Goal: Task Accomplishment & Management: Use online tool/utility

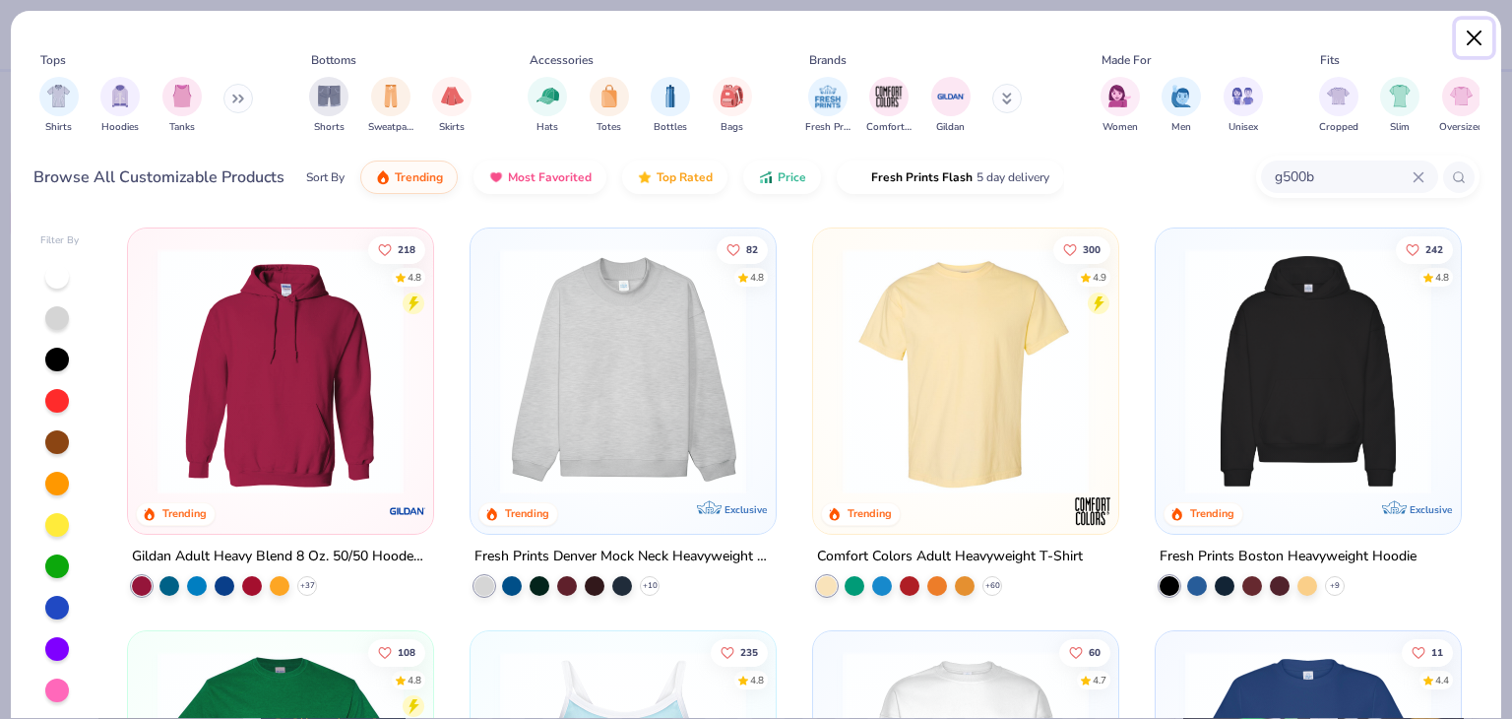
click at [1465, 40] on button "Close" at bounding box center [1474, 38] width 37 height 37
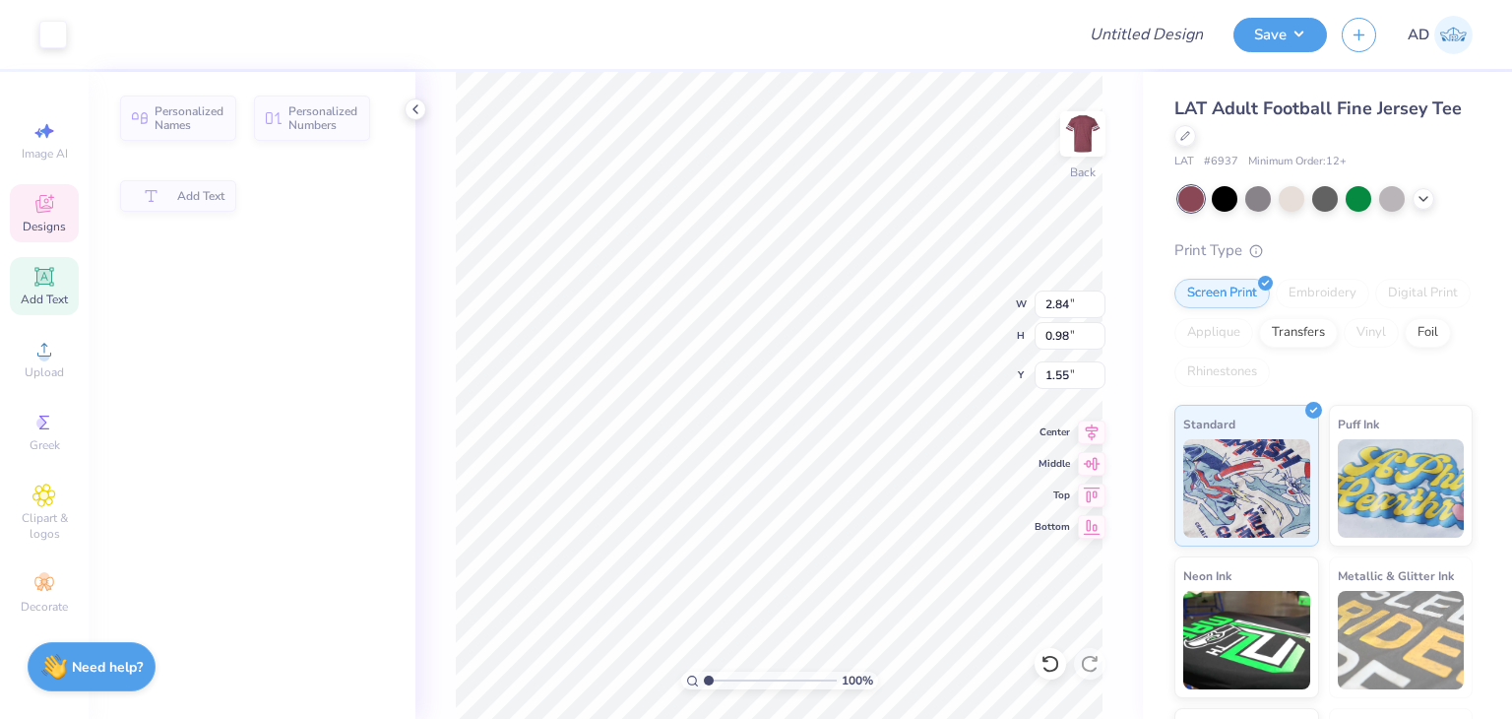
type input "2.84"
type input "0.98"
type input "1.55"
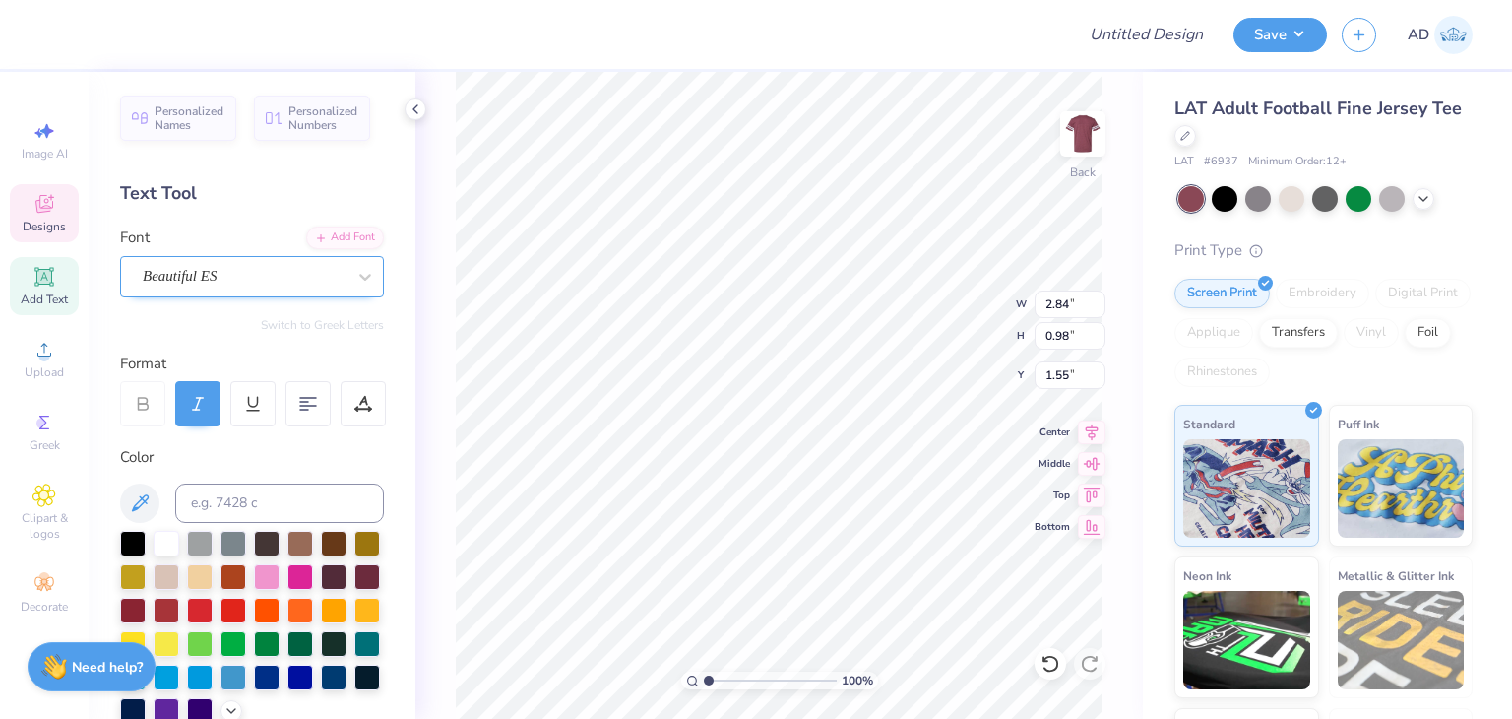
scroll to position [16, 4]
type textarea "P"
type textarea "Kappa Delta"
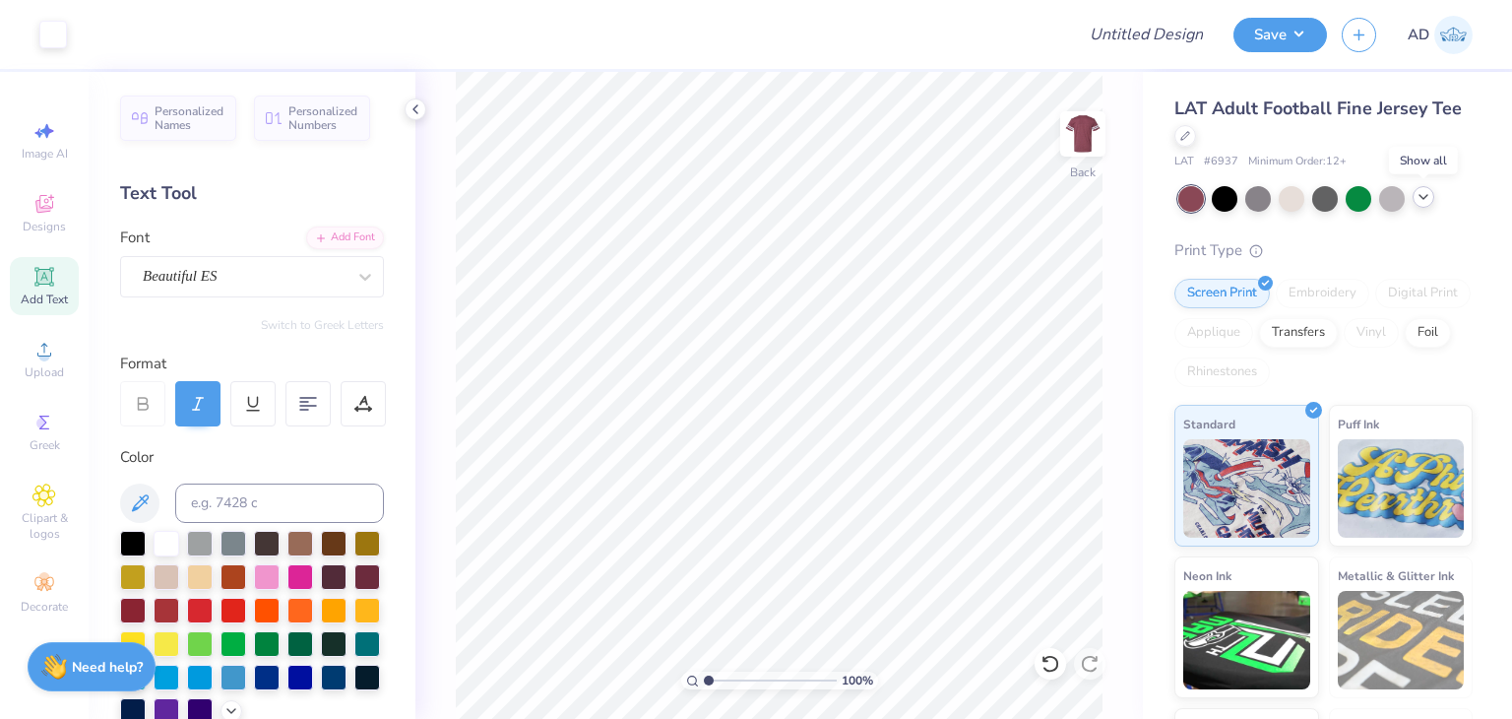
click at [1427, 196] on icon at bounding box center [1424, 197] width 16 height 16
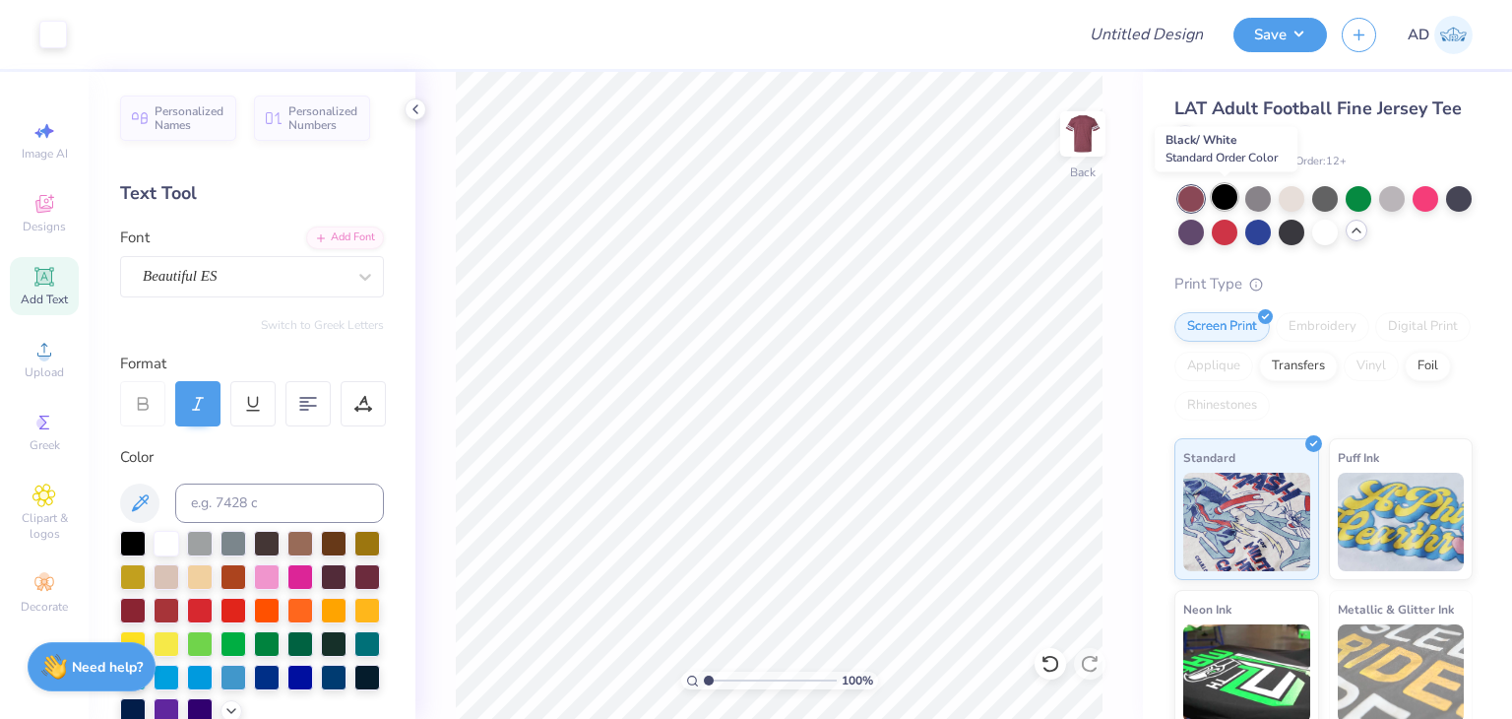
click at [1227, 198] on div at bounding box center [1225, 197] width 26 height 26
click at [47, 38] on div at bounding box center [53, 33] width 28 height 28
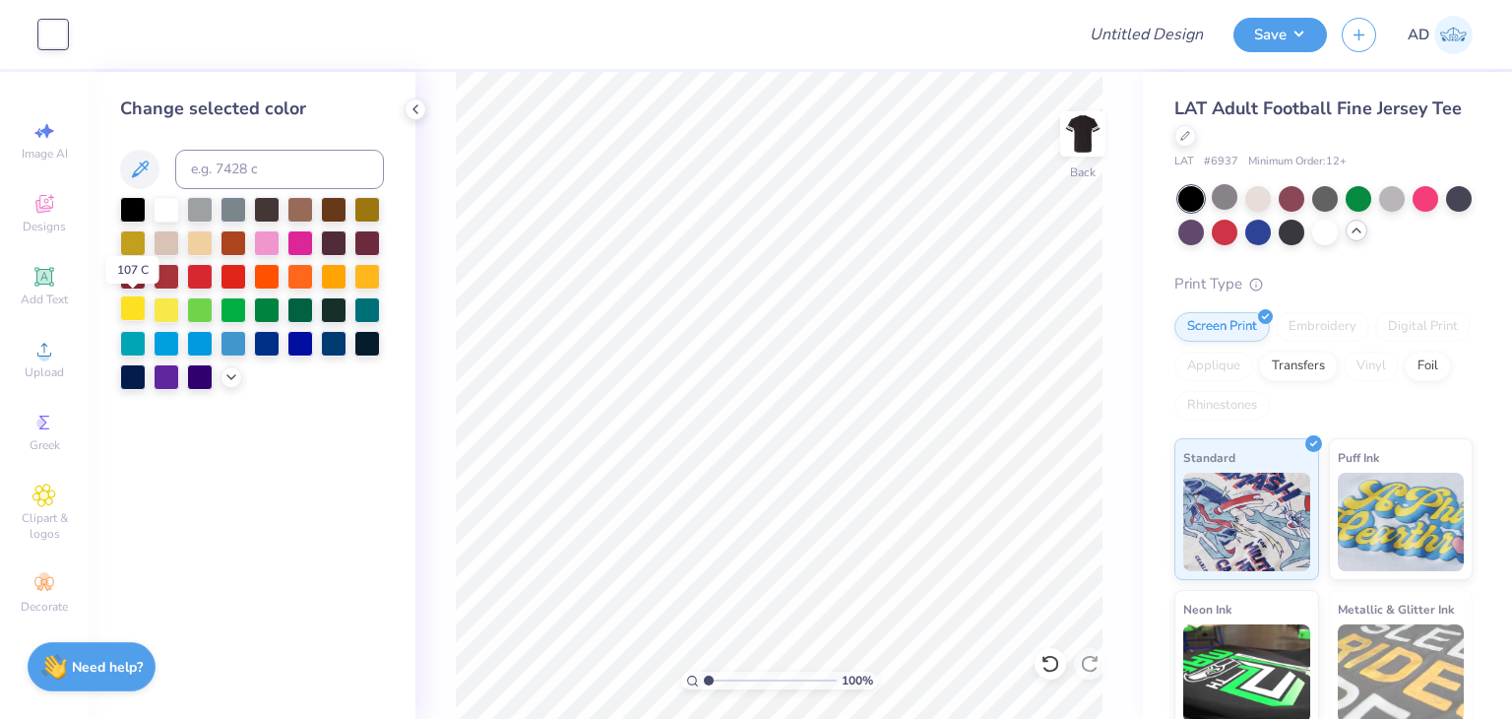
click at [130, 304] on div at bounding box center [133, 308] width 26 height 26
click at [167, 307] on div at bounding box center [167, 308] width 26 height 26
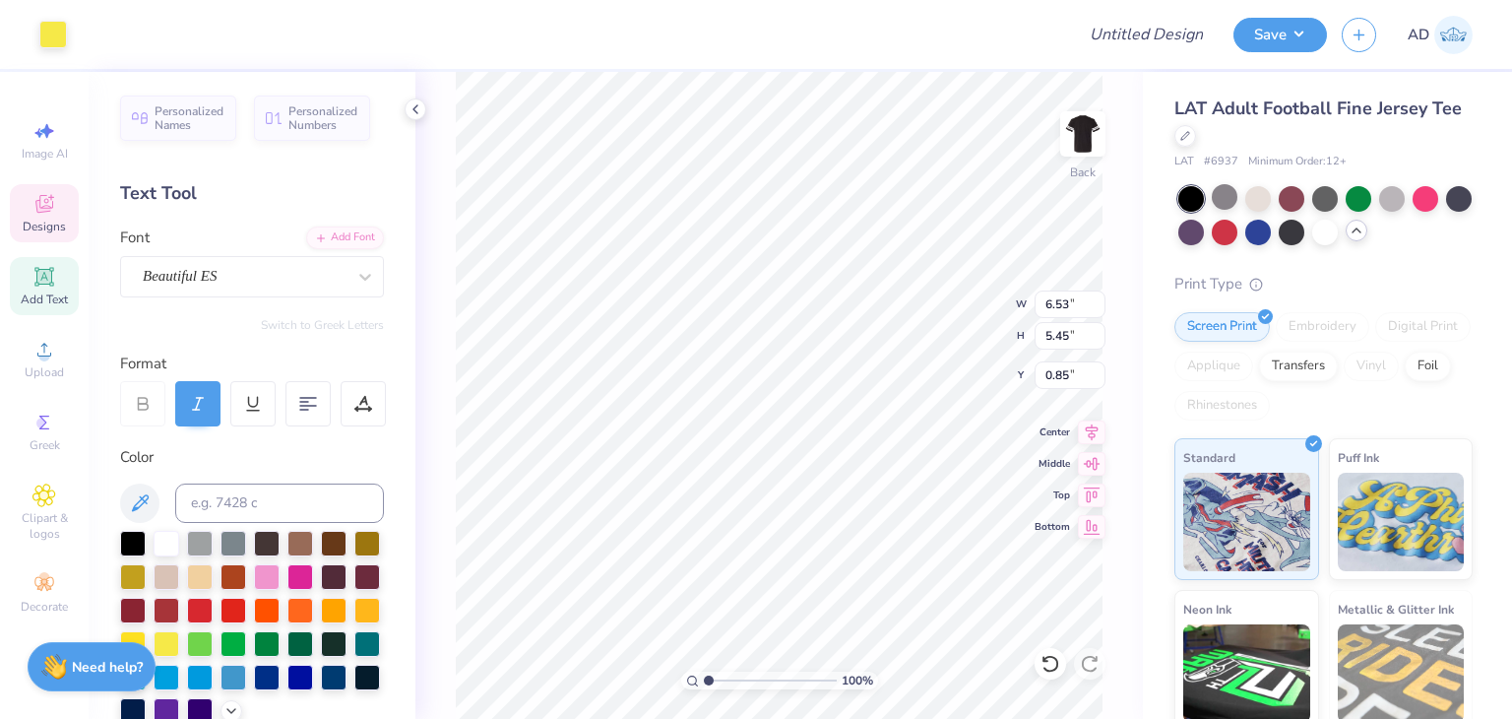
type input "6.53"
type input "5.45"
type input "0.85"
type input "4.08"
type input "1.13"
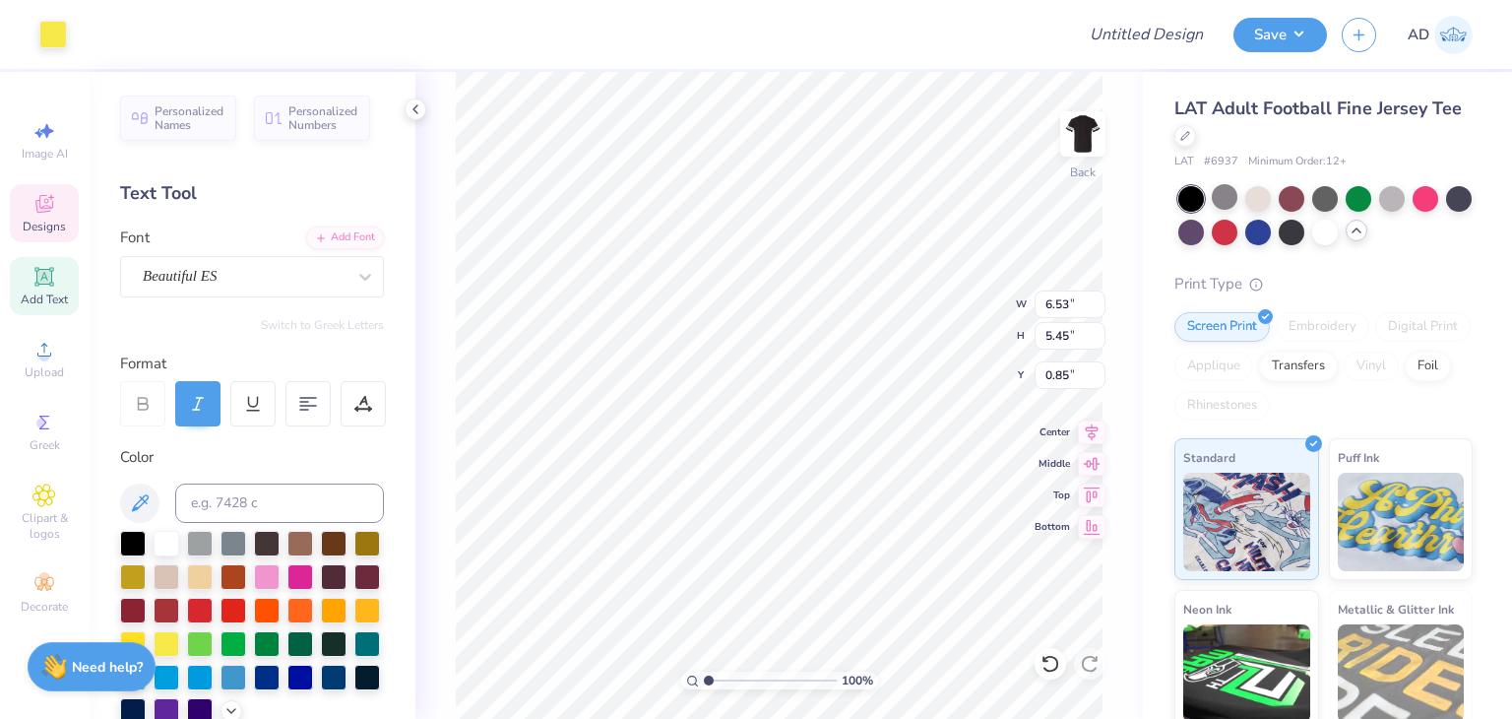
type input "1.48"
click at [50, 280] on icon at bounding box center [43, 276] width 15 height 15
type input "5.79"
type input "1.68"
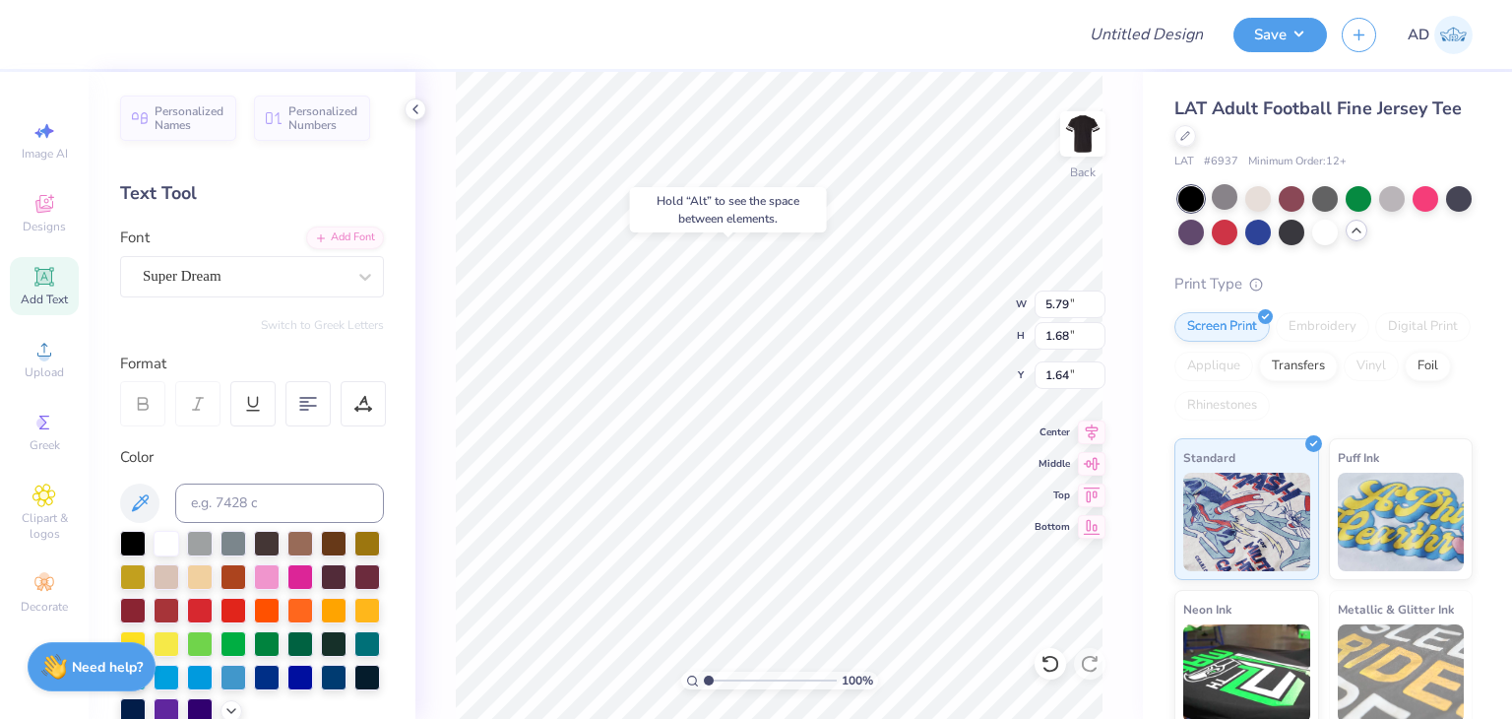
type input "1.64"
type textarea "T"
type textarea ". Thank you so much!"
type input "4.08"
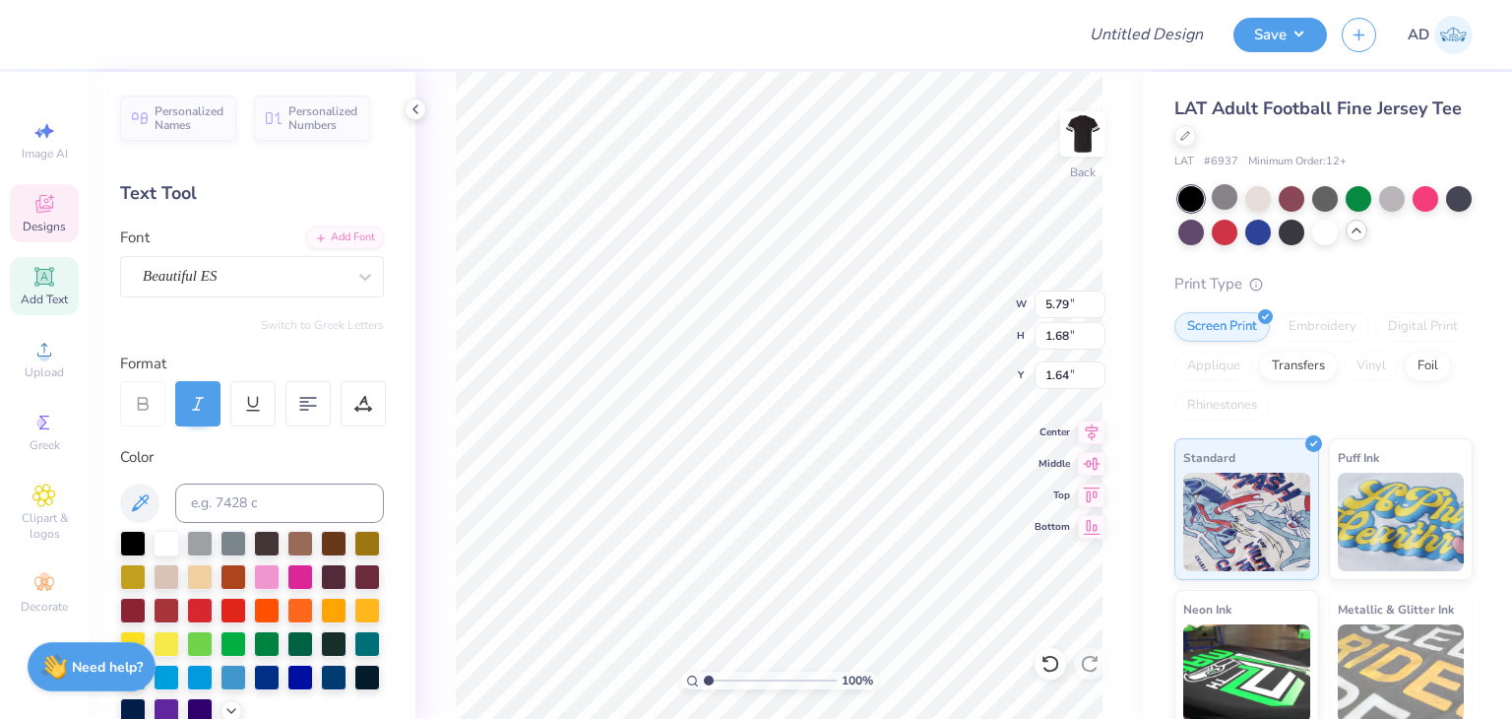
type input "1.13"
type input "1.87"
click at [1059, 667] on icon at bounding box center [1051, 664] width 20 height 20
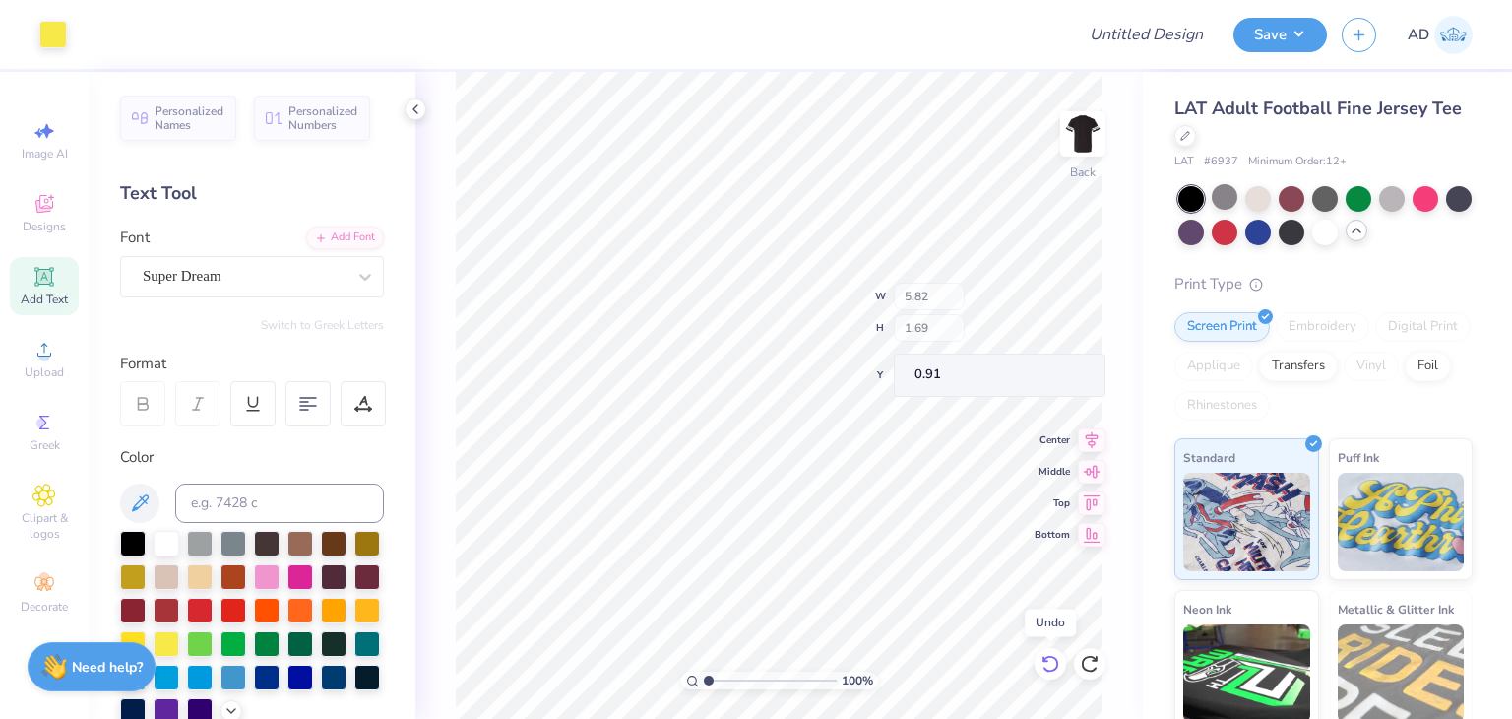
click at [1059, 667] on icon at bounding box center [1051, 664] width 20 height 20
click at [1051, 661] on icon at bounding box center [1051, 664] width 20 height 20
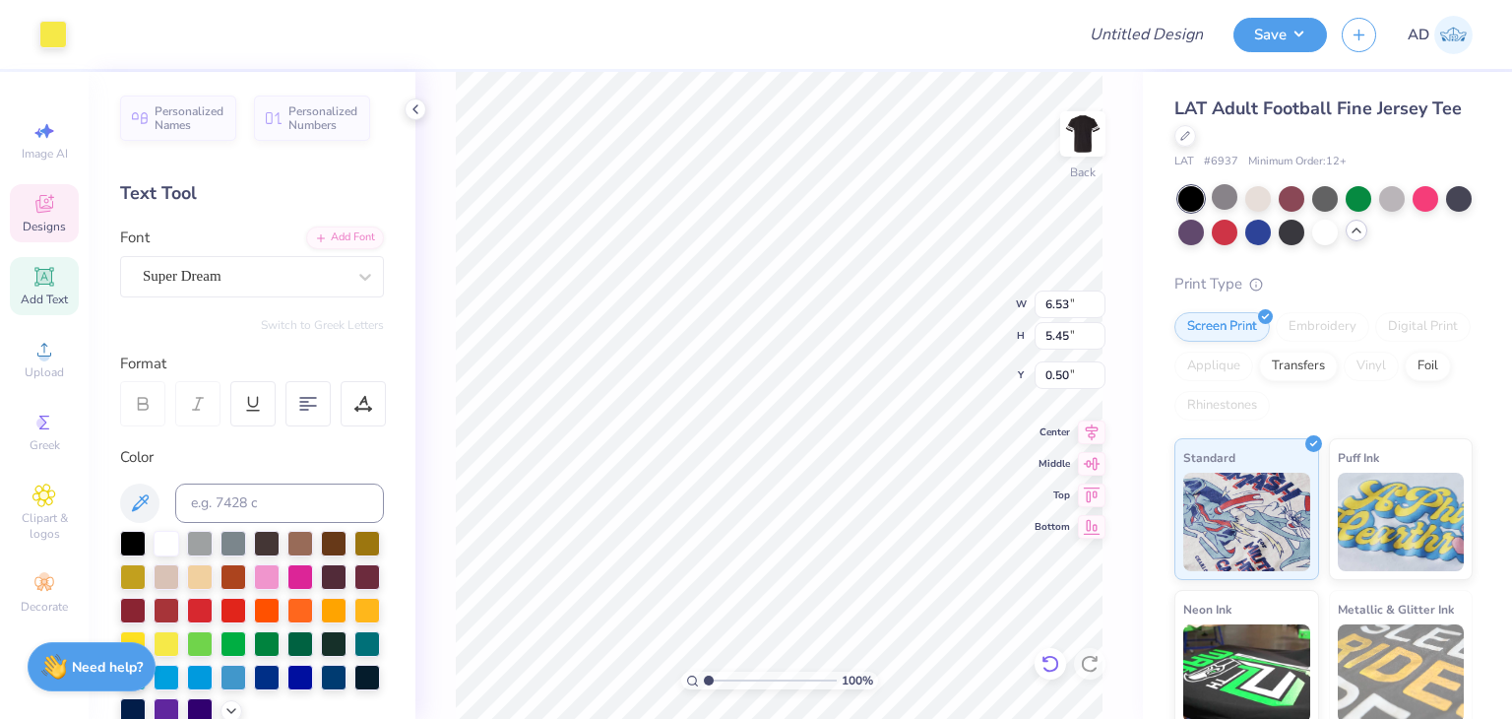
type input "0.50"
type input "4.71"
type input "1.30"
type input "1.70"
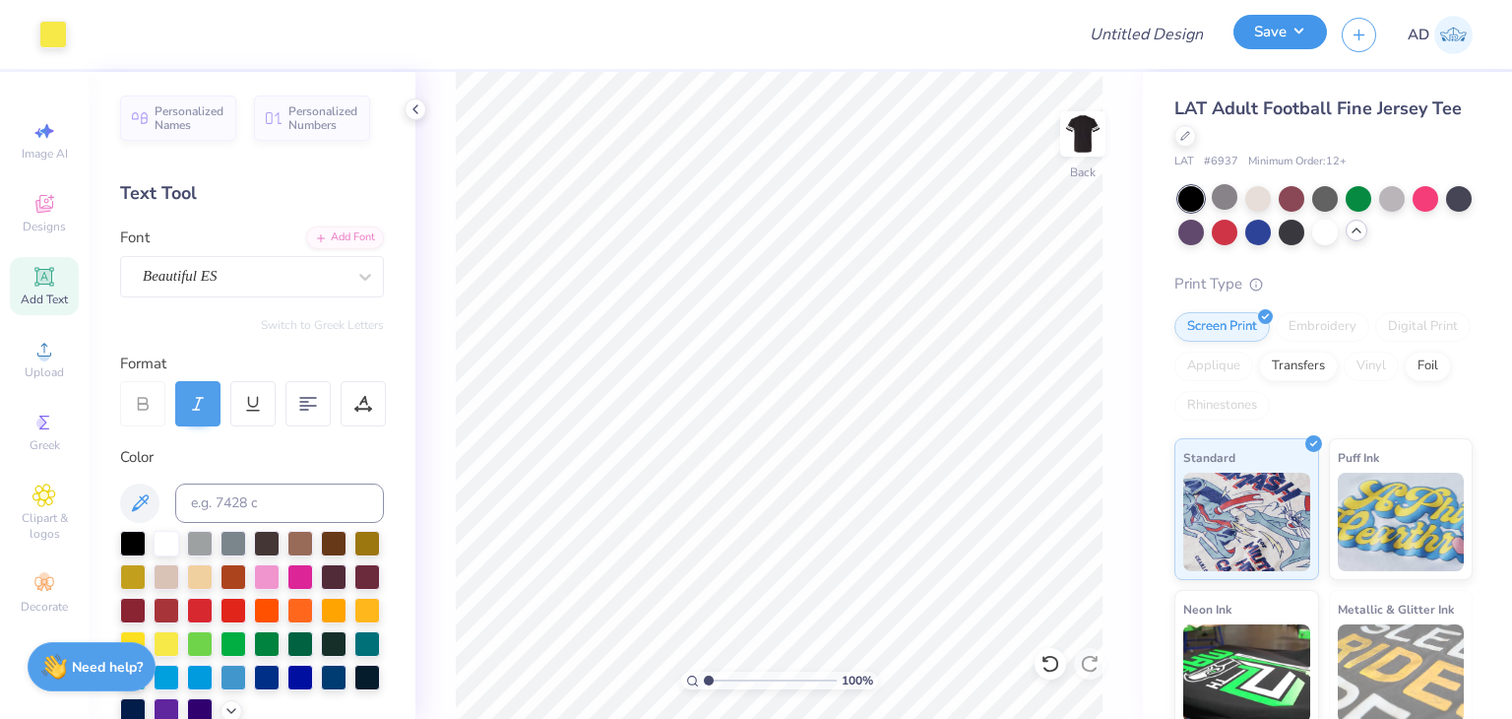
click at [1299, 35] on button "Save" at bounding box center [1281, 32] width 94 height 34
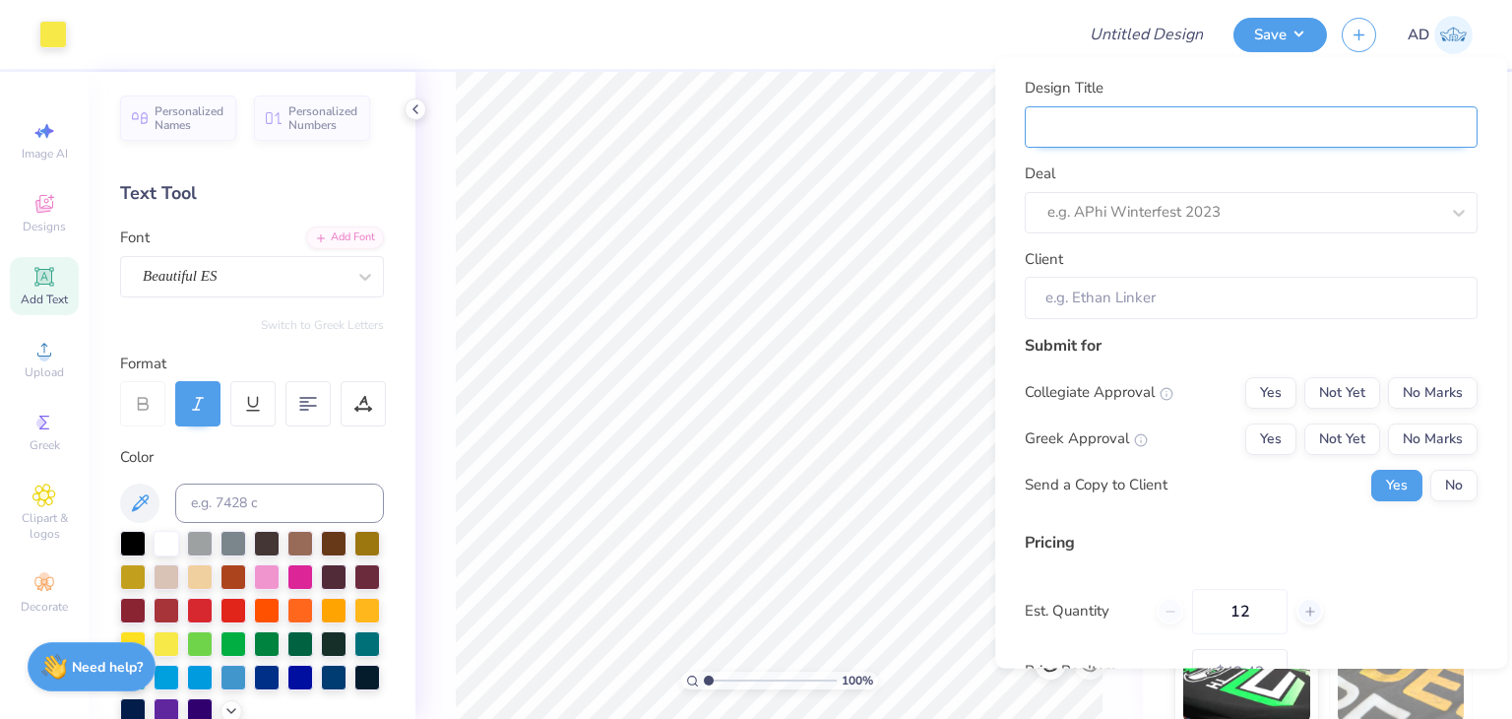
click at [1060, 123] on input "Design Title" at bounding box center [1251, 126] width 453 height 42
type input "H"
type input "Ho"
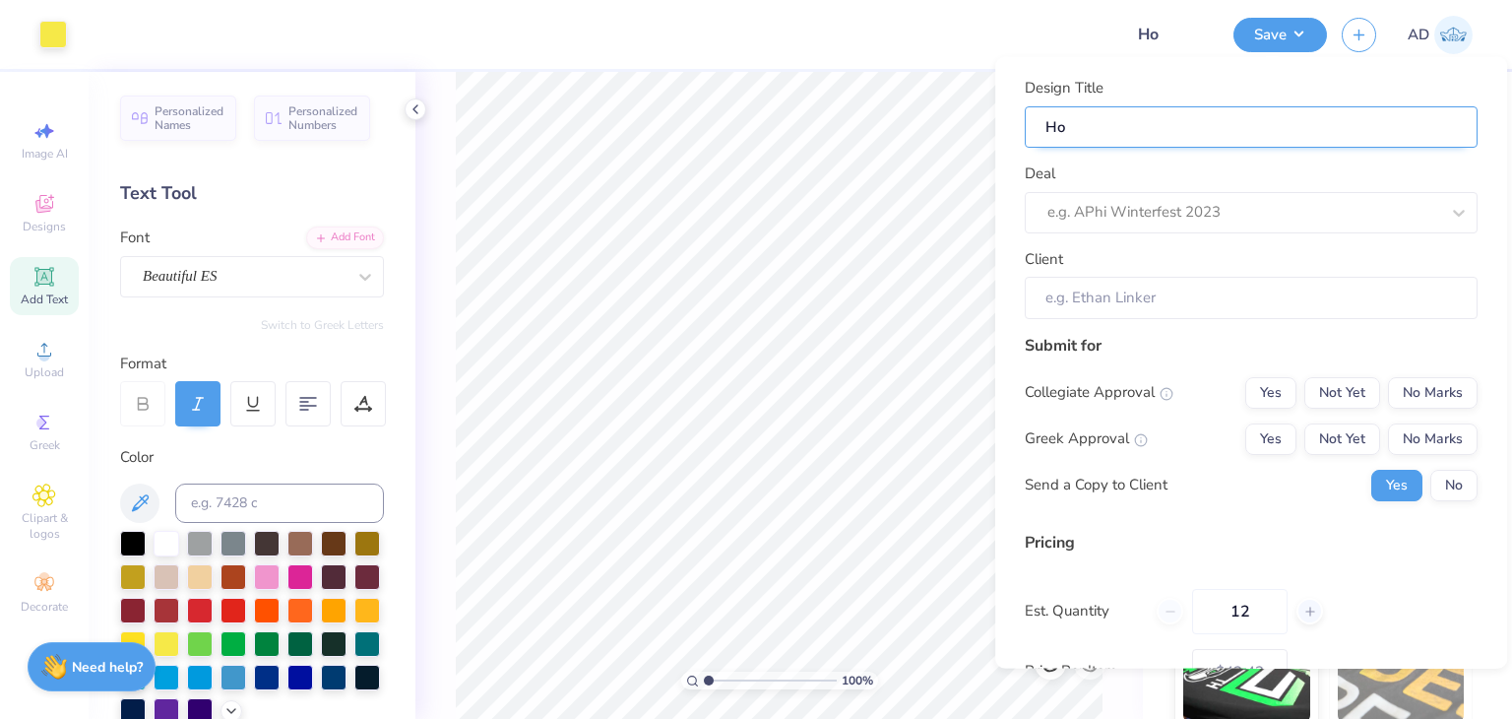
type input "Hom"
type input "Home"
type input "Homec"
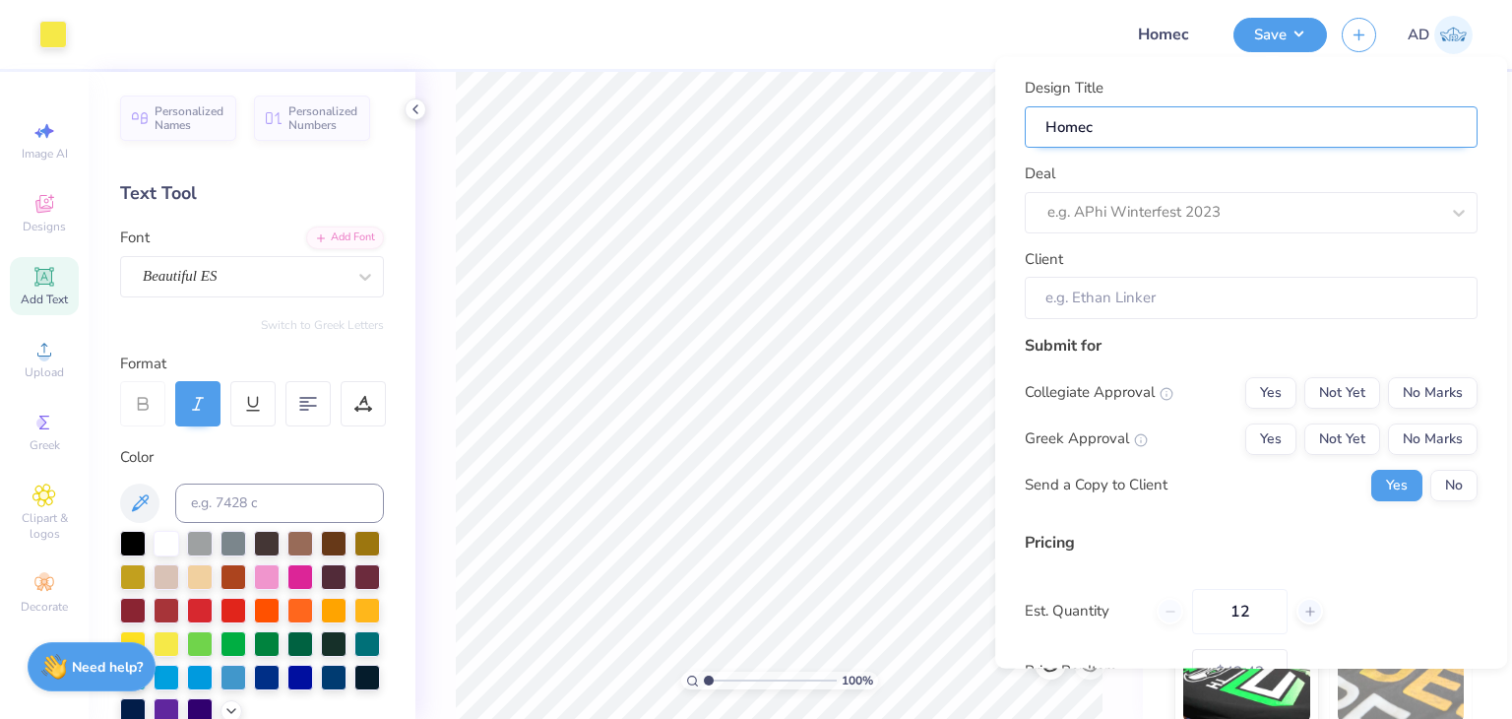
type input "Homec o"
type input "Homec"
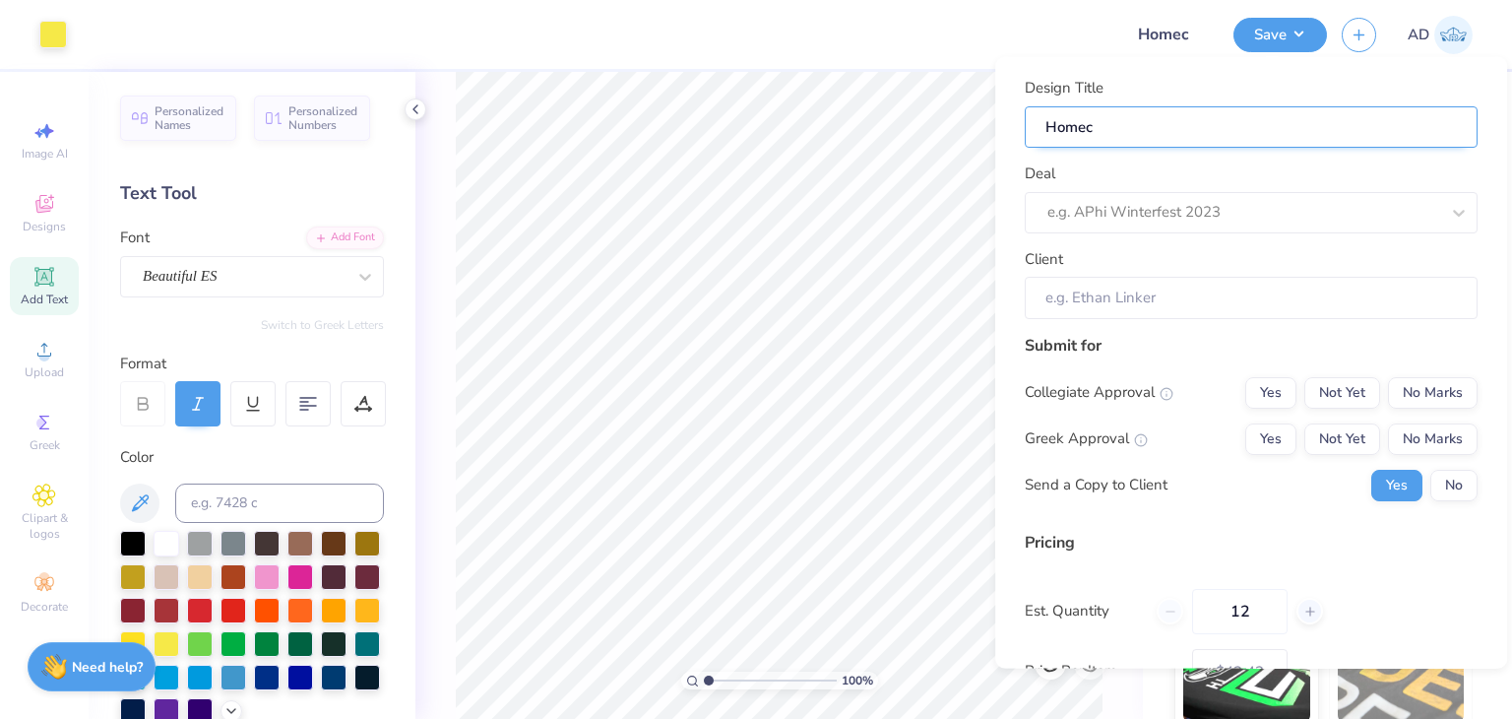
type input "Homeco"
type input "Homecom"
type input "Homecomi"
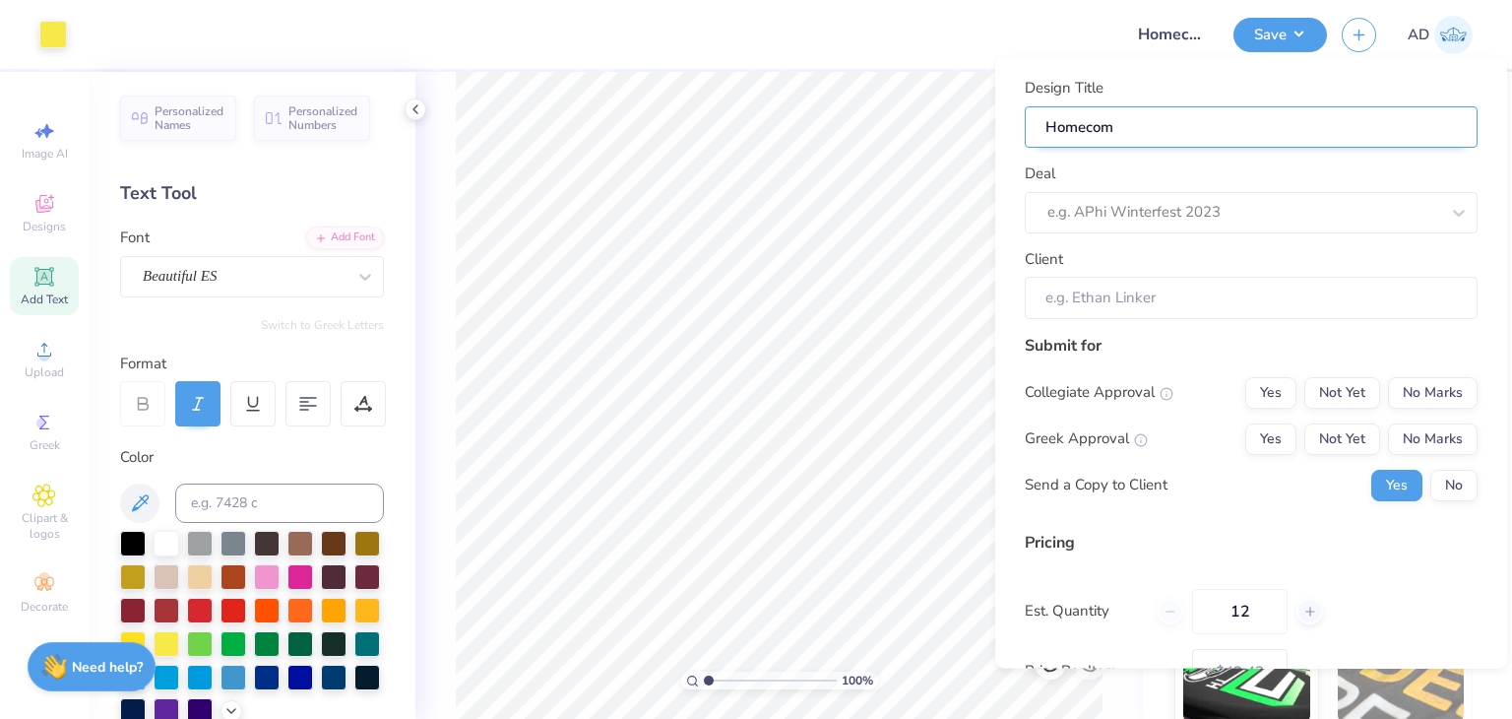
type input "Homecomi"
type input "Homecomin"
type input "Homecoming"
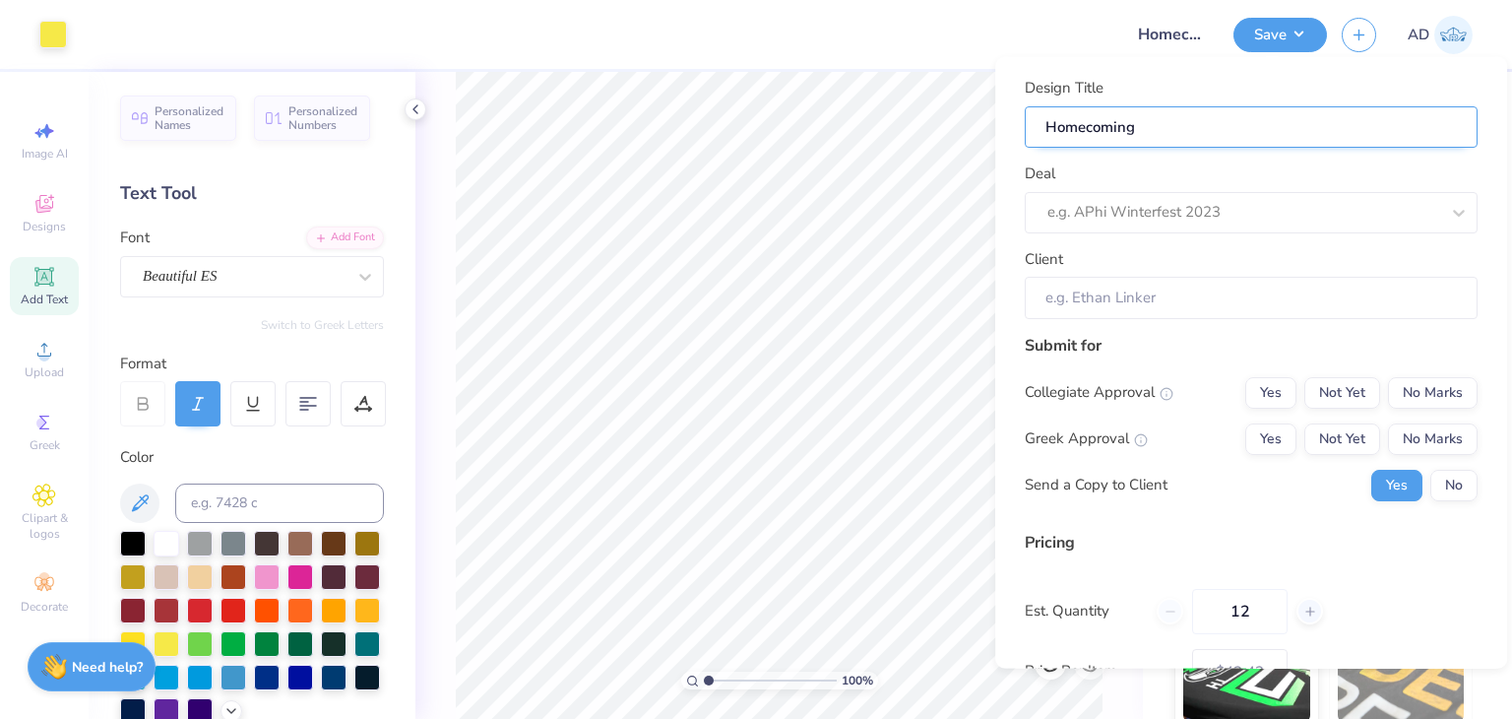
type input "Homecoming s"
type input "Homecoming sh"
type input "Homecoming shi"
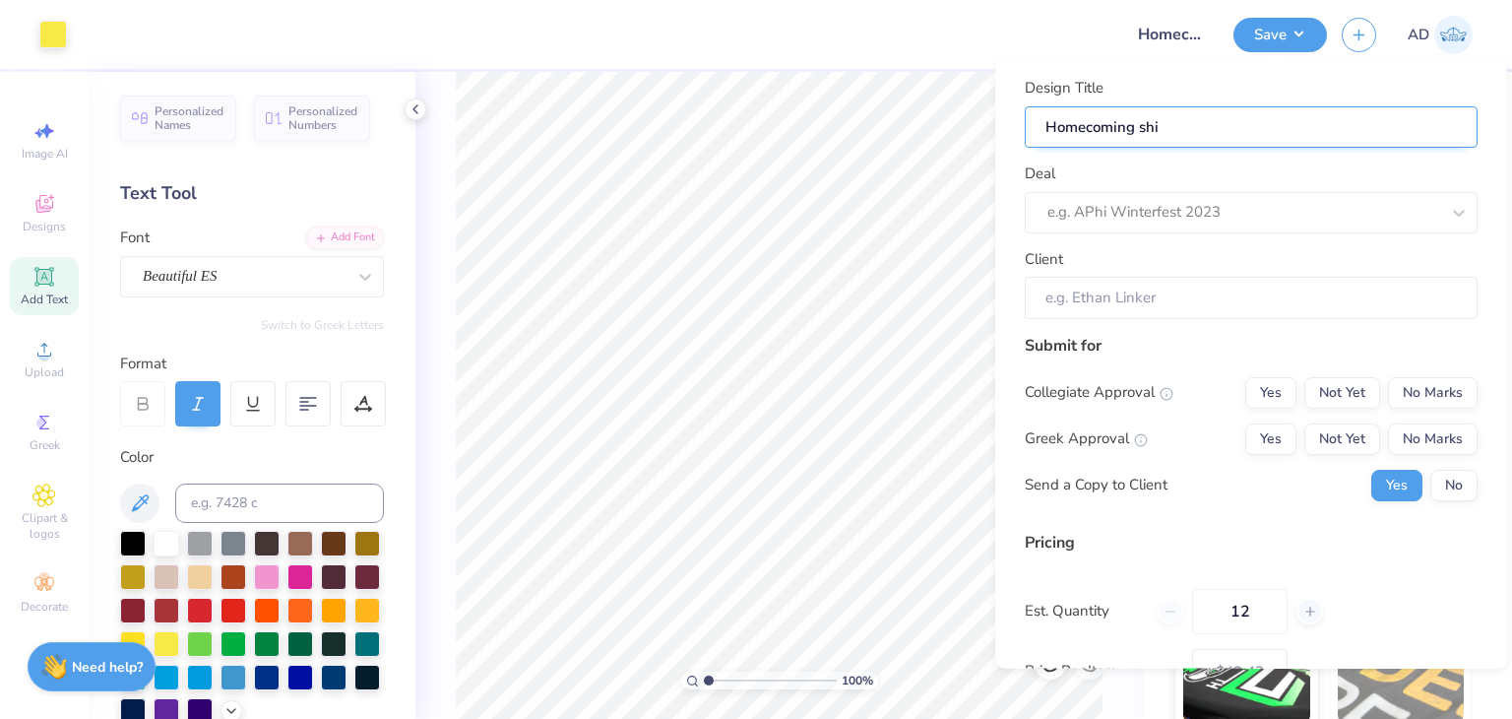
type input "Homecoming shir"
type input "Homecoming shirt"
type input "Homecoming shirts"
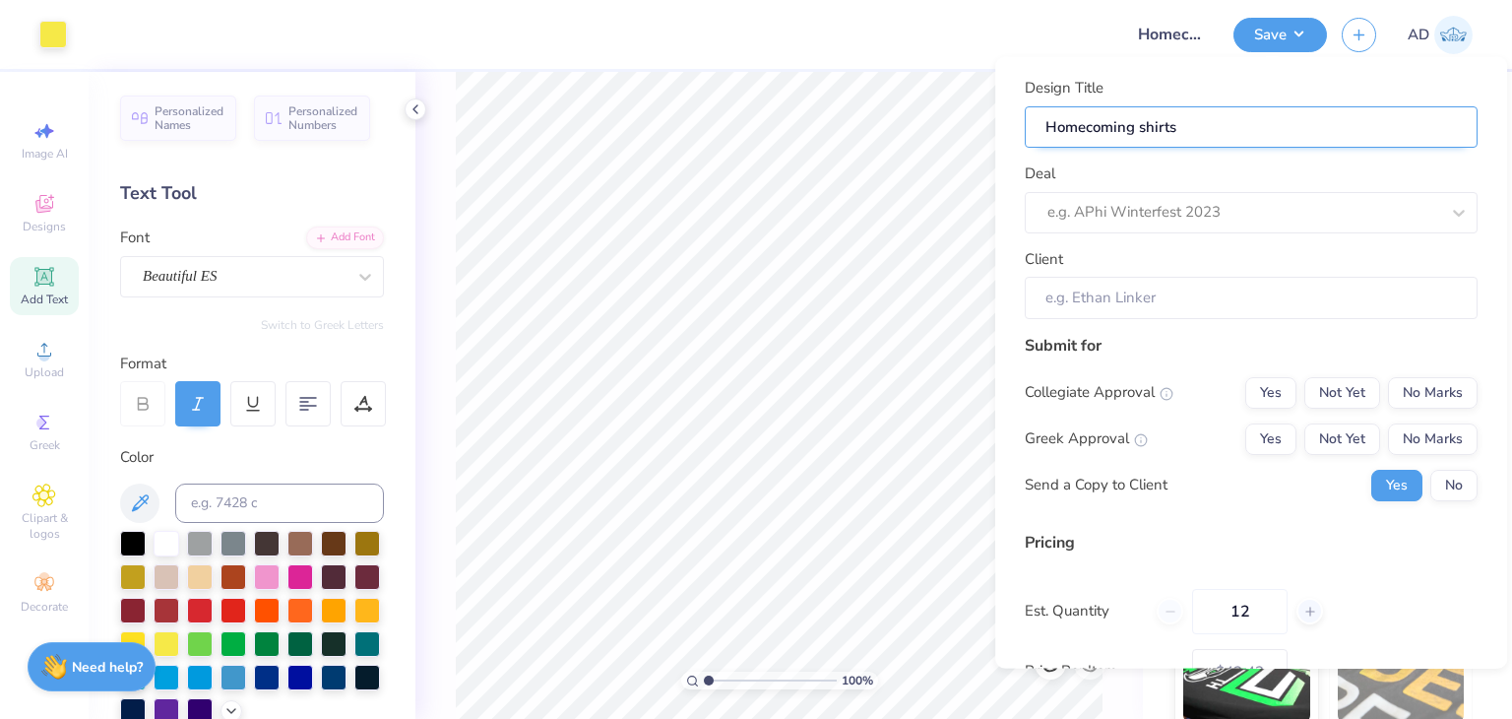
type input "Homecoming shirts f"
type input "Homecoming shirts fo"
type input "Homecoming shirts for"
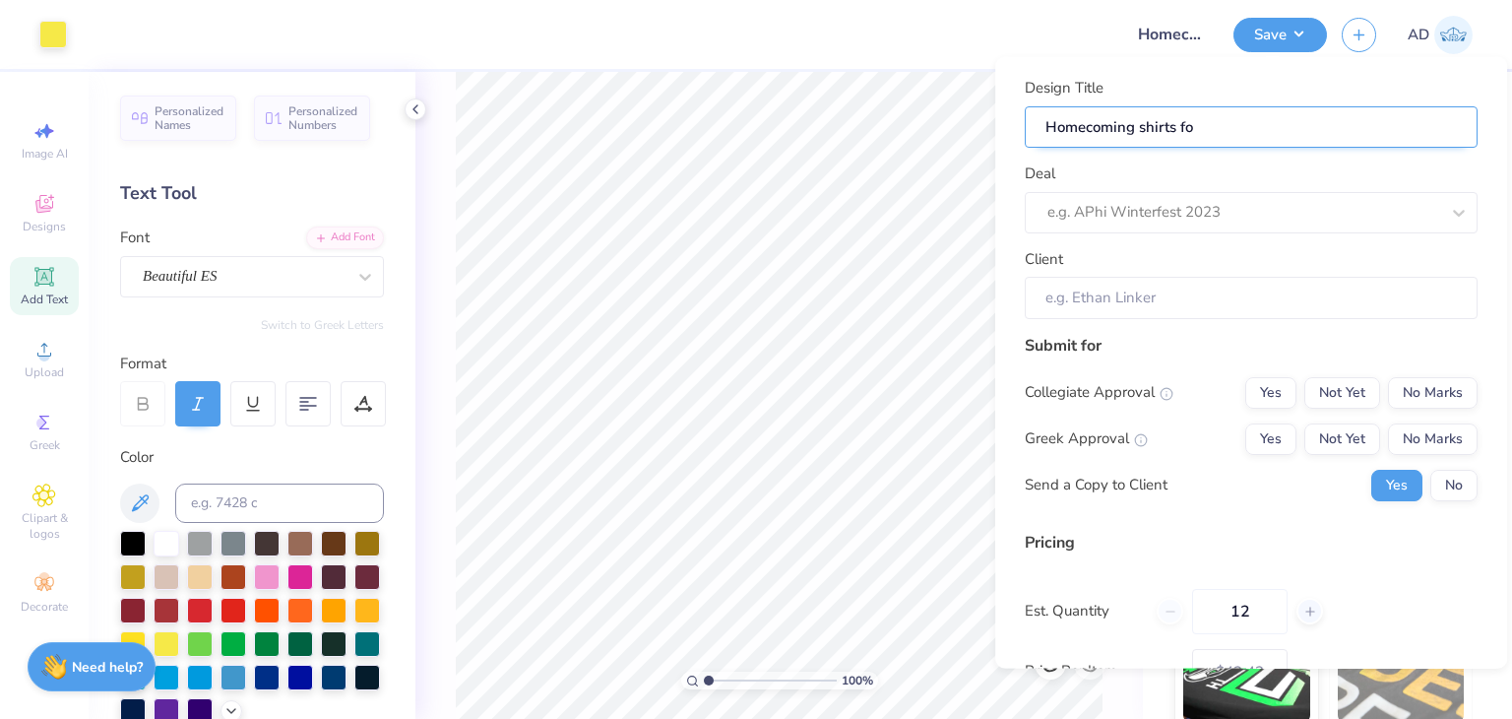
type input "Homecoming shirts for"
type input "Homecoming shirts for K"
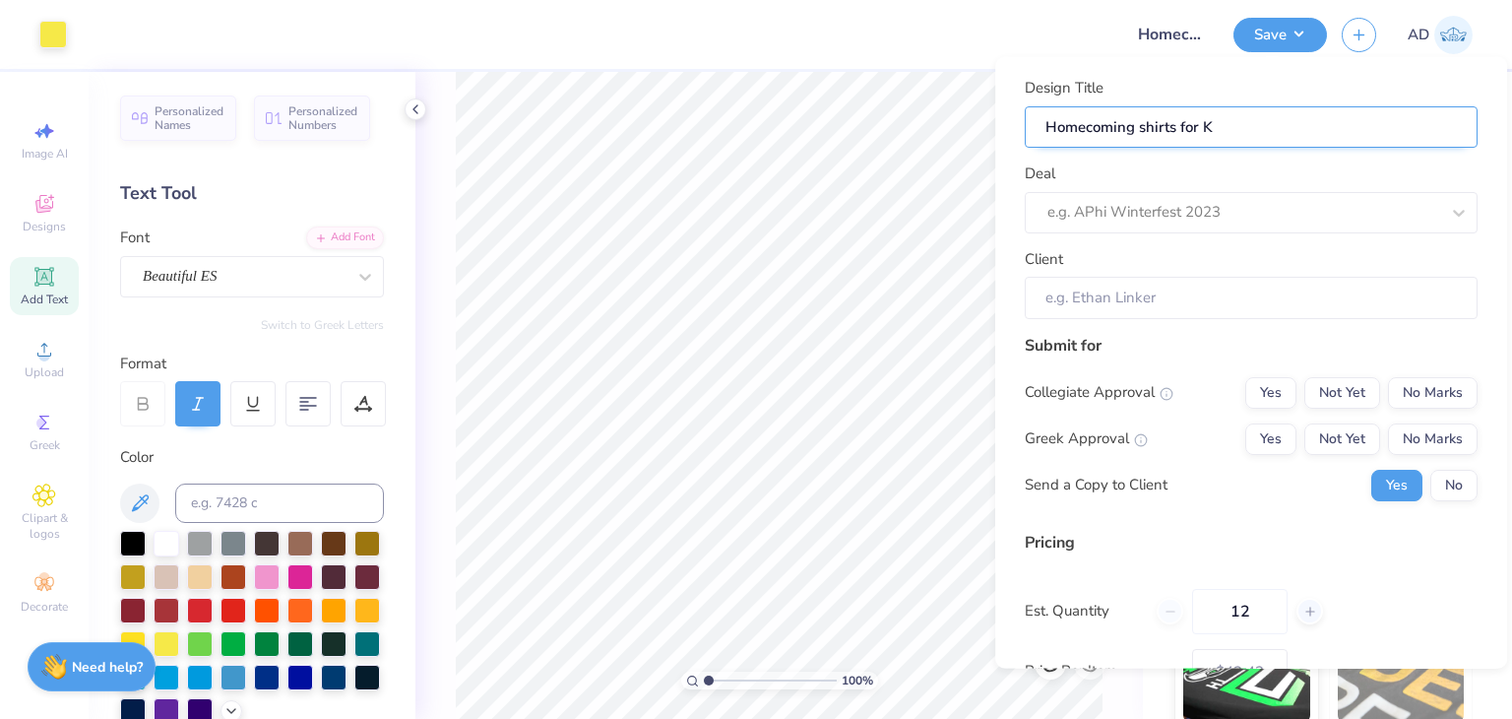
type input "Homecoming shirts for Ka"
type input "Homecoming shirts for Kap"
type input "Homecoming shirts for Kapp"
type input "Homecoming shirts for Kappa"
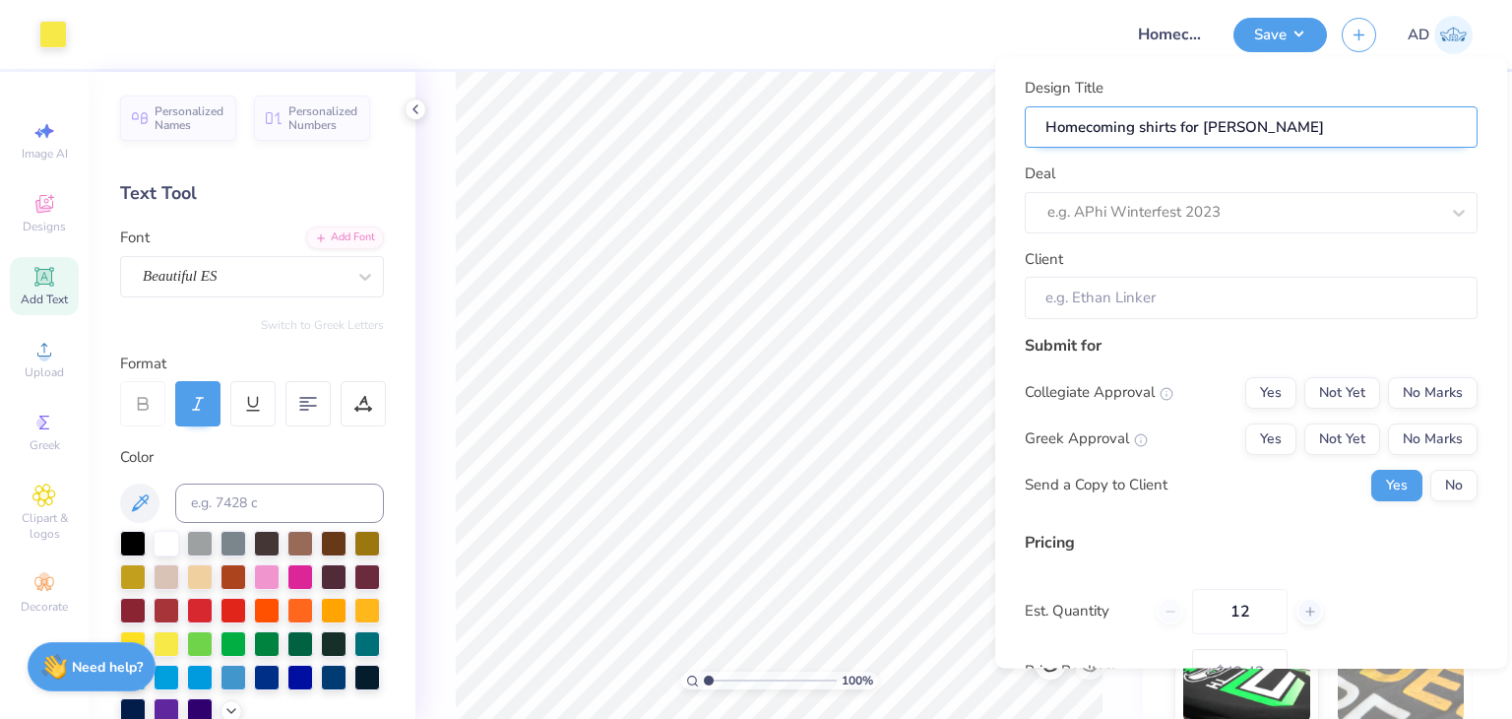
type input "Homecoming shirts for Kappa"
type input "Homecoming shirts for Kappa D"
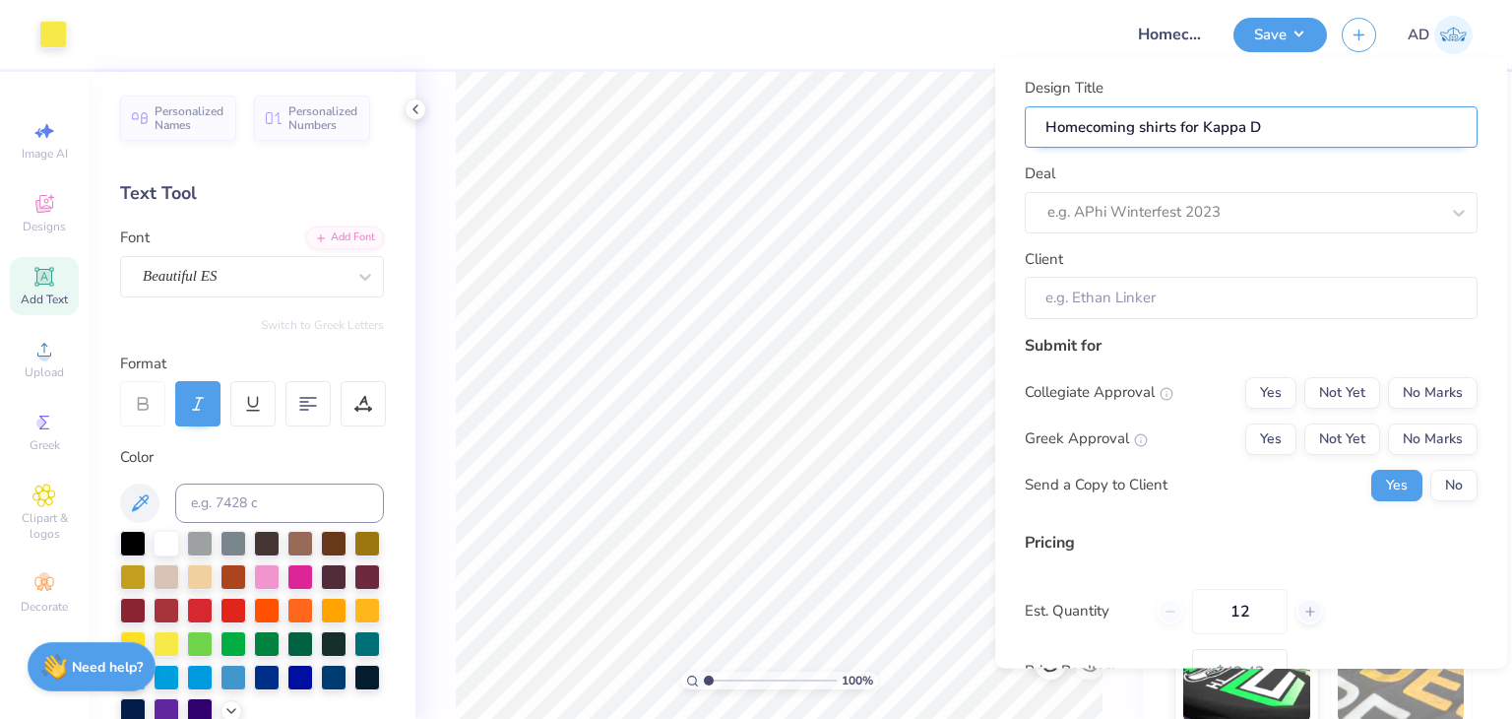
type input "Homecoming shirts for Kappa De"
type input "Homecoming shirts for Kappa Del"
type input "Homecoming shirts for Kappa Delt"
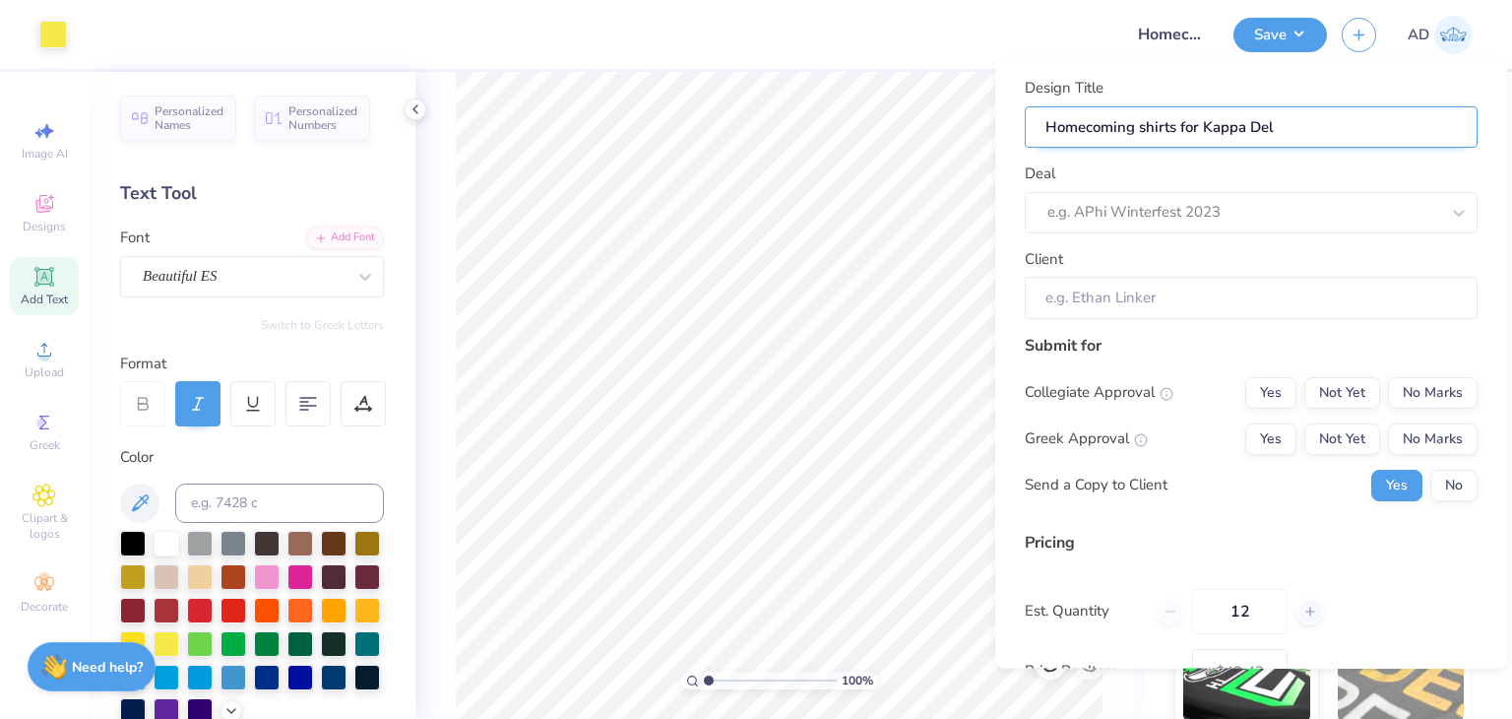
type input "Homecoming shirts for Kappa Delt"
type input "Homecoming shirts for Kappa Delts"
type input "Homecoming shirts for Kappa Delt"
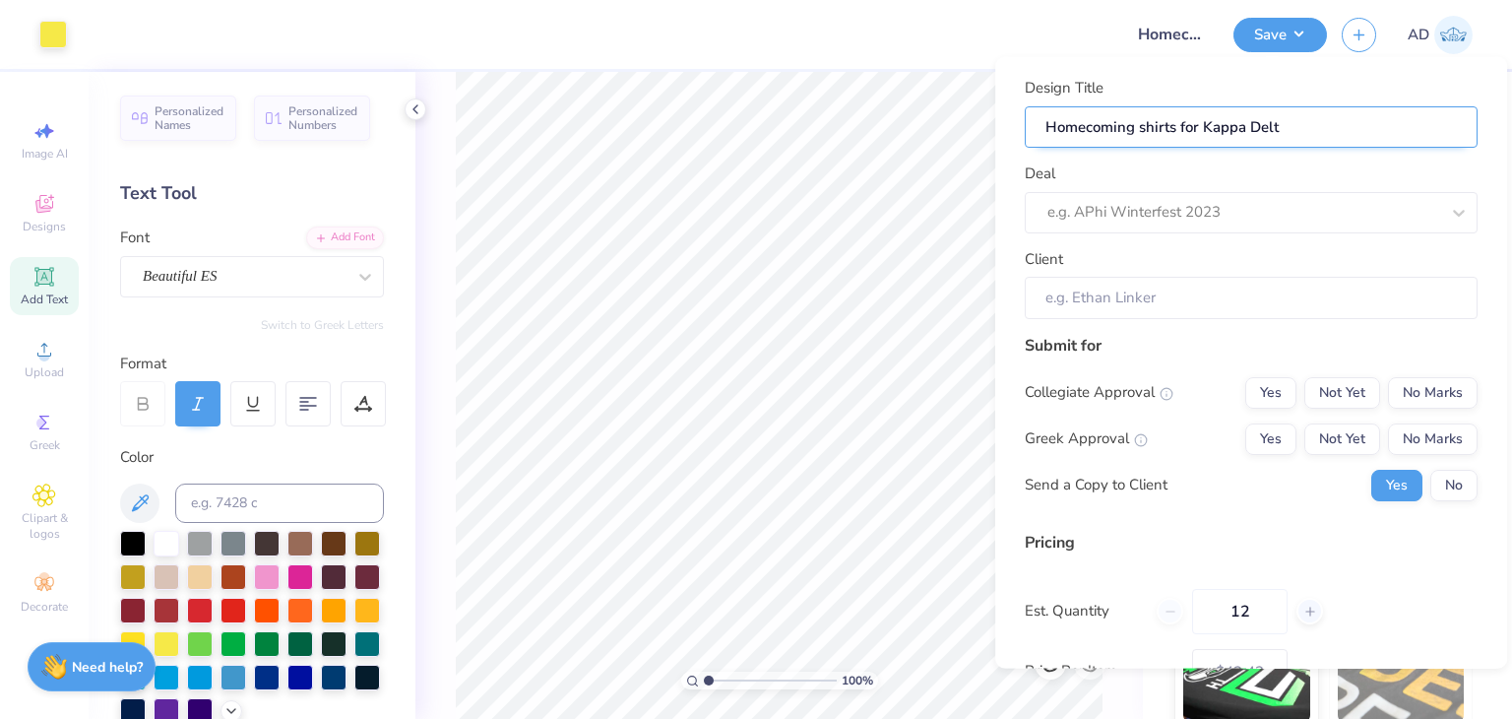
type input "Homecoming shirts for Kappa Delta"
click at [1174, 127] on input "Homecoming shirts for Kappa Delta" at bounding box center [1251, 126] width 453 height 42
type input "Homecoming shirt for Kappa Delta"
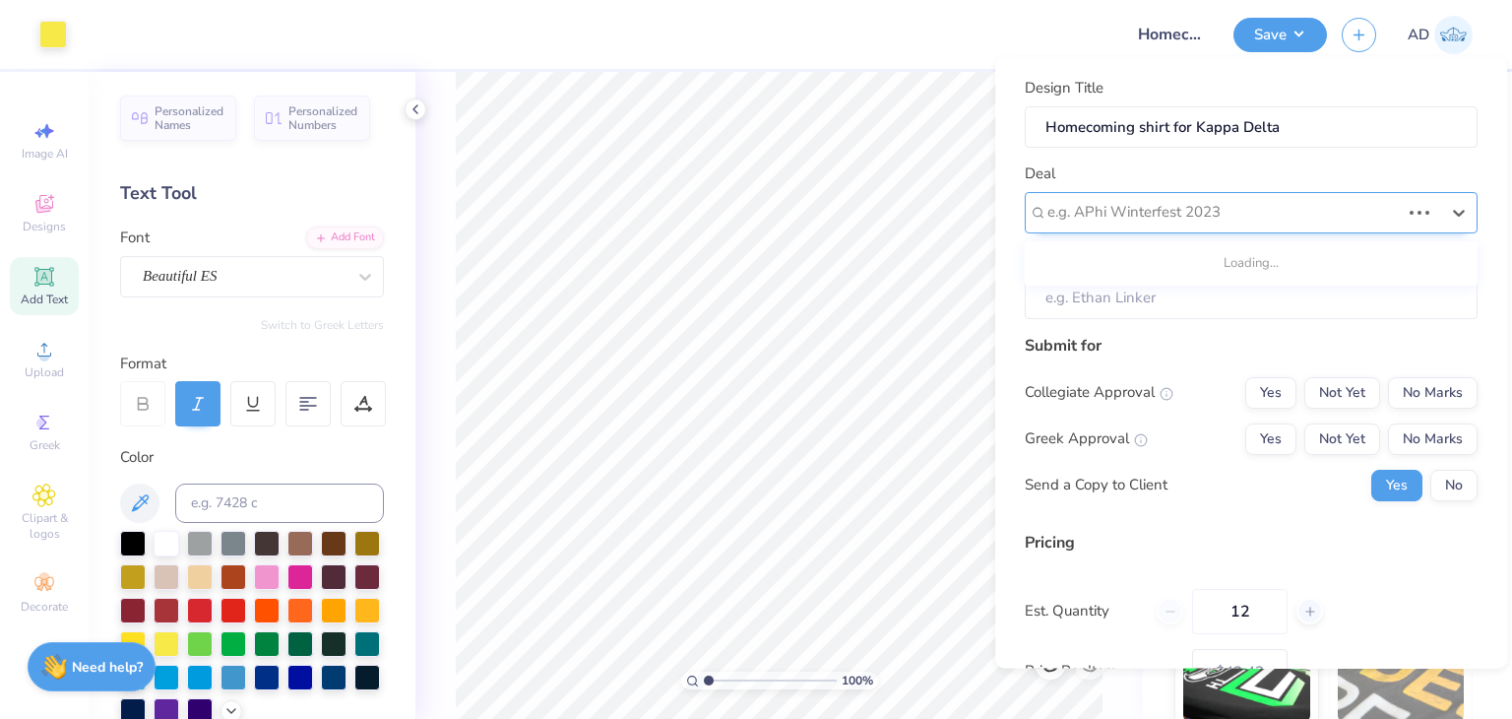
click at [1201, 194] on div "e.g. APhi Winterfest 2023" at bounding box center [1251, 211] width 453 height 41
type input "k"
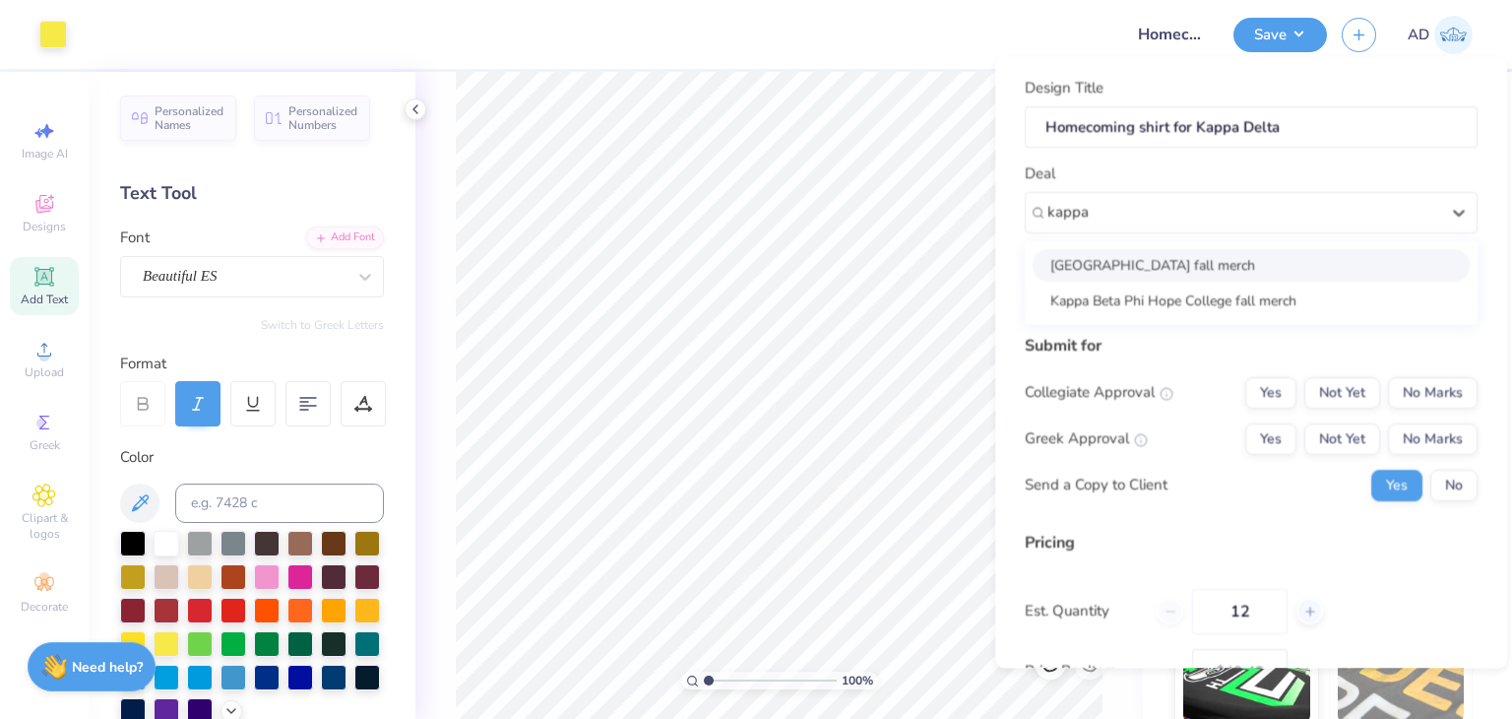
click at [1127, 269] on div "[GEOGRAPHIC_DATA] fall merch" at bounding box center [1251, 264] width 437 height 32
type input "kappa"
type input "[PERSON_NAME]"
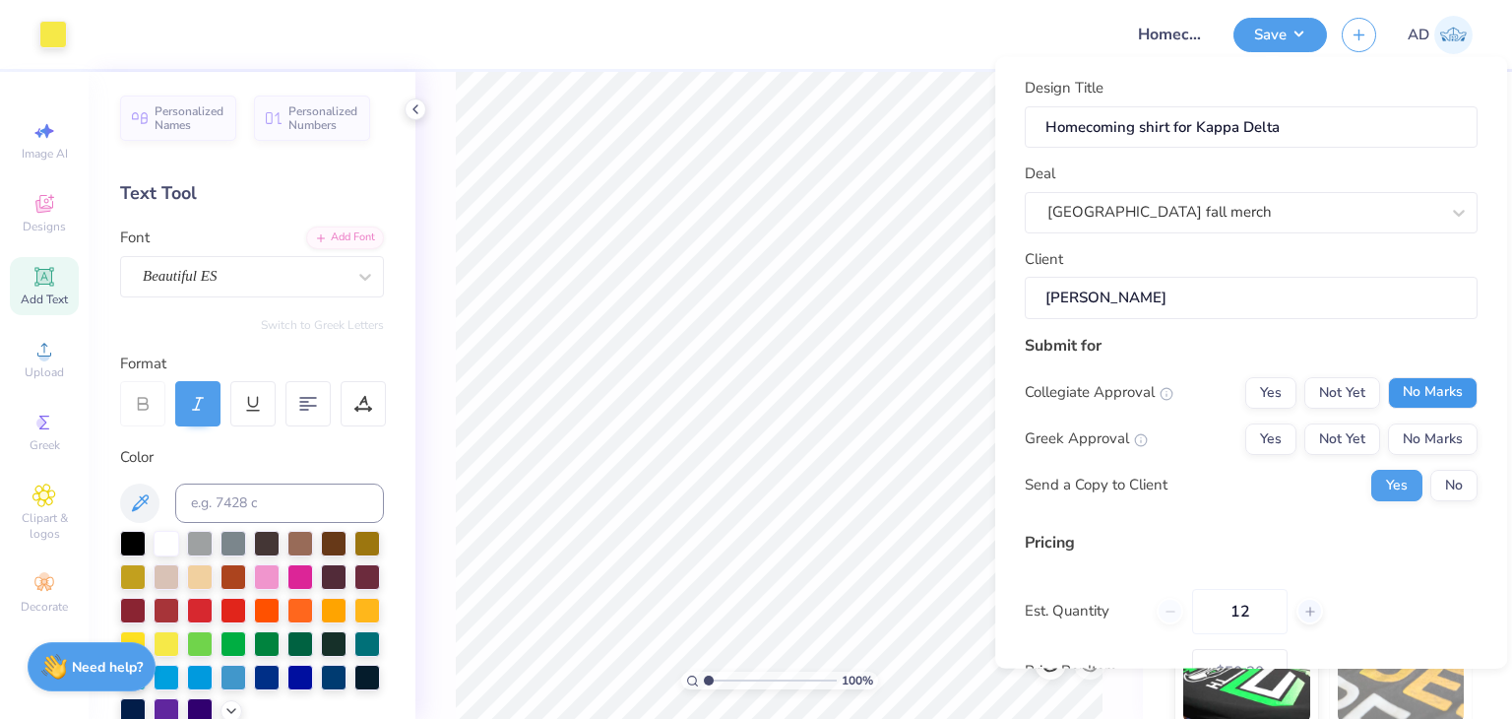
click at [1442, 381] on button "No Marks" at bounding box center [1433, 392] width 90 height 32
click at [1260, 433] on button "Yes" at bounding box center [1271, 438] width 51 height 32
type input "$50.30"
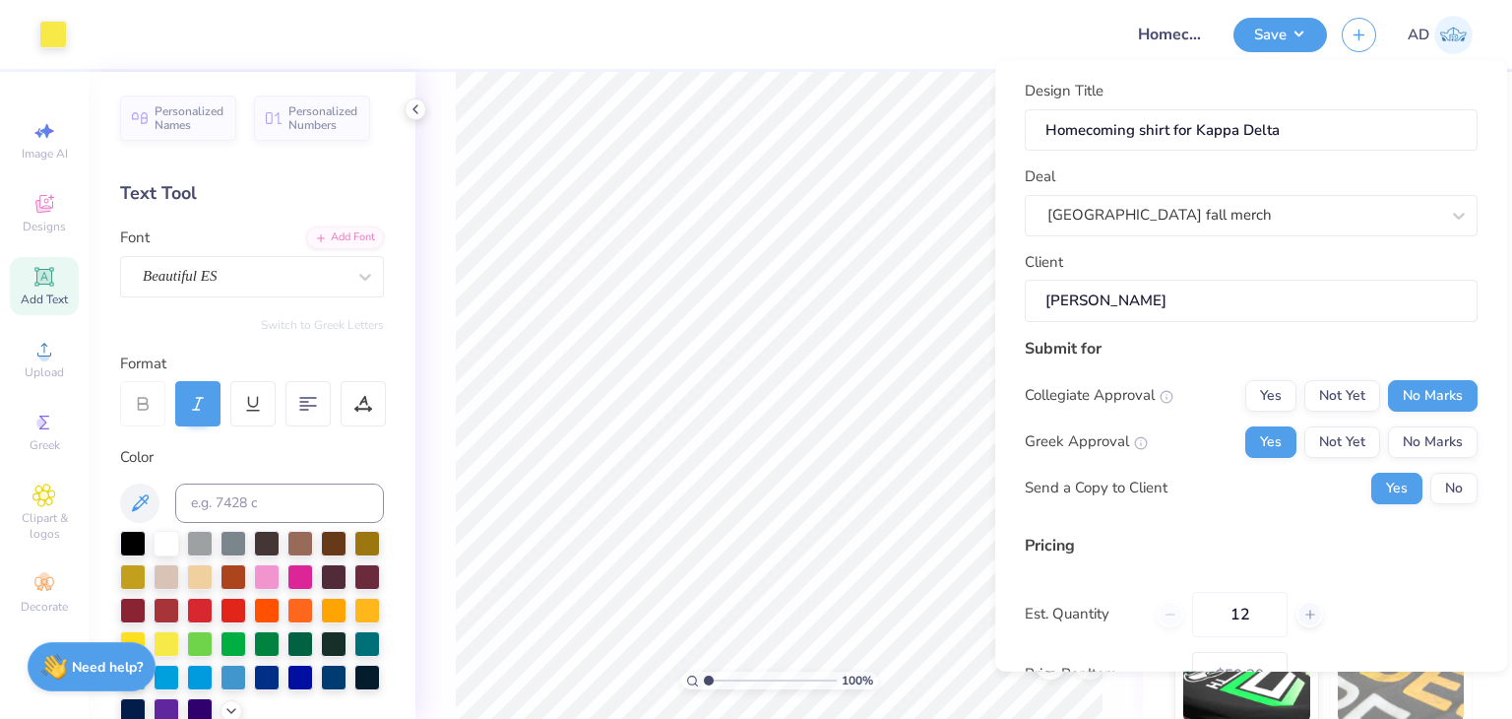
scroll to position [180, 0]
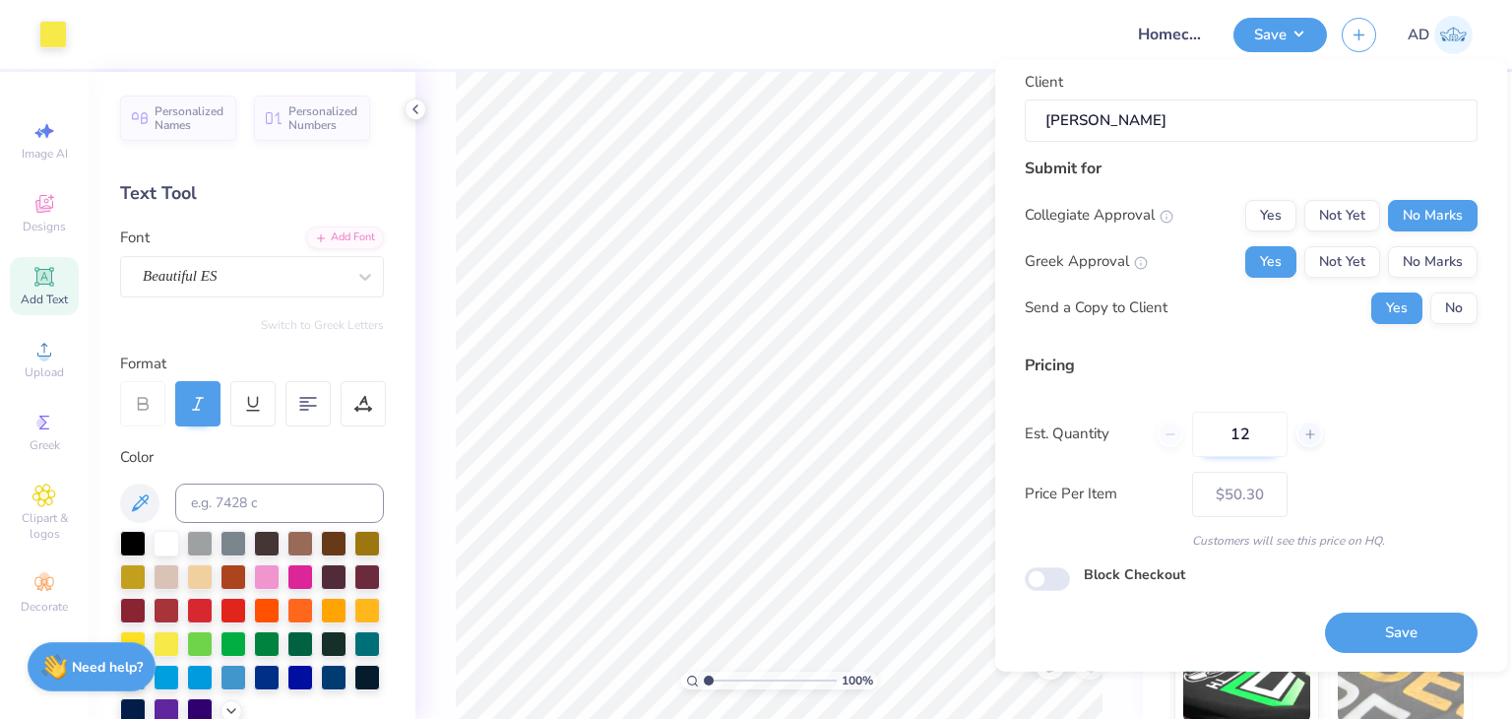
click at [1264, 422] on input "12" at bounding box center [1240, 433] width 96 height 45
type input "1"
type input "024"
type input "– –"
type input "0"
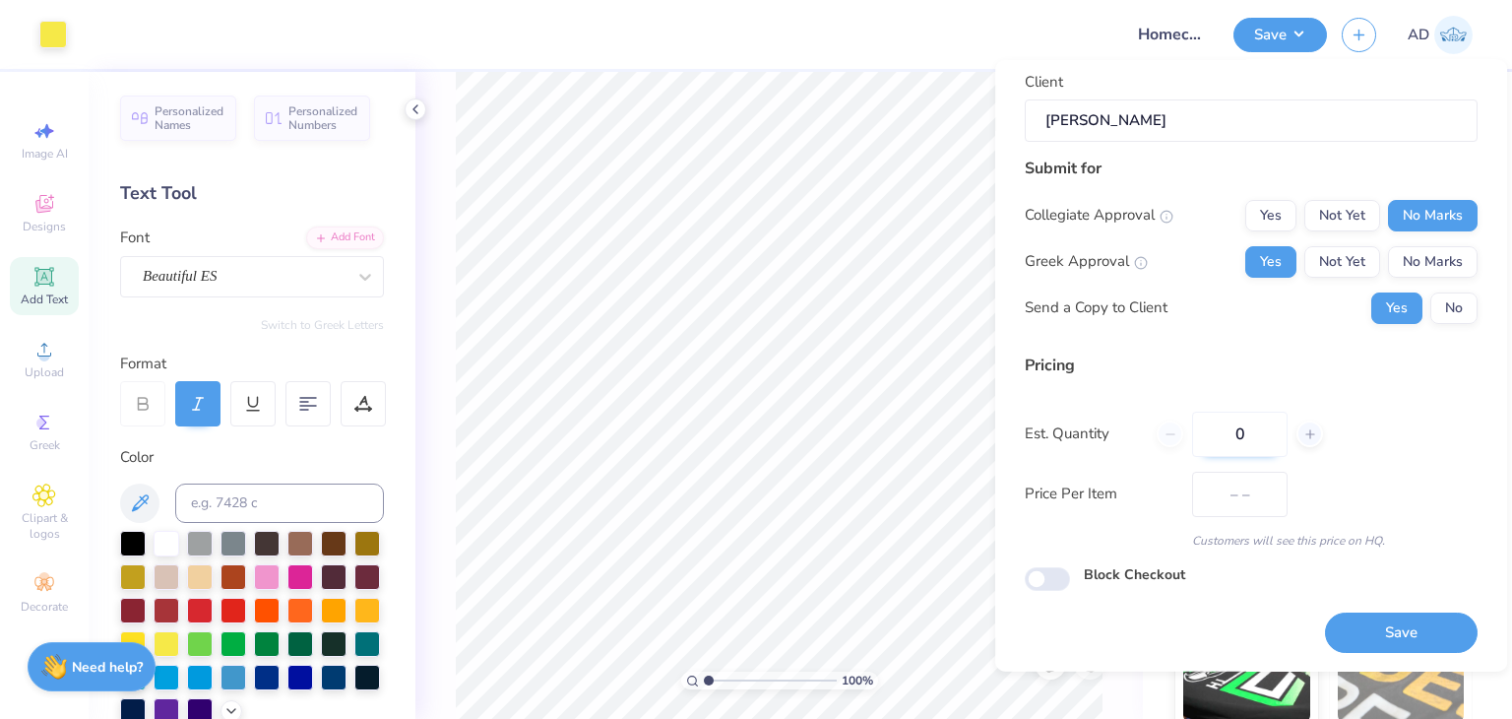
type input "$36.03"
type input "24"
type input "$36.03"
type input "24"
click at [1421, 615] on button "Save" at bounding box center [1401, 632] width 153 height 40
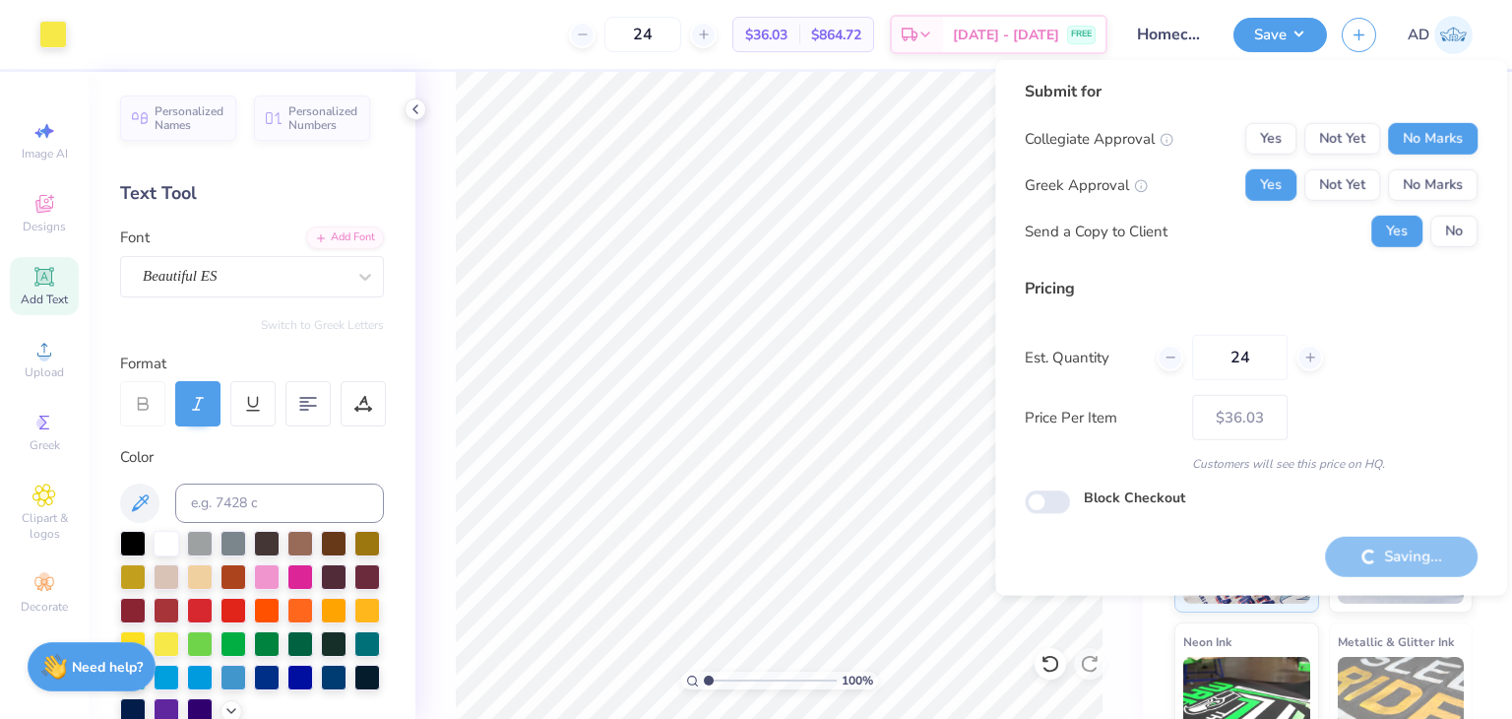
type input "– –"
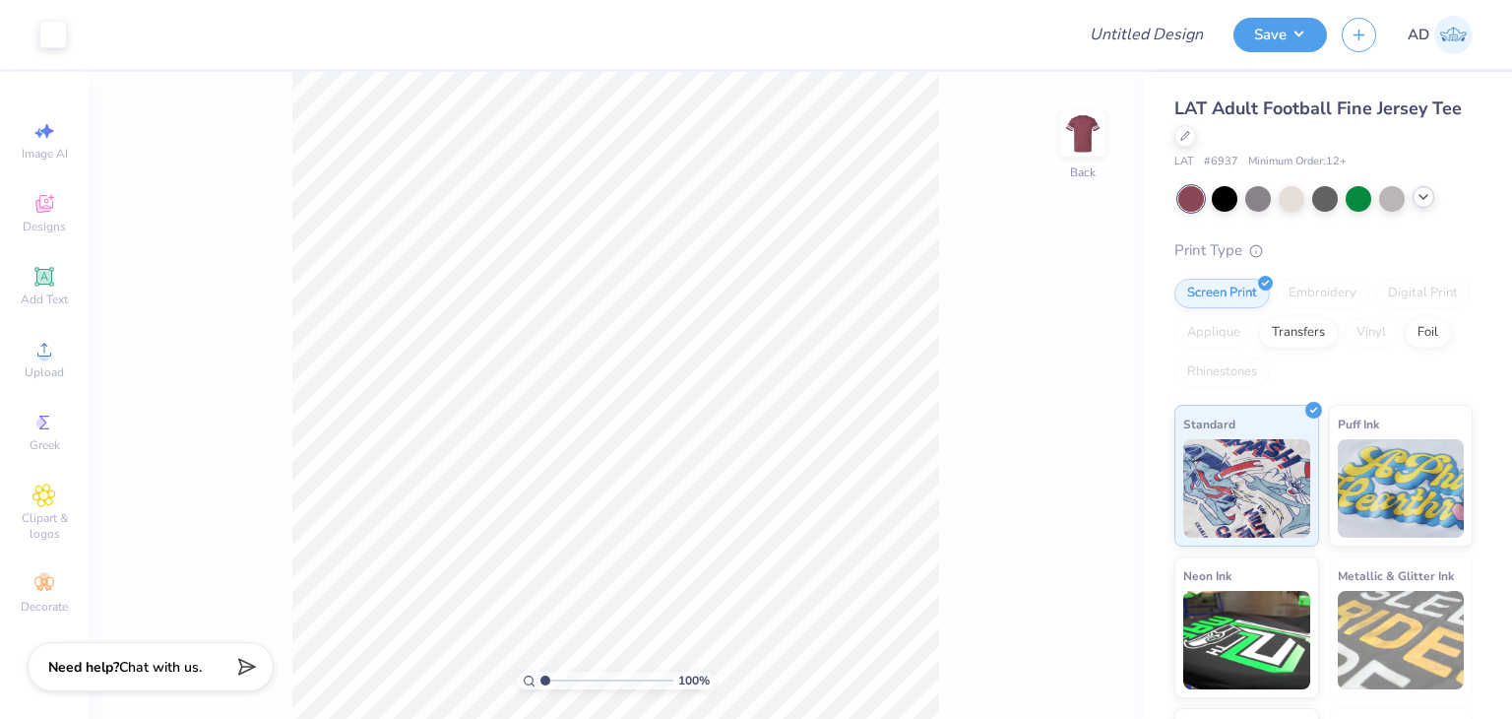
click at [1416, 203] on icon at bounding box center [1424, 197] width 16 height 16
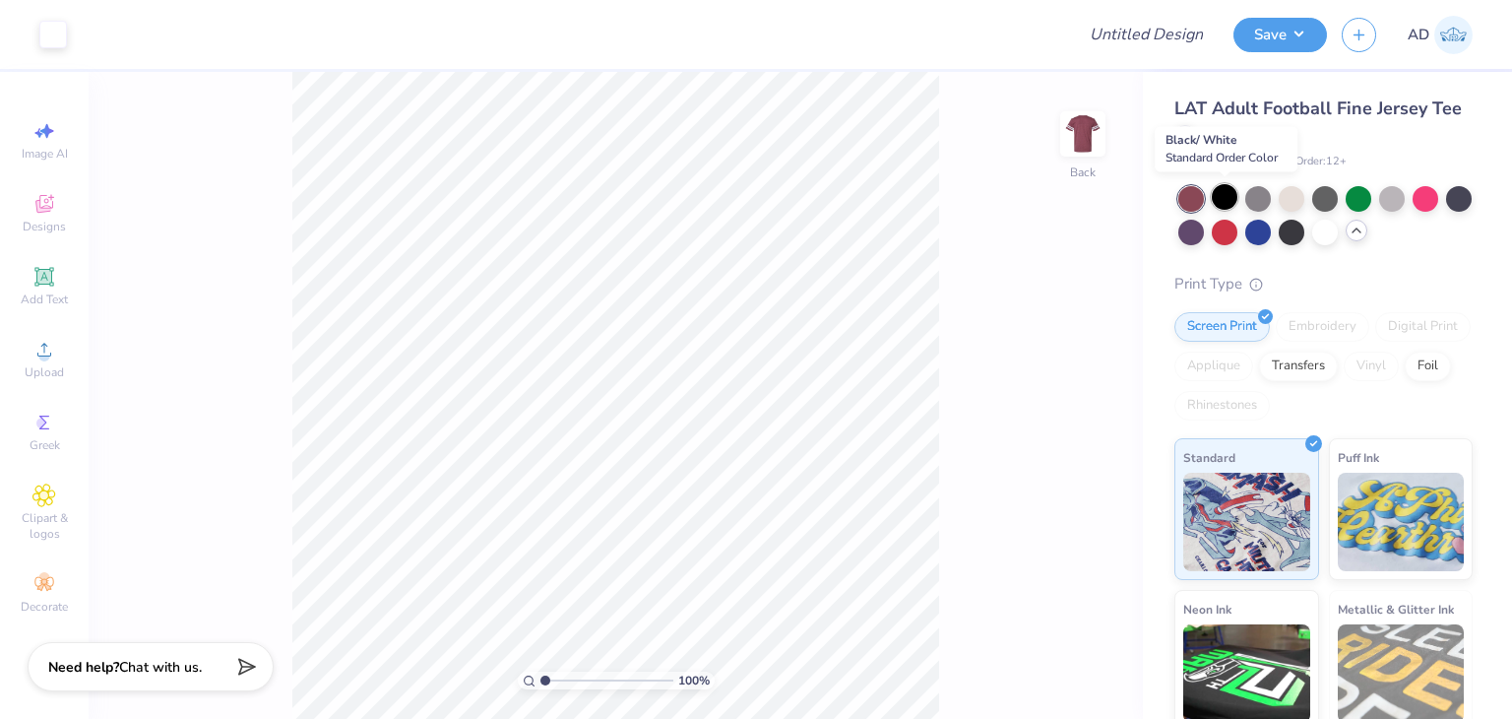
click at [1224, 195] on div at bounding box center [1225, 197] width 26 height 26
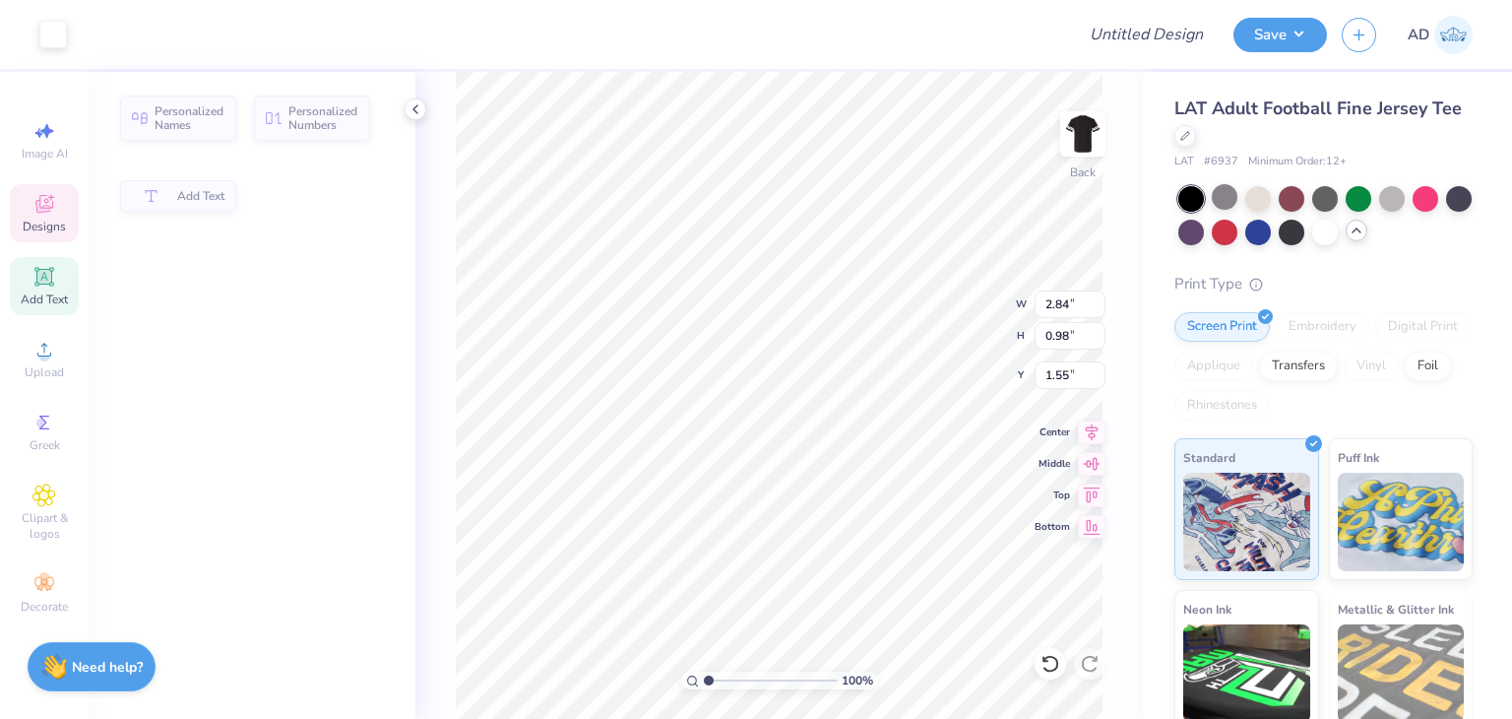
type input "2.84"
type input "0.98"
type input "1.55"
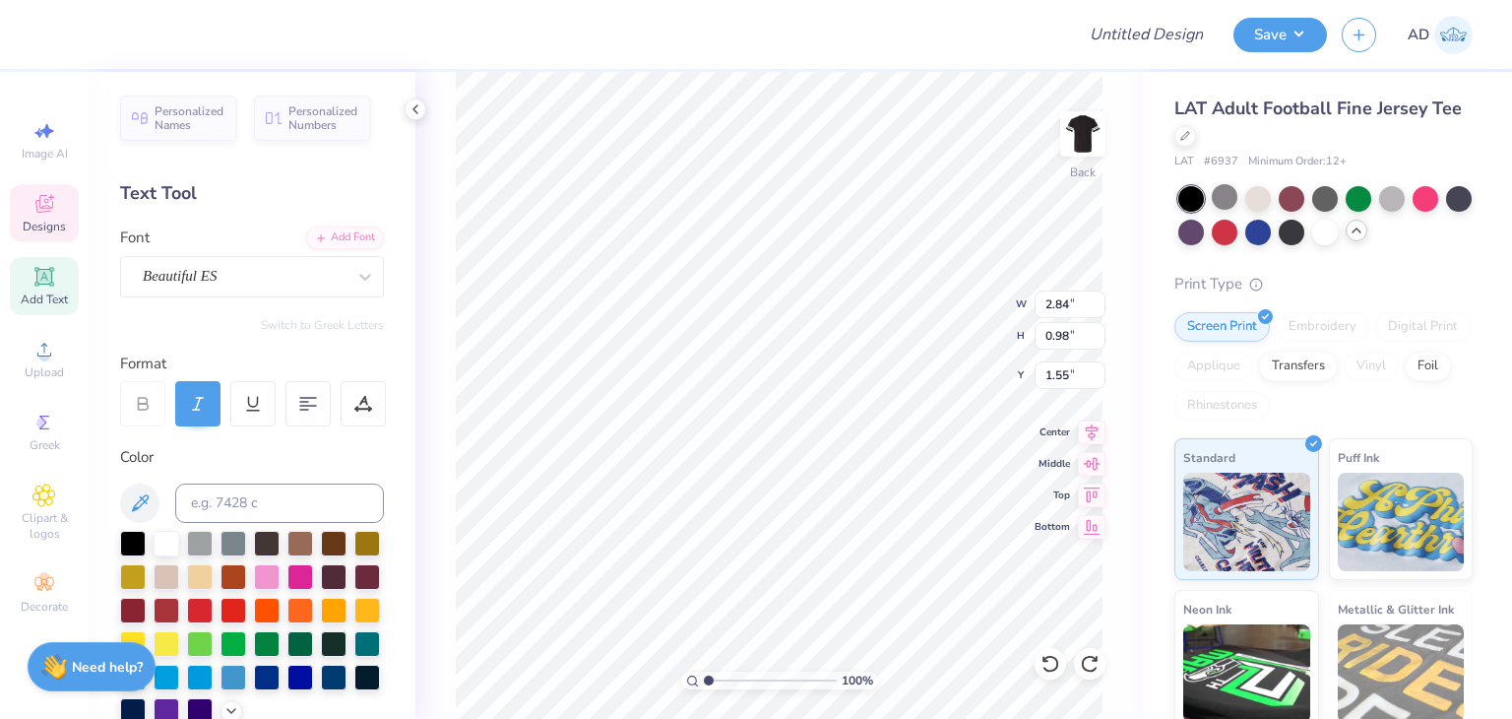
scroll to position [16, 2]
type textarea "P"
type textarea "Kappa Delta"
type input "5.03"
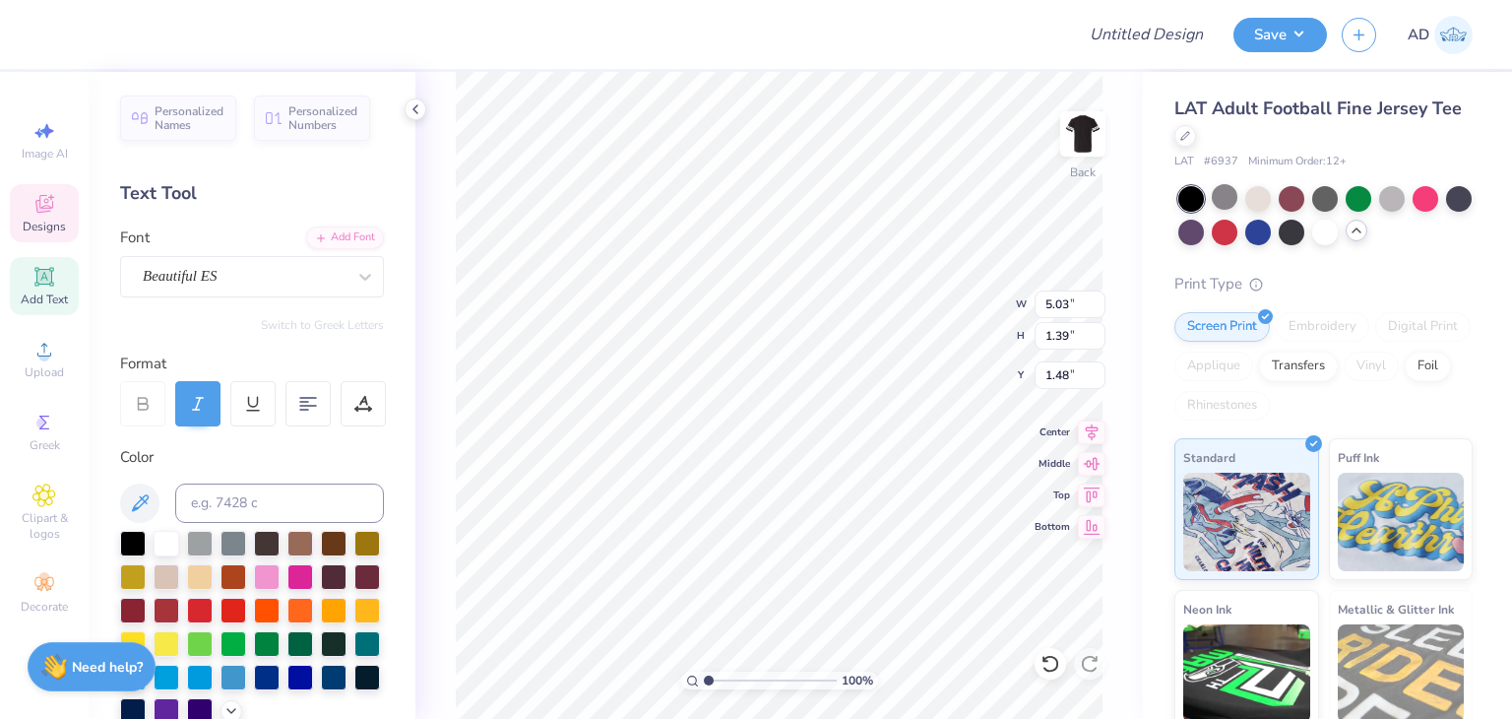
type input "1.39"
type textarea "Est 1897"
type input "3.05"
type input "0.91"
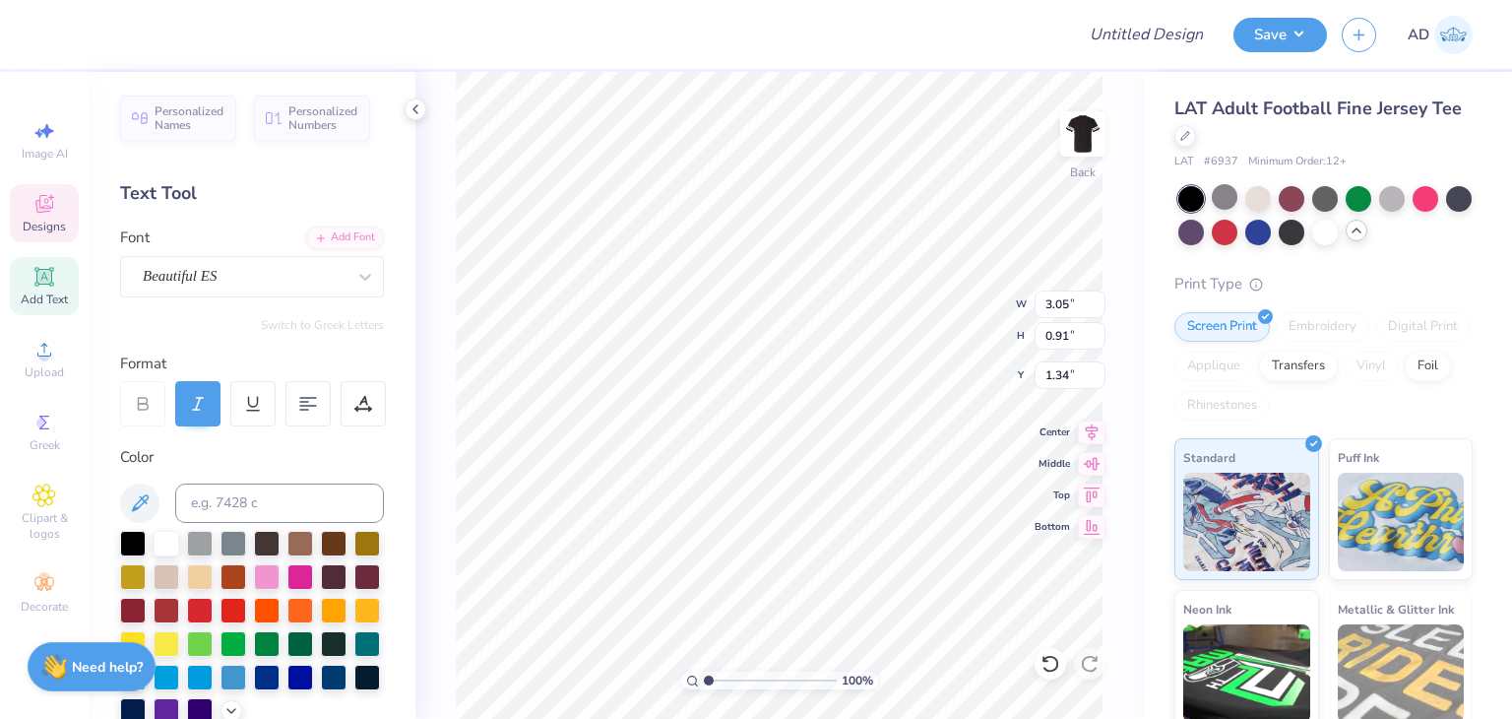
type input "1.34"
type input "1.30"
click at [954, 63] on div at bounding box center [556, 34] width 1005 height 69
type input "3.05"
type input "0.91"
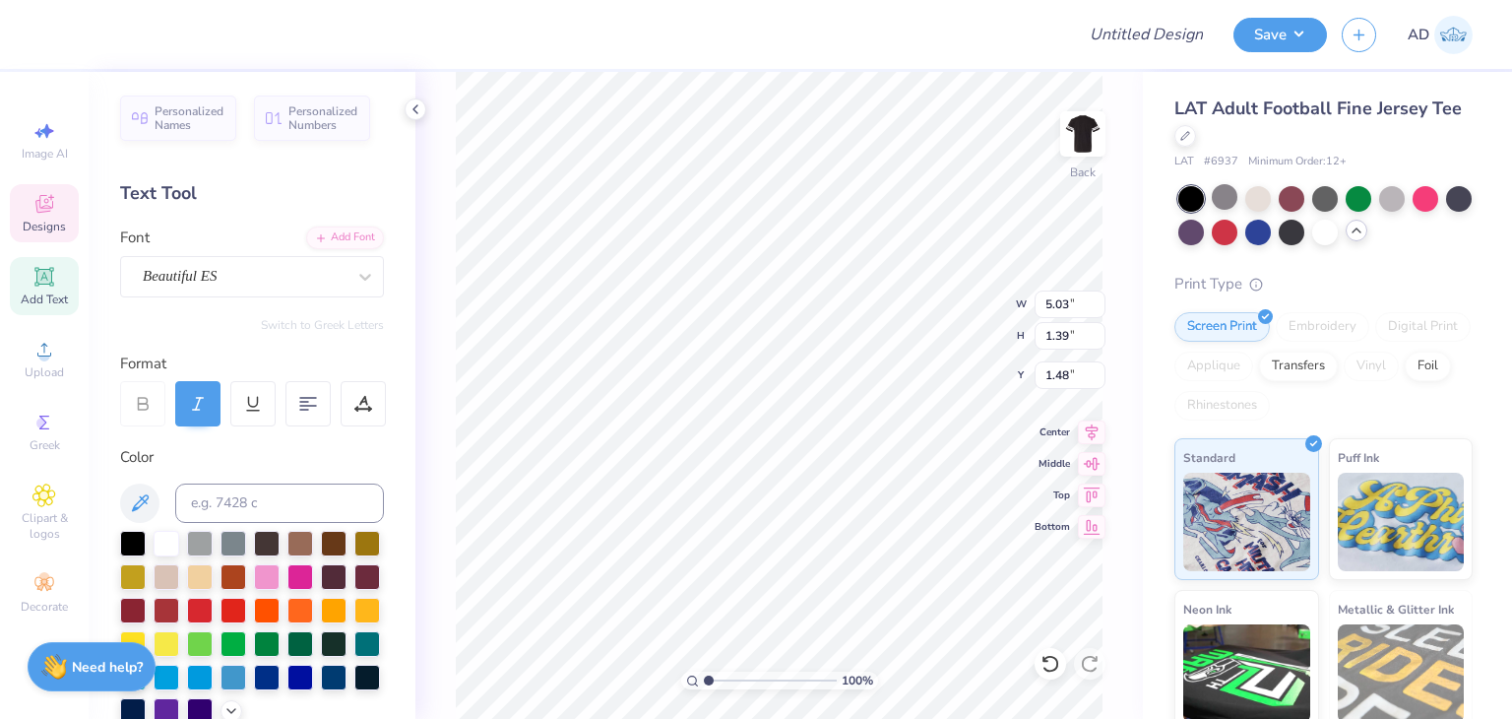
type input "1.30"
type input "3.52"
type input "1.05"
type input "1.15"
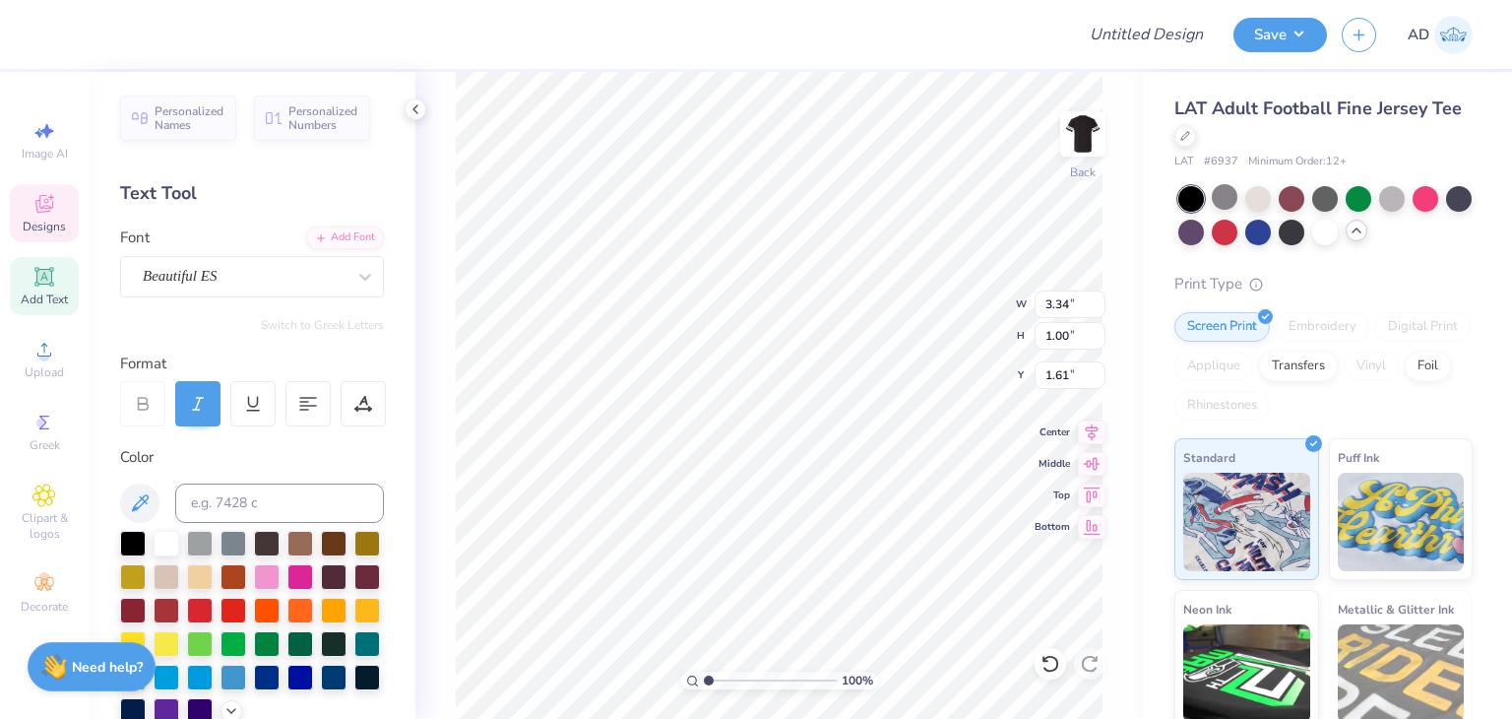
type input "3.34"
type input "1.00"
type input "1.61"
click at [1288, 26] on button "Save" at bounding box center [1281, 32] width 94 height 34
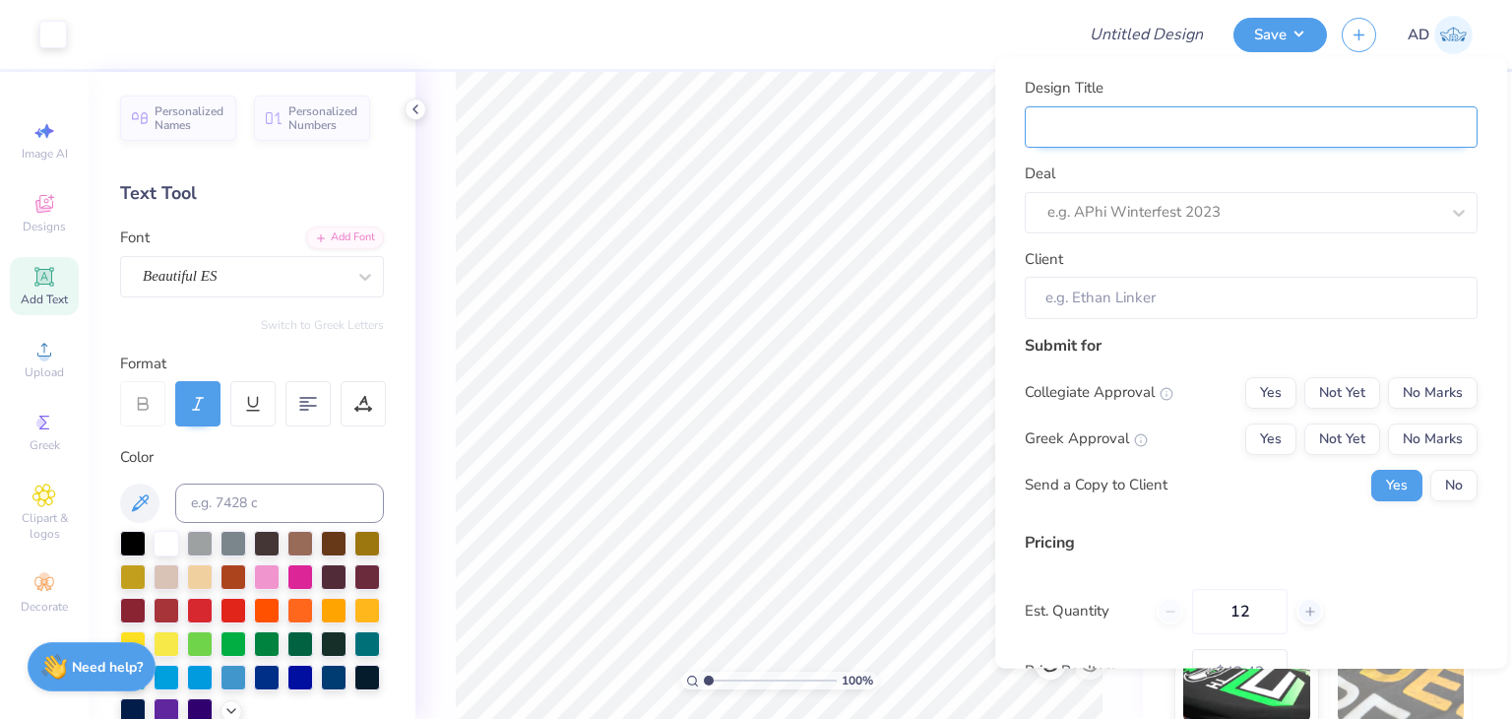
click at [1245, 134] on input "Design Title" at bounding box center [1251, 126] width 453 height 42
type input "k"
type input "ka"
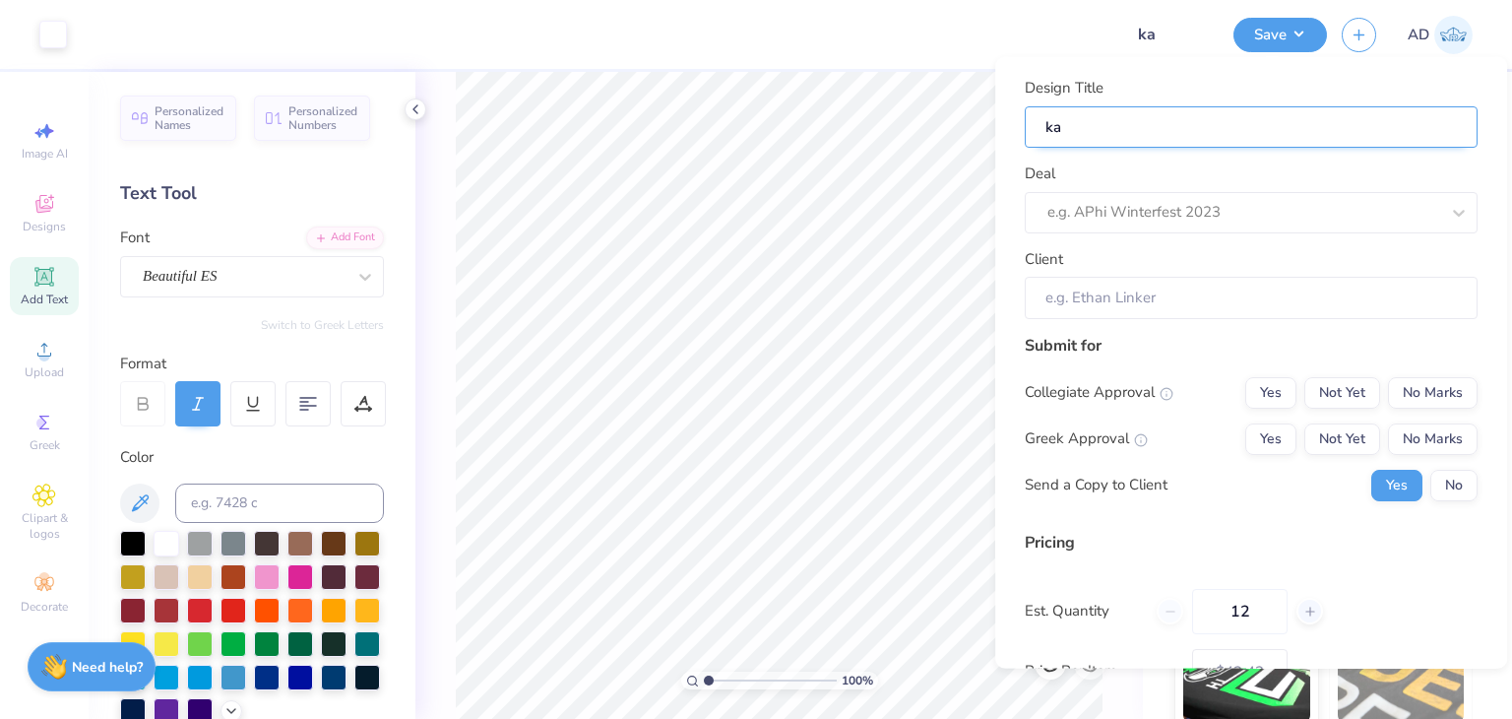
type input "k"
type input "K"
type input "Ka"
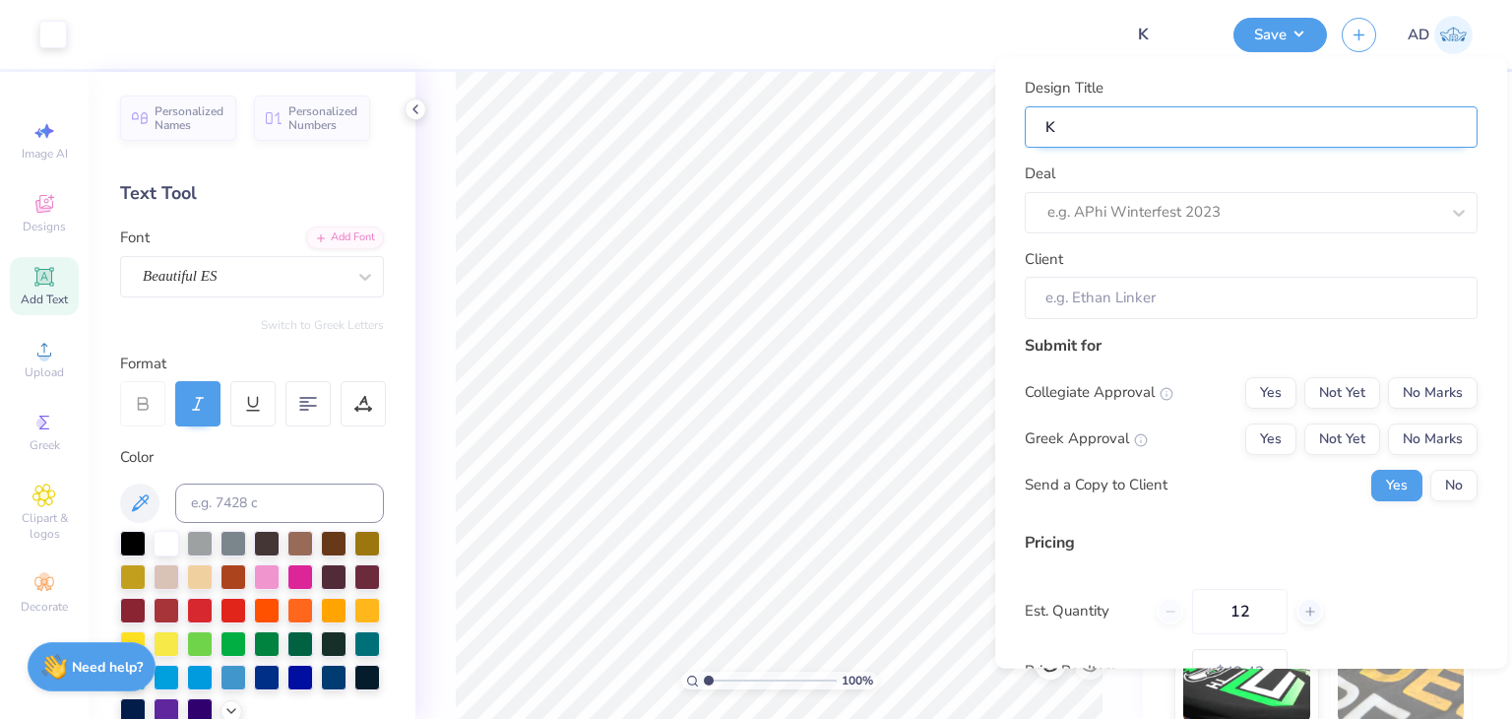
type input "Ka"
type input "Kap"
type input "[PERSON_NAME]"
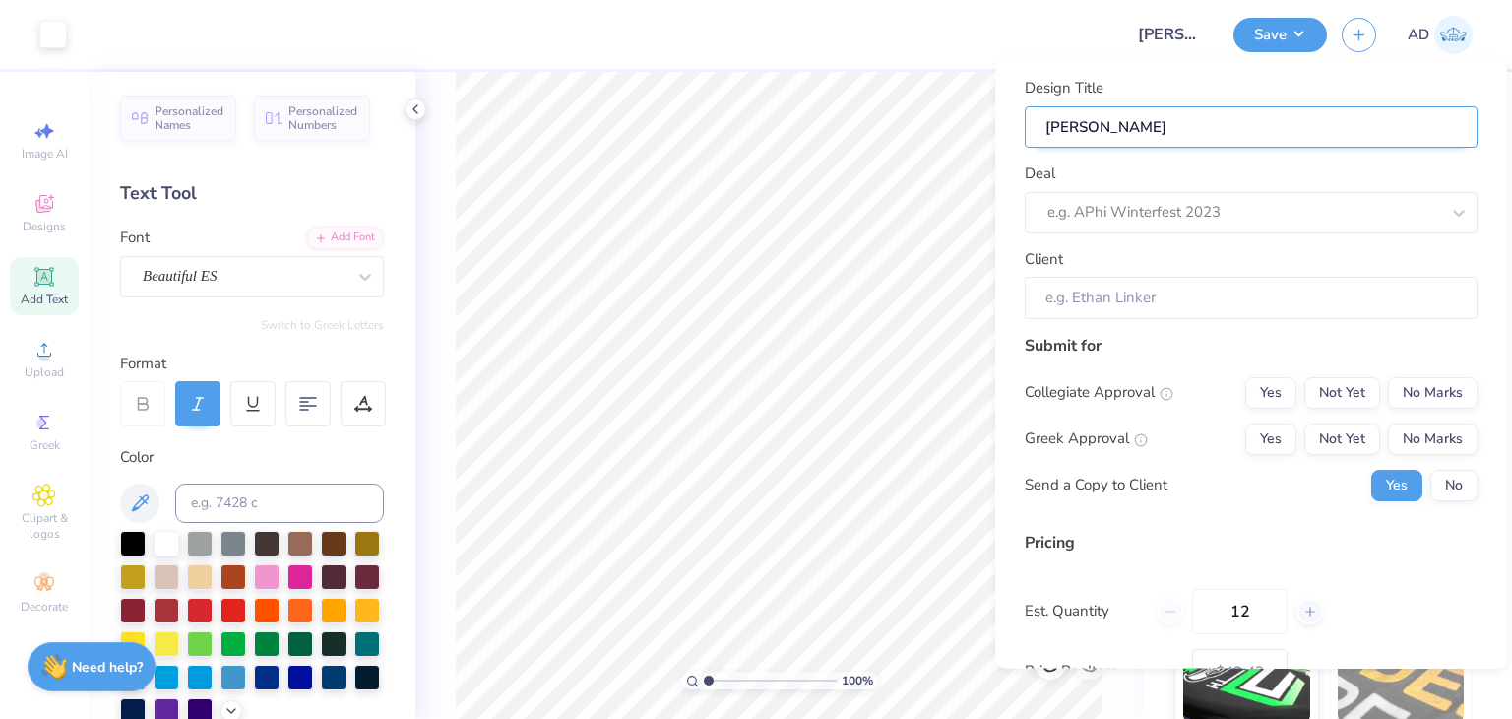
type input "Kappa"
type input "Kappa D"
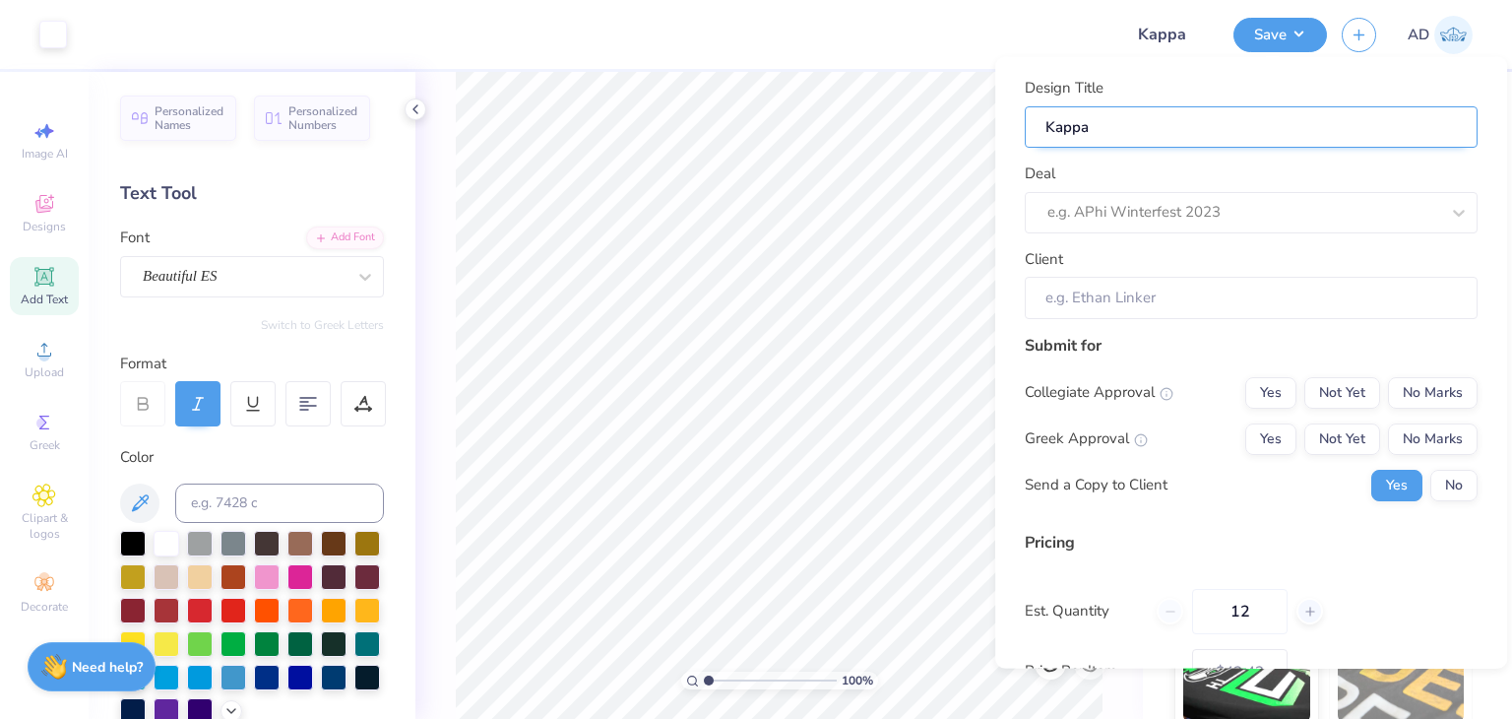
type input "Kappa D"
type input "Kappa De"
type input "Kappa Del"
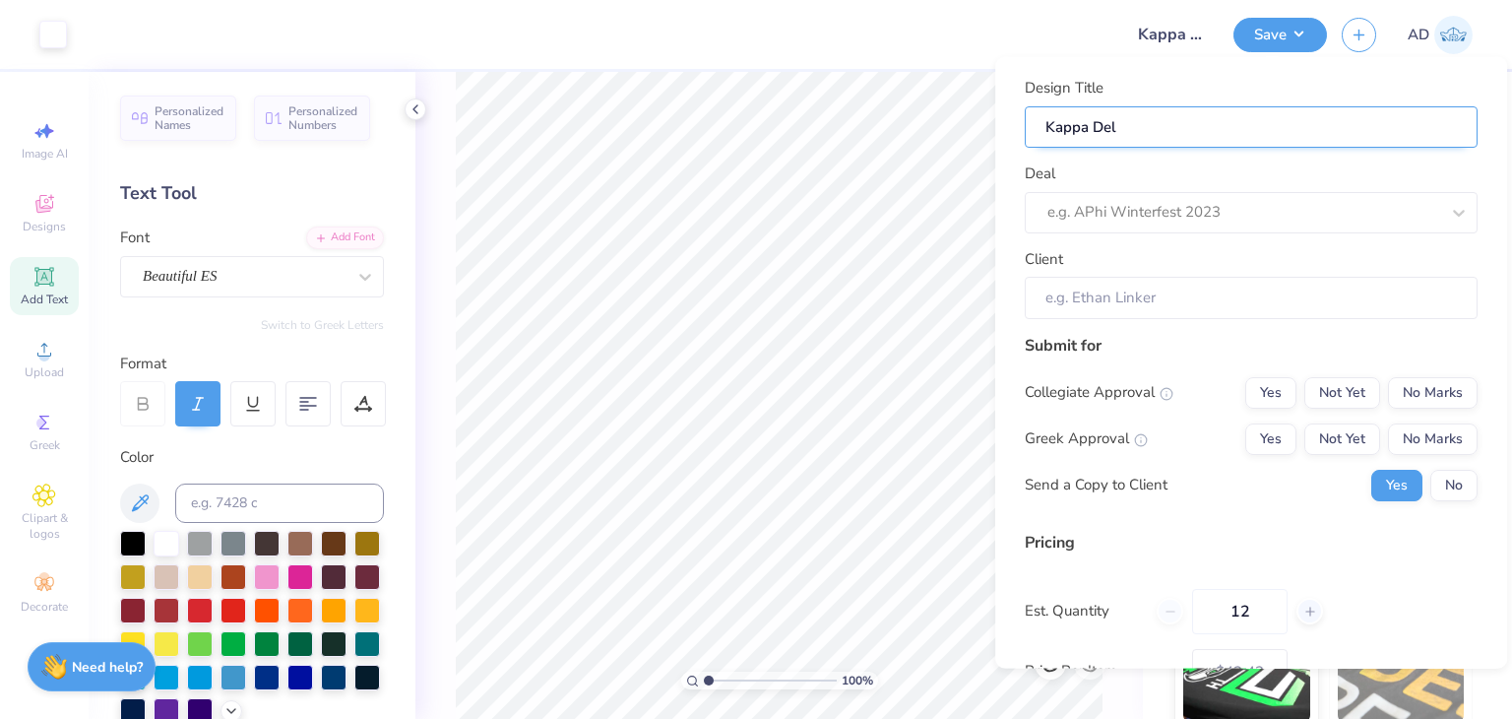
type input "Kappa Delt"
type input "Kappa Delta"
type input "Kappa Delta h"
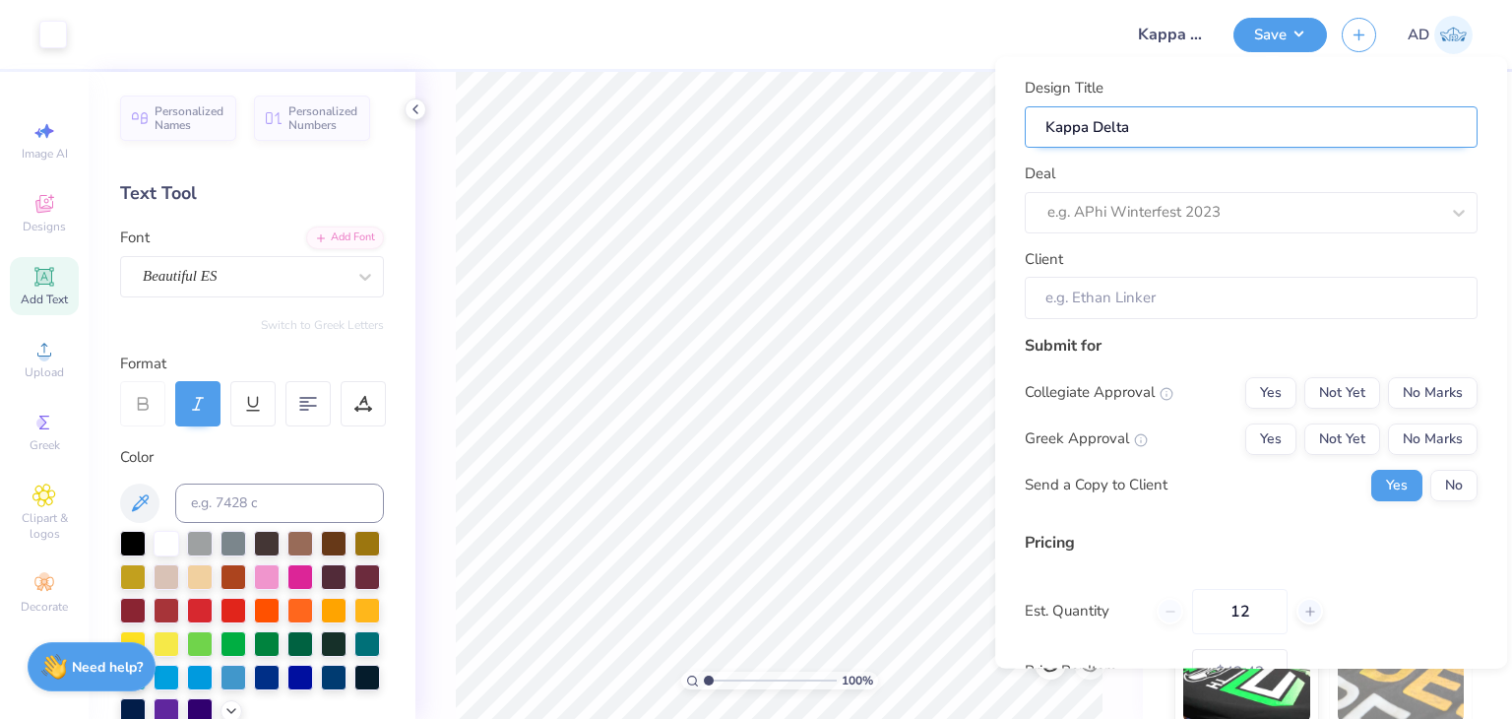
type input "Kappa Delta h"
type input "Kappa Delta ho"
type input "Kappa Delta hom"
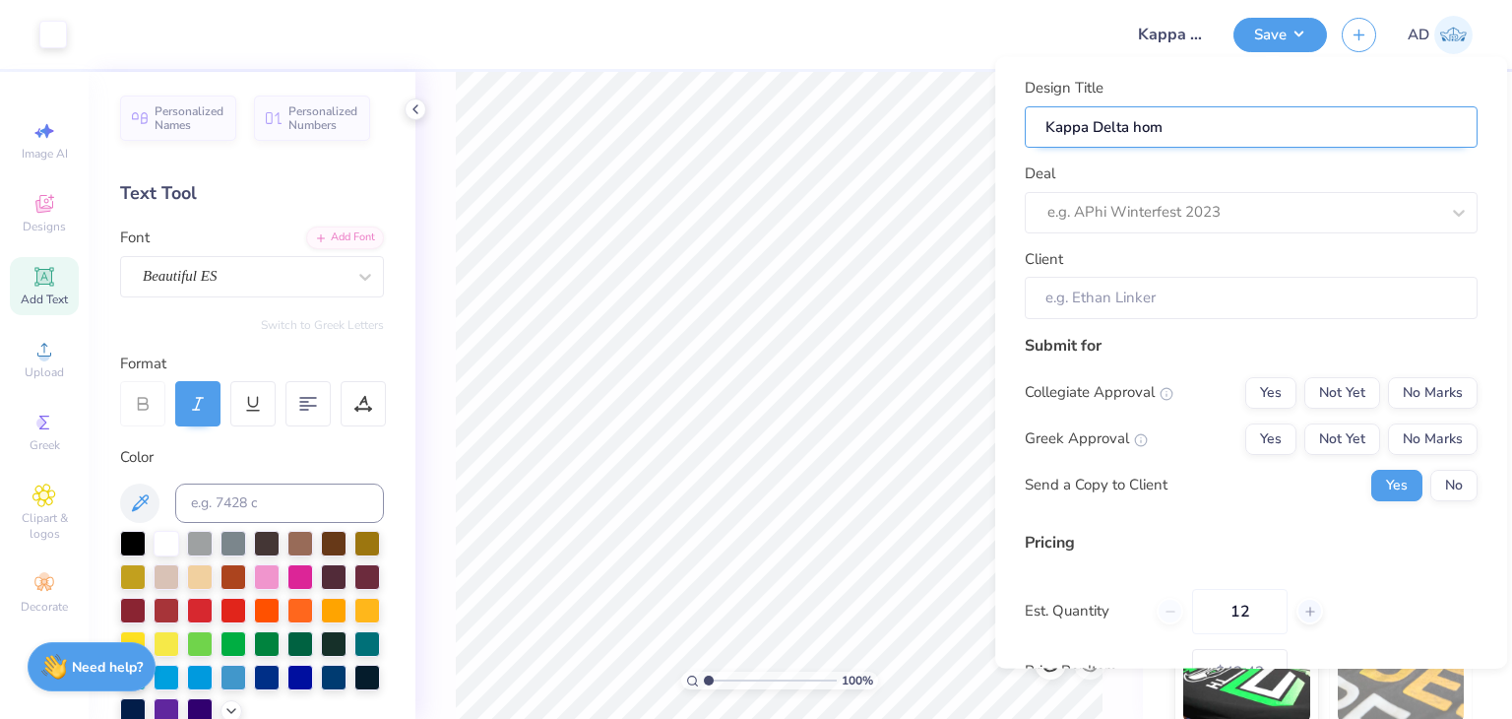
type input "Kappa Delta home"
type input "Kappa Delta homec"
type input "Kappa Delta homeco"
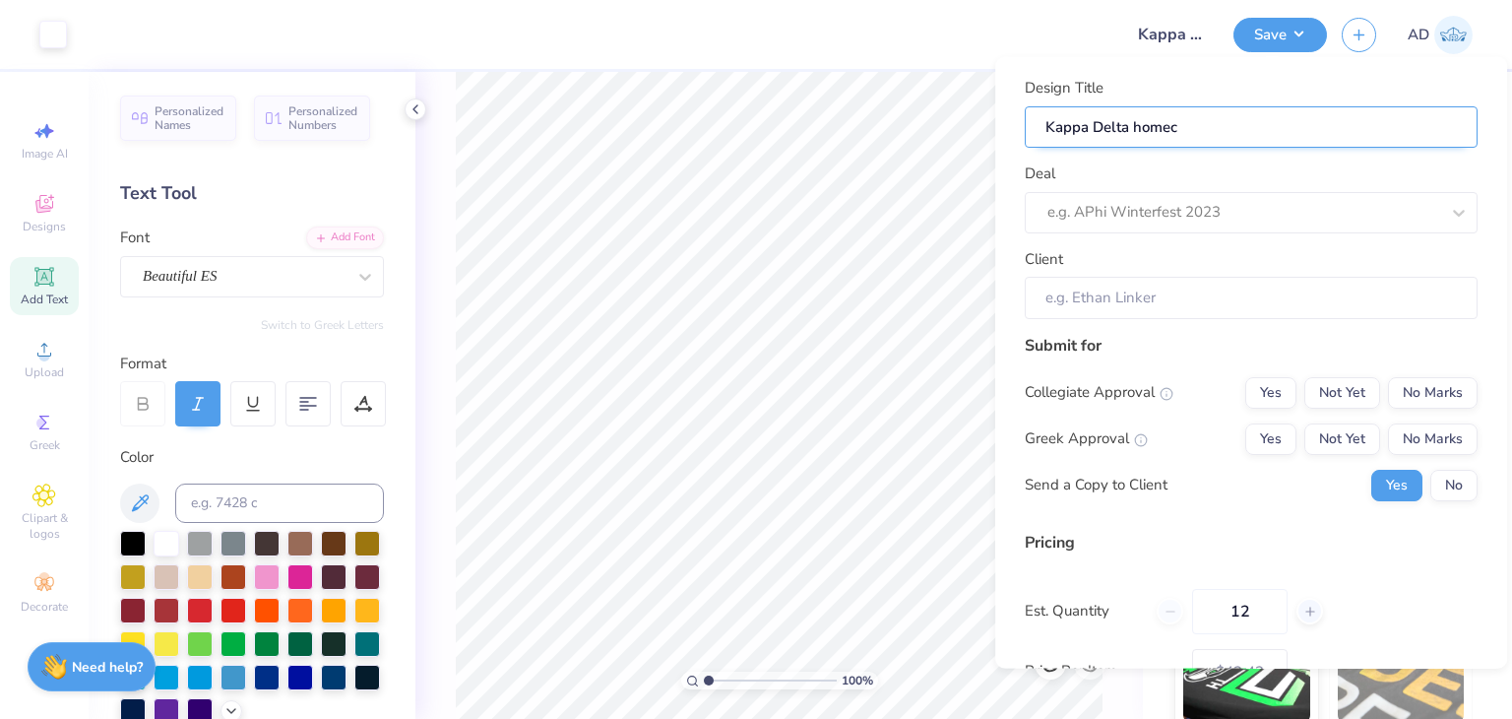
type input "Kappa Delta homeco"
type input "Kappa Delta homecom"
type input "Kappa Delta homecomi"
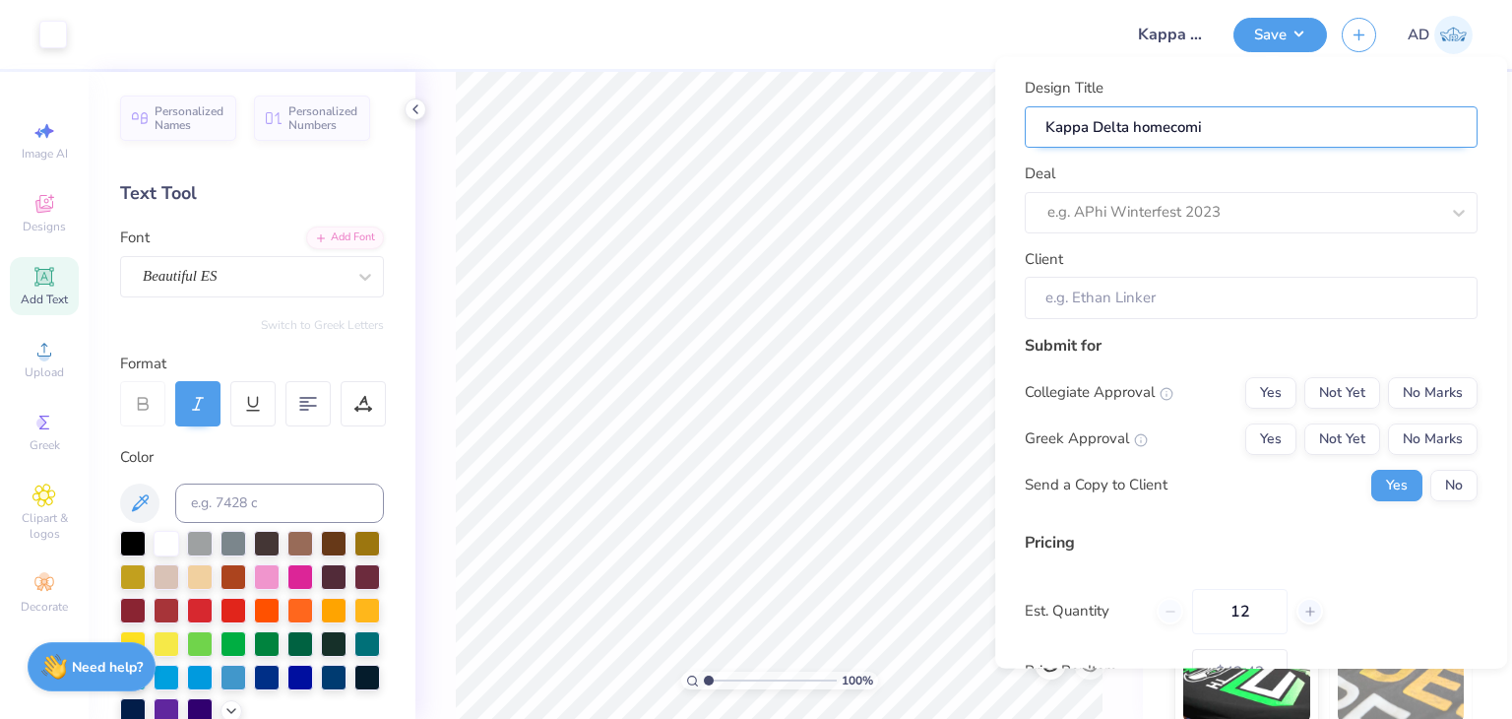
type input "Kappa Delta homecomin"
type input "Kappa Delta homecoming"
type input "Kappa Delta homecoming s"
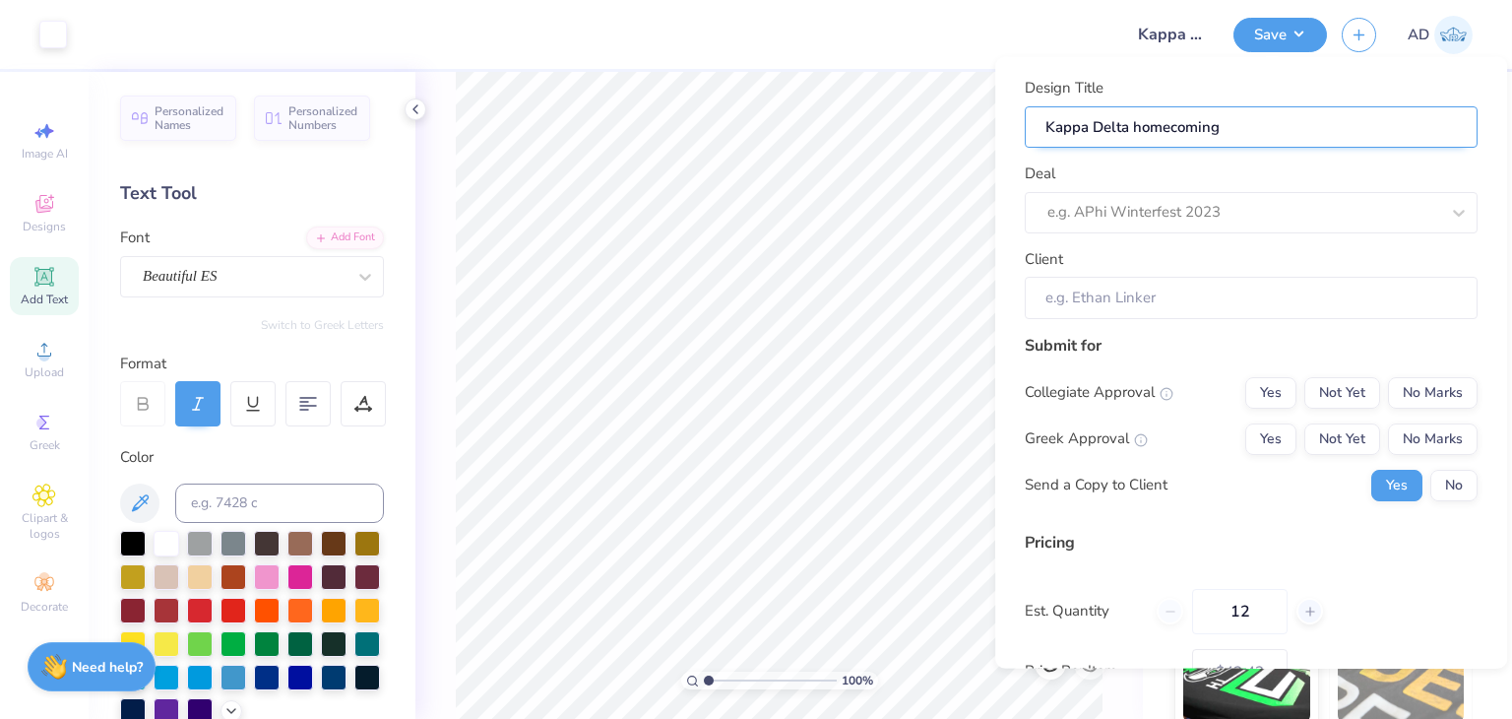
type input "Kappa Delta homecoming s"
type input "Kappa Delta homecoming sh"
type input "Kappa Delta homecoming shi"
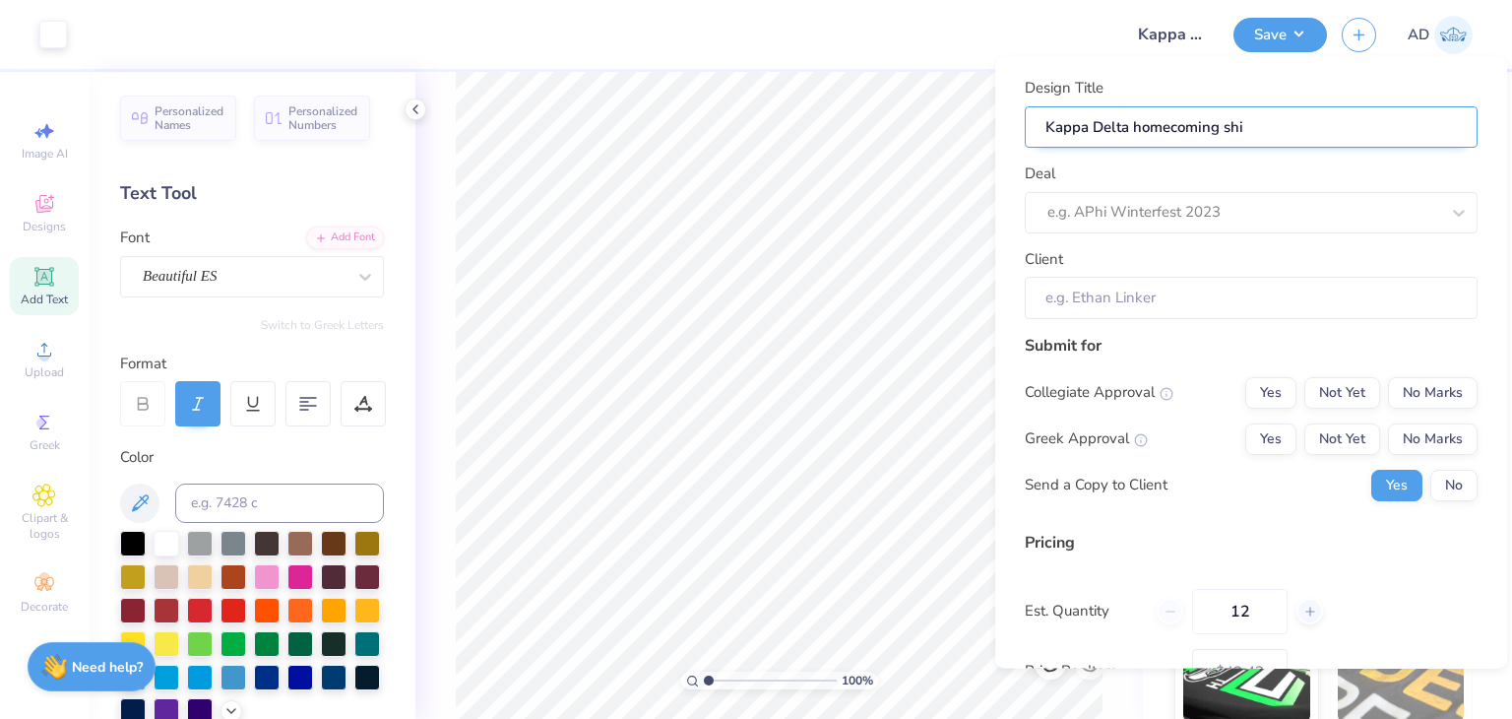
type input "Kappa Delta homecoming shir"
type input "Kappa Delta homecoming shirt"
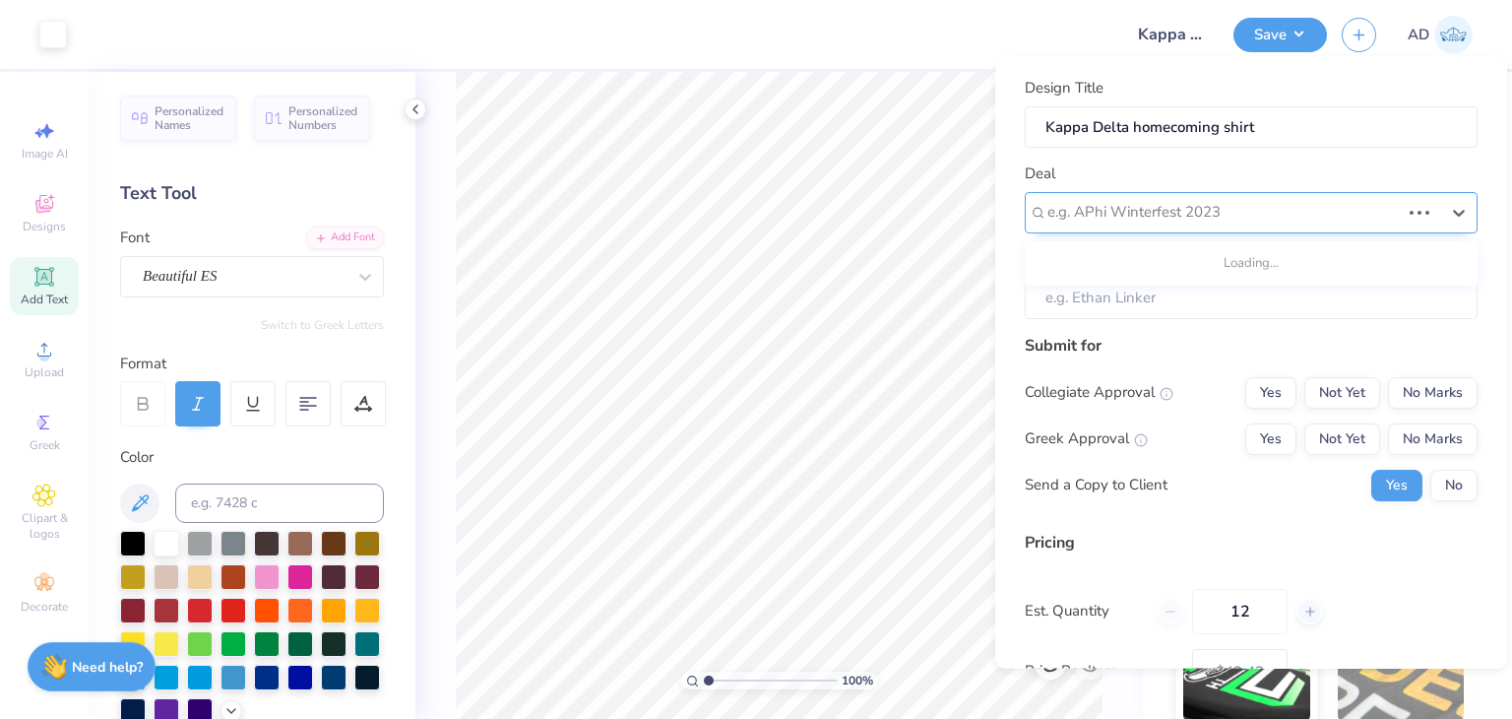
click at [1152, 194] on div "e.g. APhi Winterfest 2023" at bounding box center [1251, 211] width 453 height 41
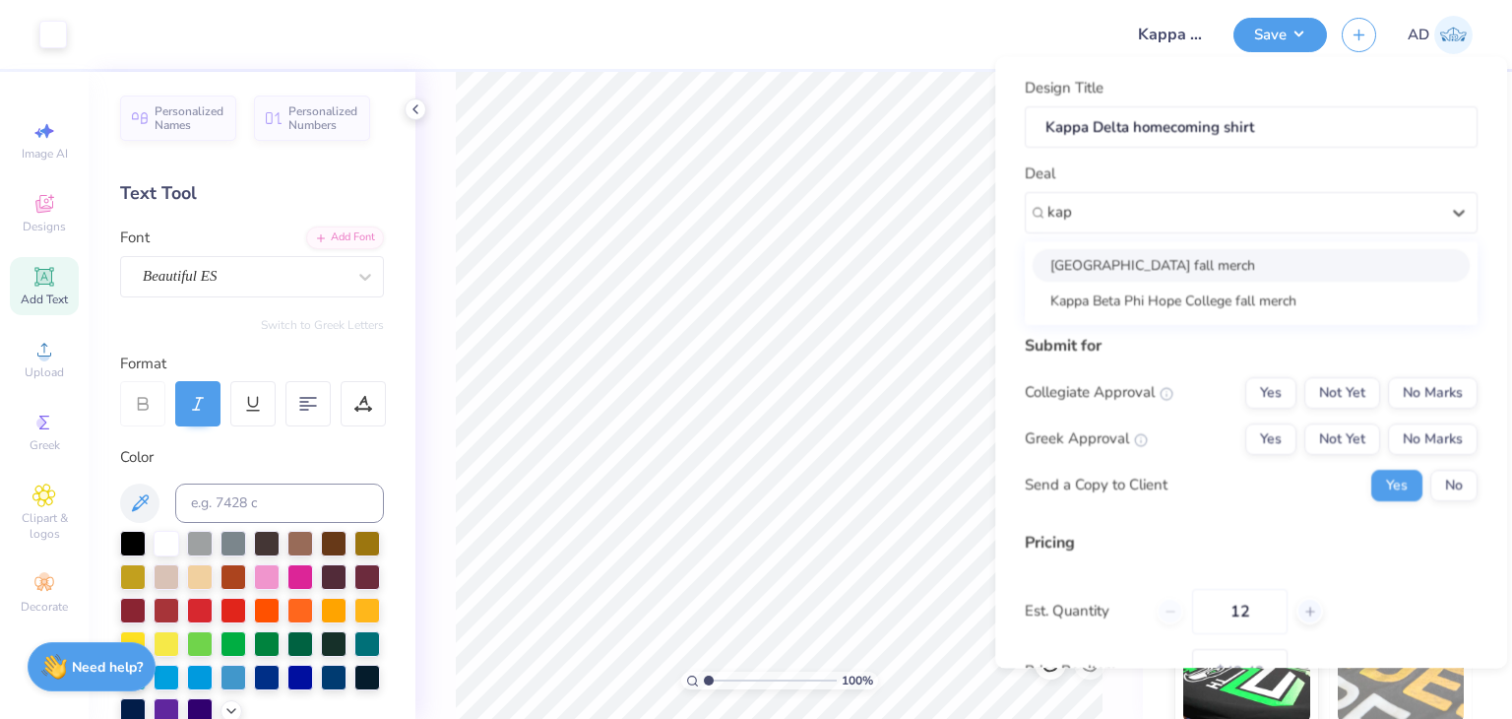
click at [1178, 256] on div "[GEOGRAPHIC_DATA] fall merch" at bounding box center [1251, 264] width 437 height 32
type input "kap"
type input "[PERSON_NAME]"
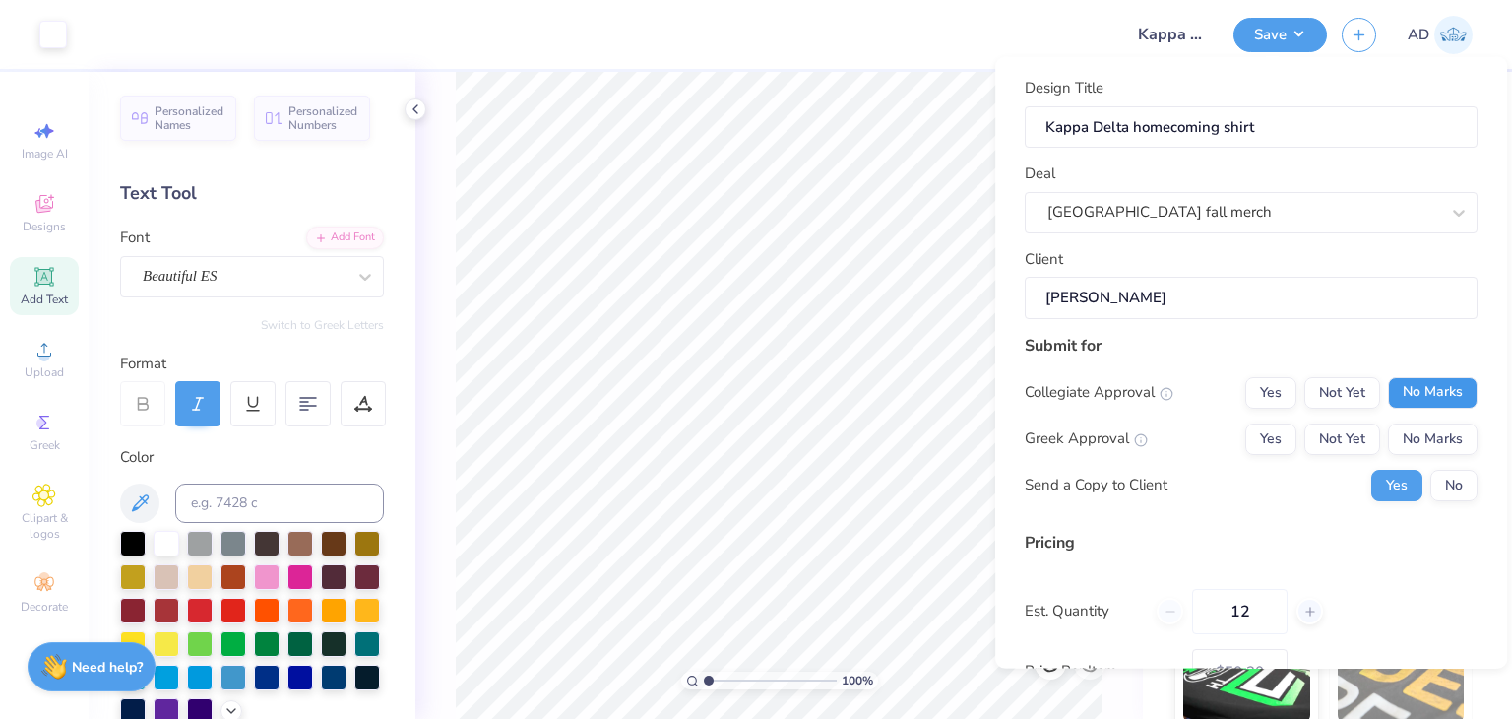
click at [1422, 391] on button "No Marks" at bounding box center [1433, 392] width 90 height 32
click at [1419, 426] on button "No Marks" at bounding box center [1433, 438] width 90 height 32
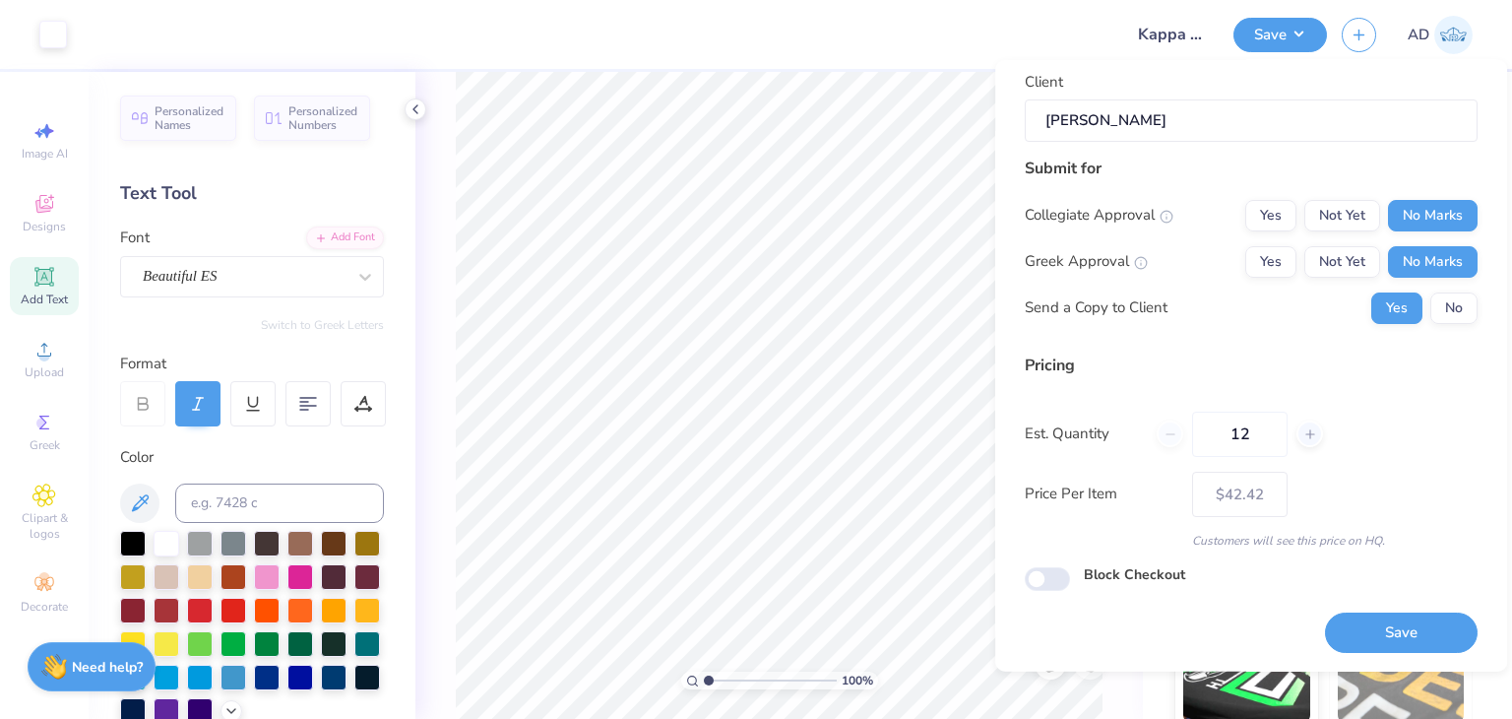
scroll to position [179, 0]
click at [1246, 263] on button "Yes" at bounding box center [1271, 262] width 51 height 32
type input "$50.30"
click at [1052, 581] on input "Block Checkout" at bounding box center [1047, 579] width 45 height 24
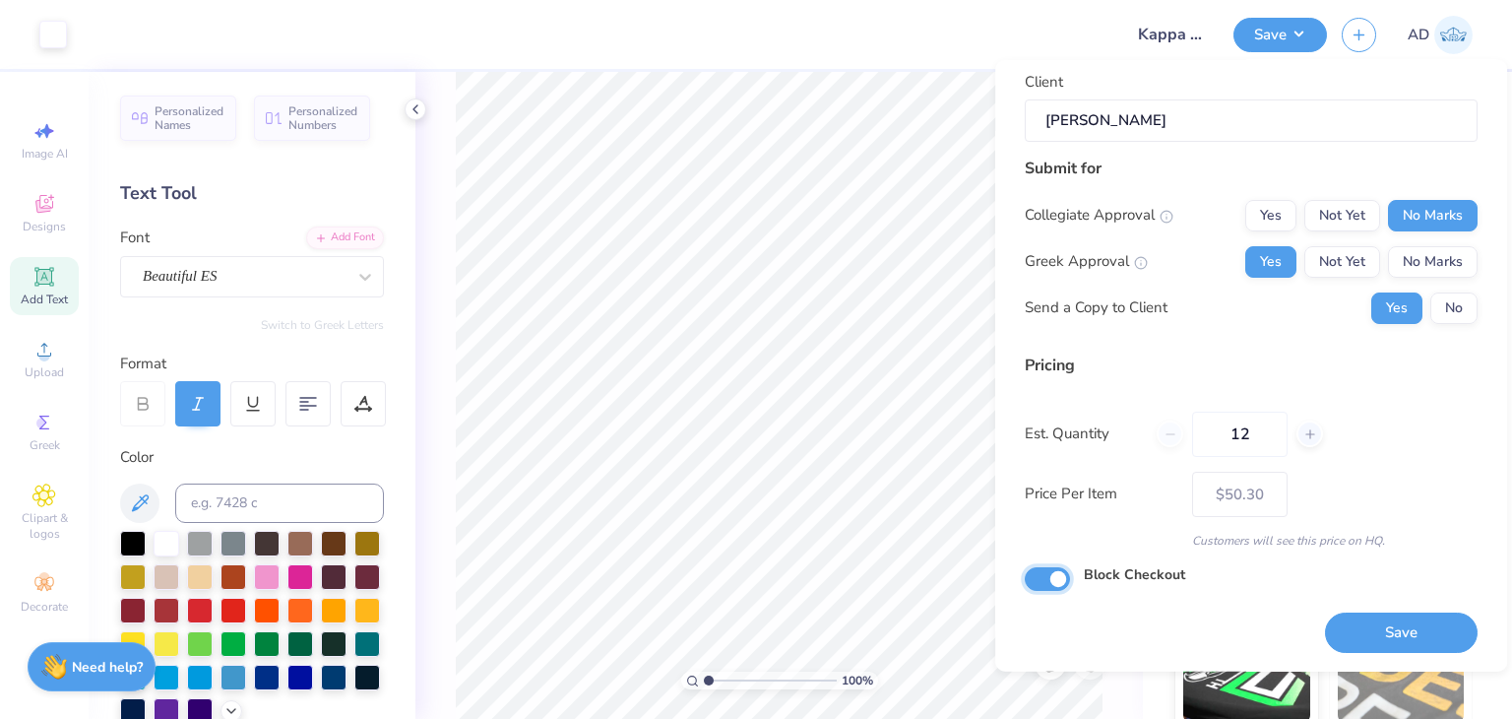
checkbox input "true"
click at [1398, 612] on button "Save" at bounding box center [1401, 632] width 153 height 40
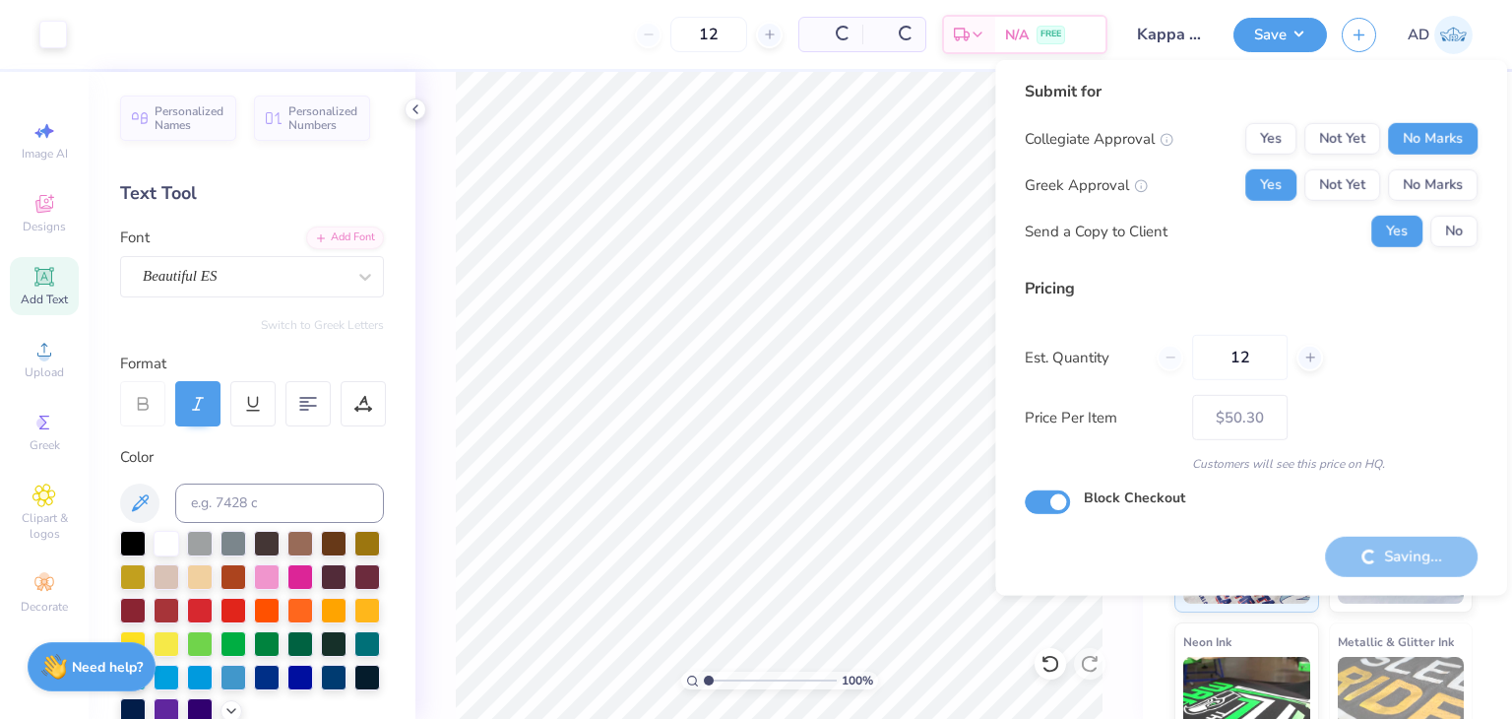
type input "– –"
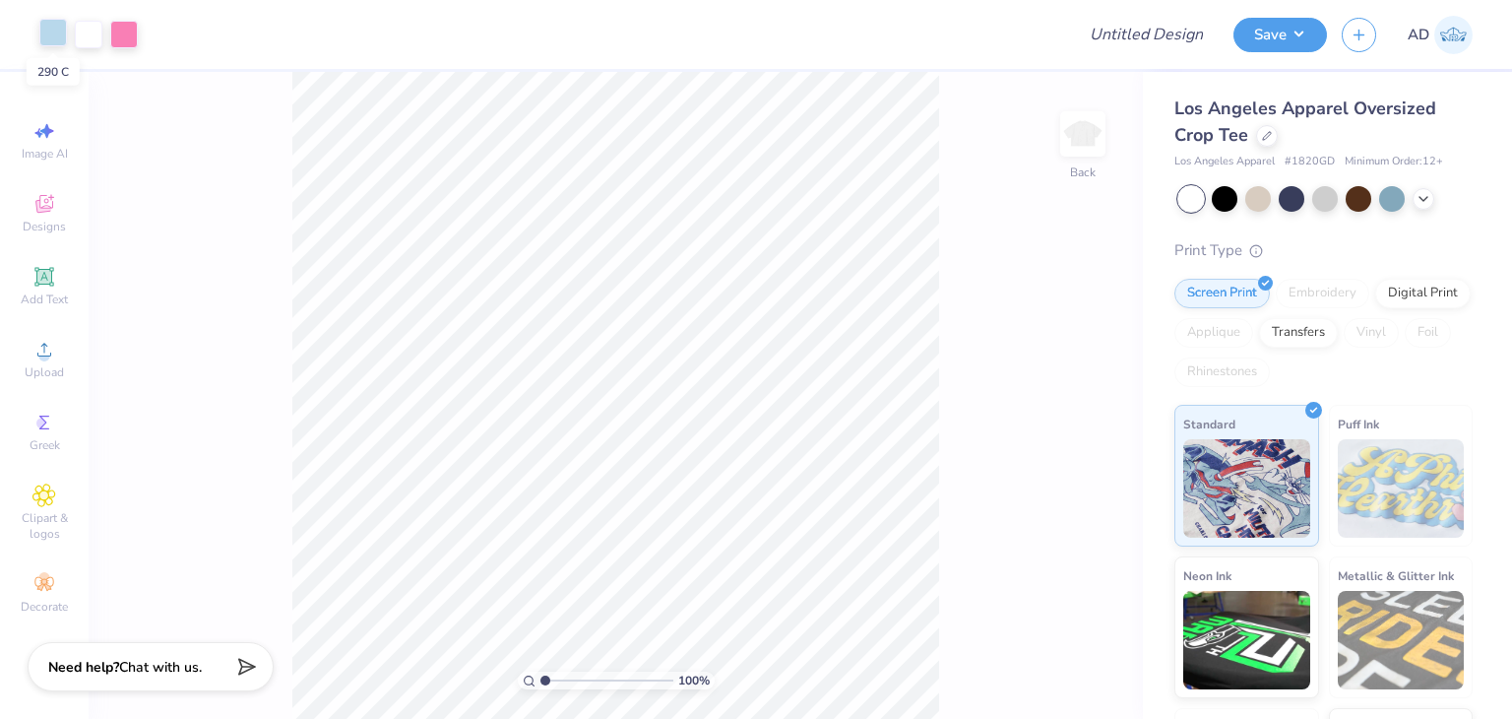
click at [52, 29] on div at bounding box center [53, 33] width 28 height 28
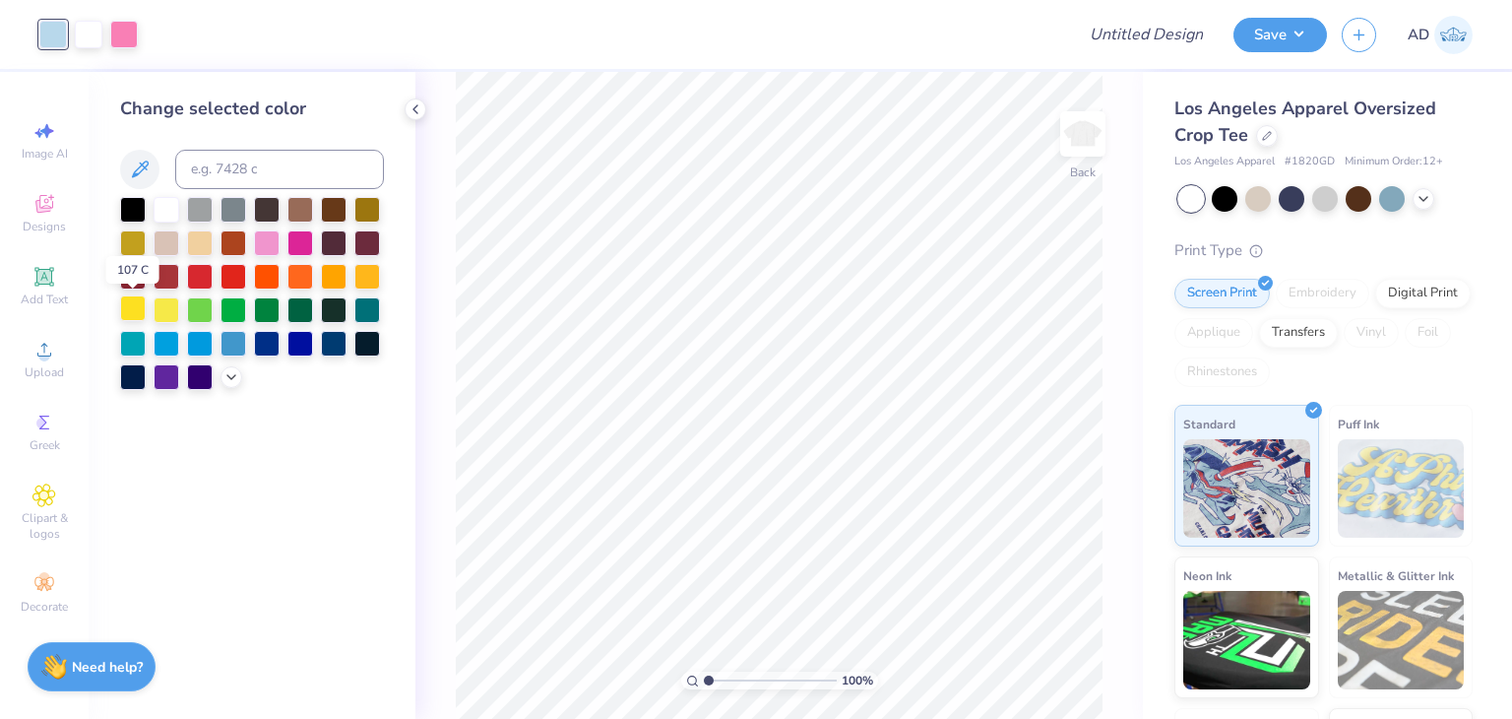
click at [135, 305] on div at bounding box center [133, 308] width 26 height 26
click at [125, 40] on div at bounding box center [124, 33] width 28 height 28
click at [136, 200] on div at bounding box center [133, 208] width 26 height 26
click at [46, 29] on div at bounding box center [53, 33] width 28 height 28
click at [142, 247] on div at bounding box center [133, 241] width 26 height 26
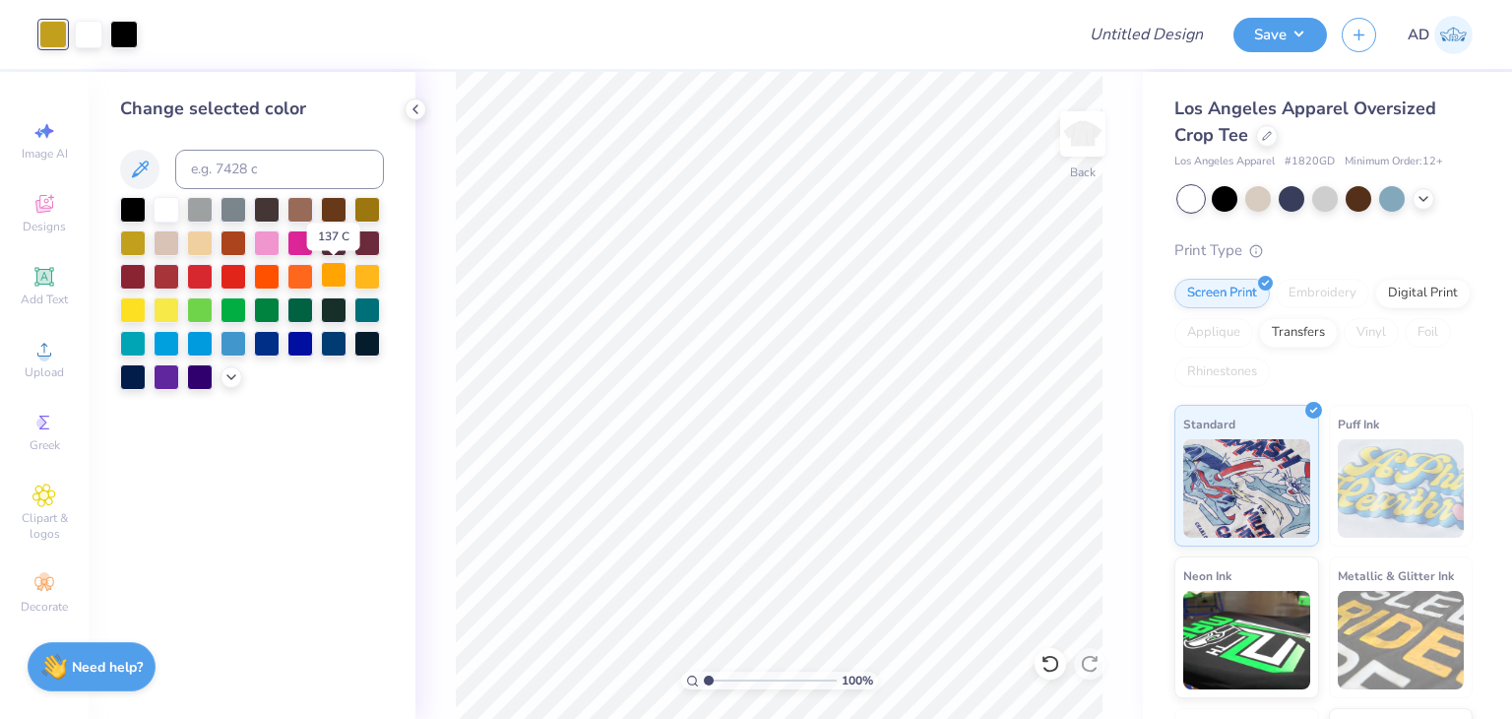
click at [335, 277] on div at bounding box center [334, 275] width 26 height 26
click at [355, 277] on div at bounding box center [367, 275] width 26 height 26
click at [166, 307] on div at bounding box center [167, 308] width 26 height 26
click at [270, 214] on div at bounding box center [267, 208] width 26 height 26
click at [1054, 659] on icon at bounding box center [1051, 664] width 20 height 20
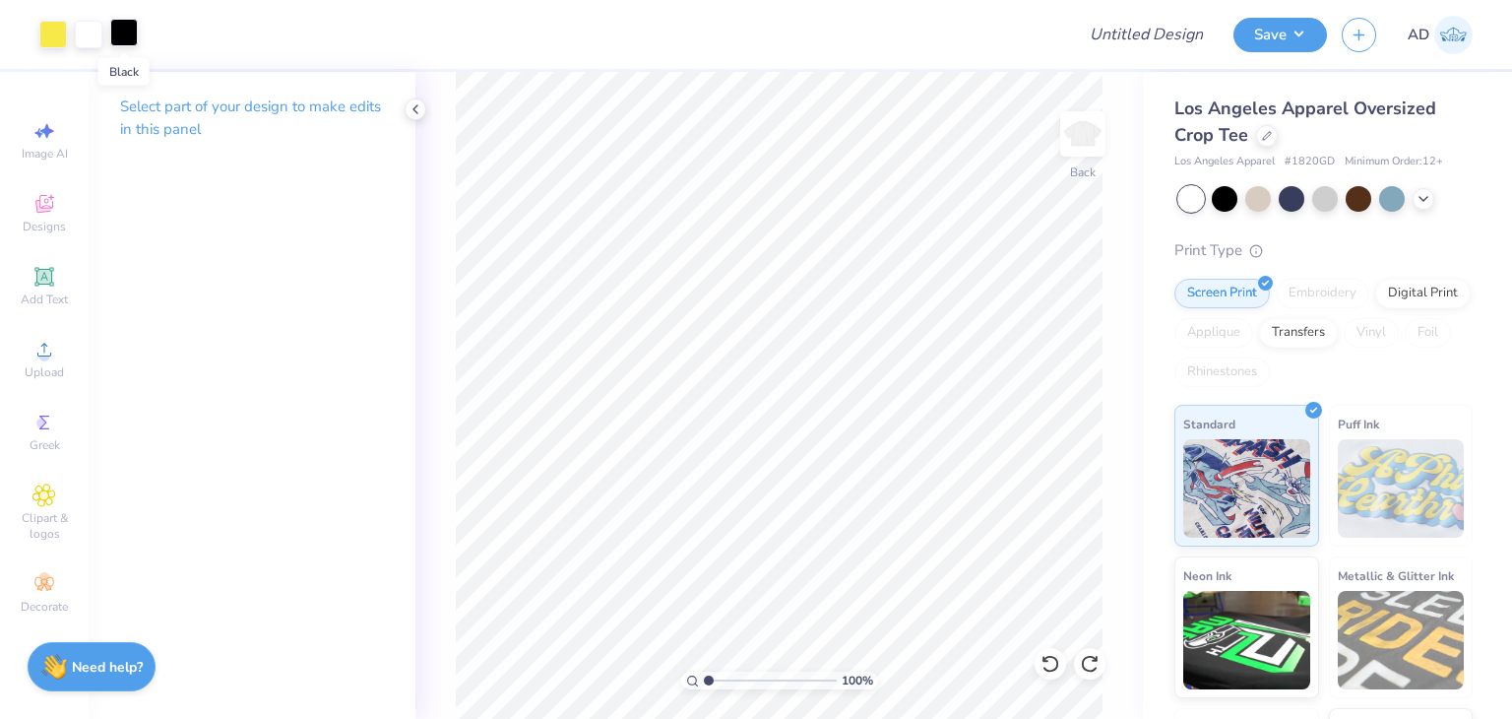
click at [123, 36] on div at bounding box center [124, 33] width 28 height 28
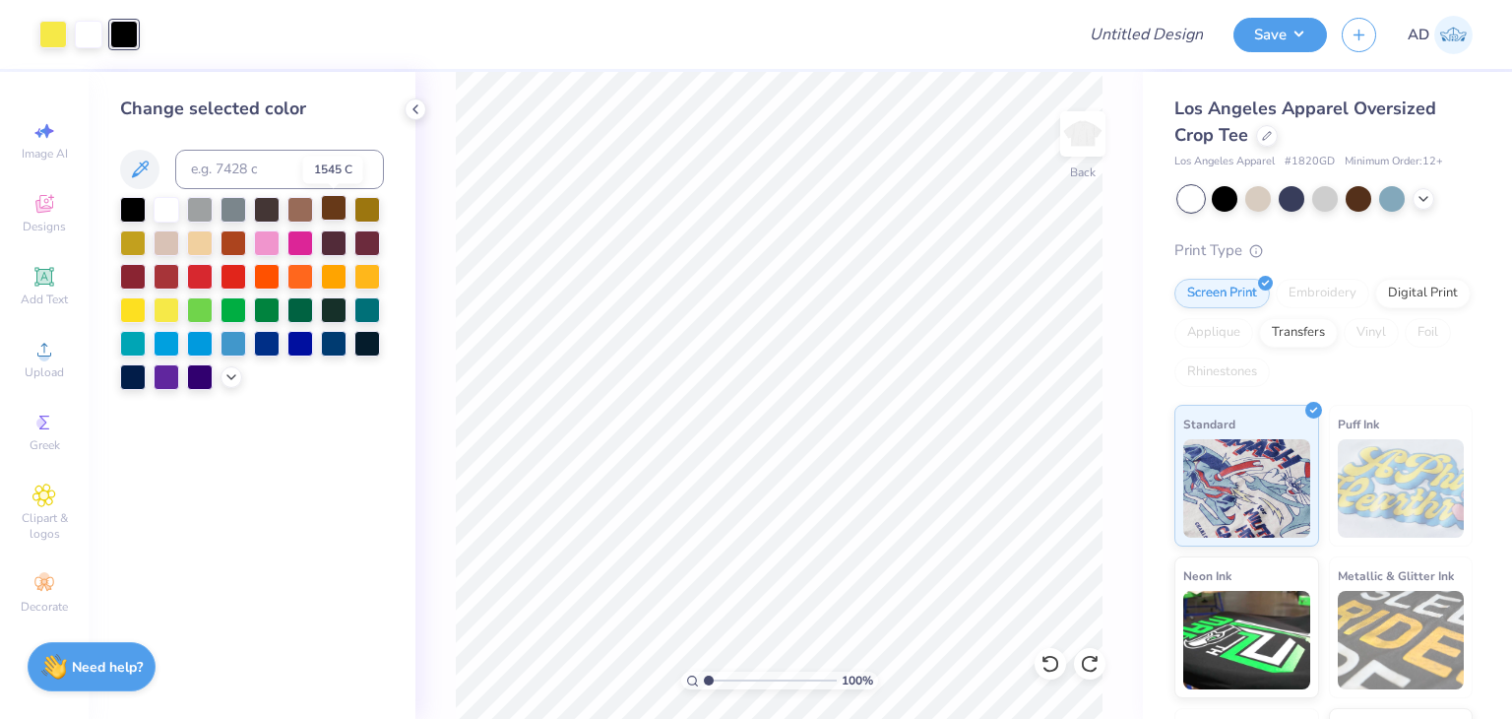
click at [341, 211] on div at bounding box center [334, 208] width 26 height 26
click at [267, 204] on div at bounding box center [267, 208] width 26 height 26
click at [1271, 135] on icon at bounding box center [1267, 134] width 10 height 10
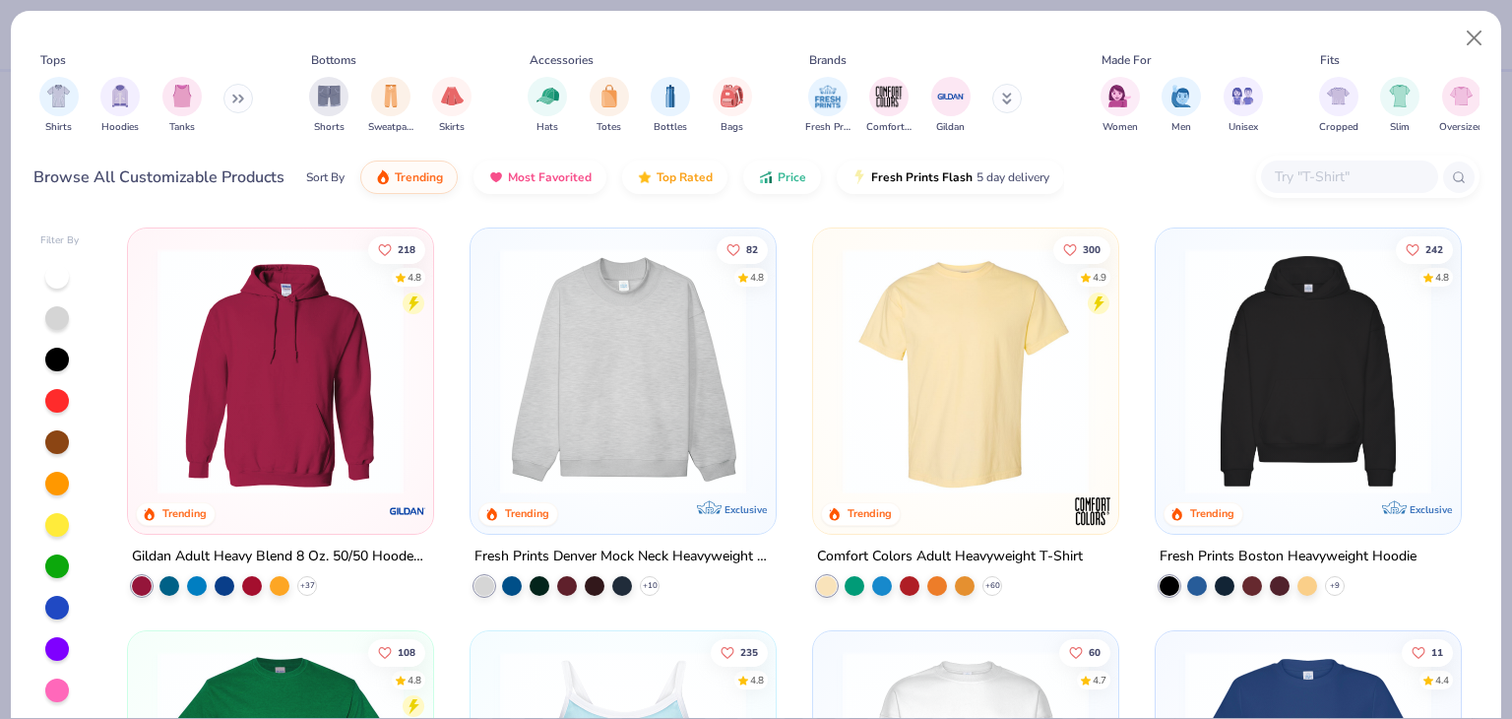
click at [1323, 178] on input "text" at bounding box center [1349, 176] width 152 height 23
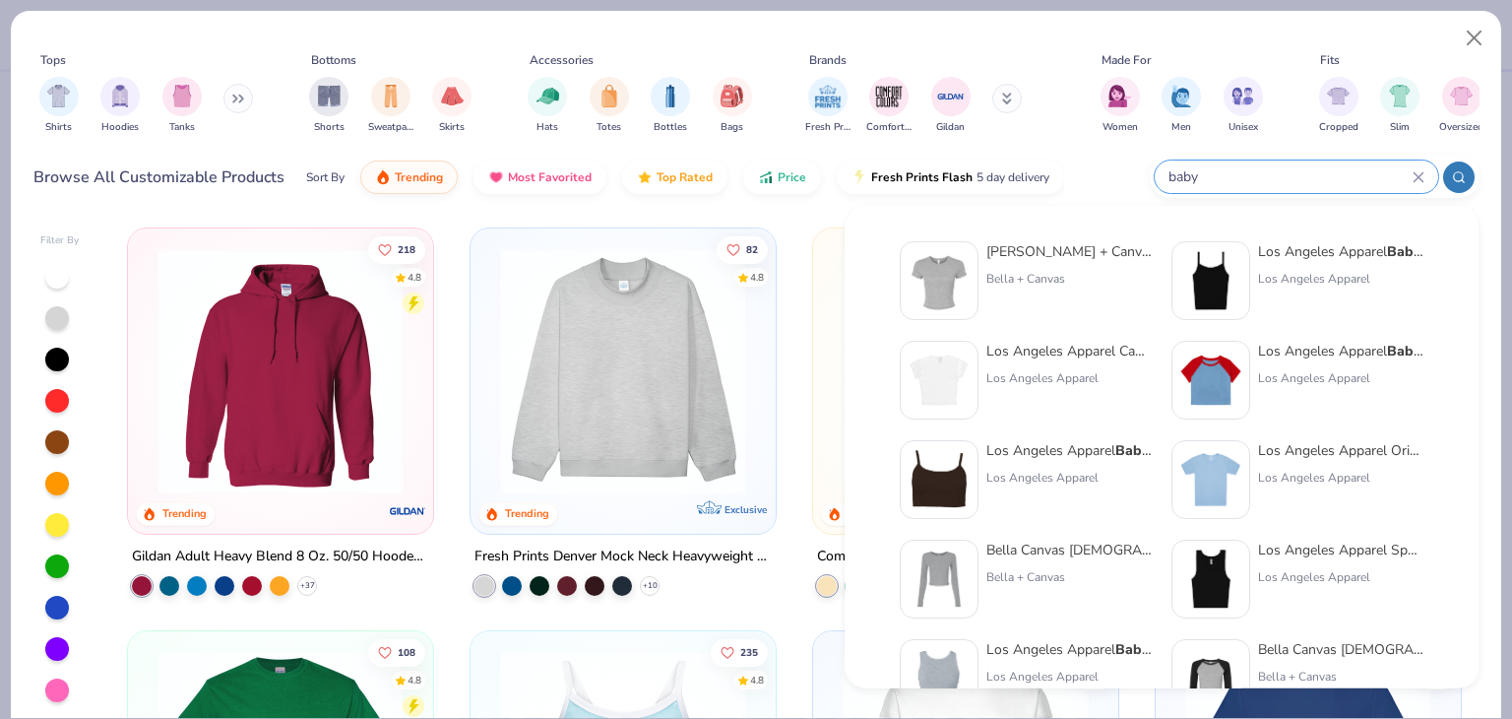
type input "baby"
click at [1081, 257] on div "Bella + Canvas Ladies' Micro Ribbed Baby Tee" at bounding box center [1069, 251] width 165 height 21
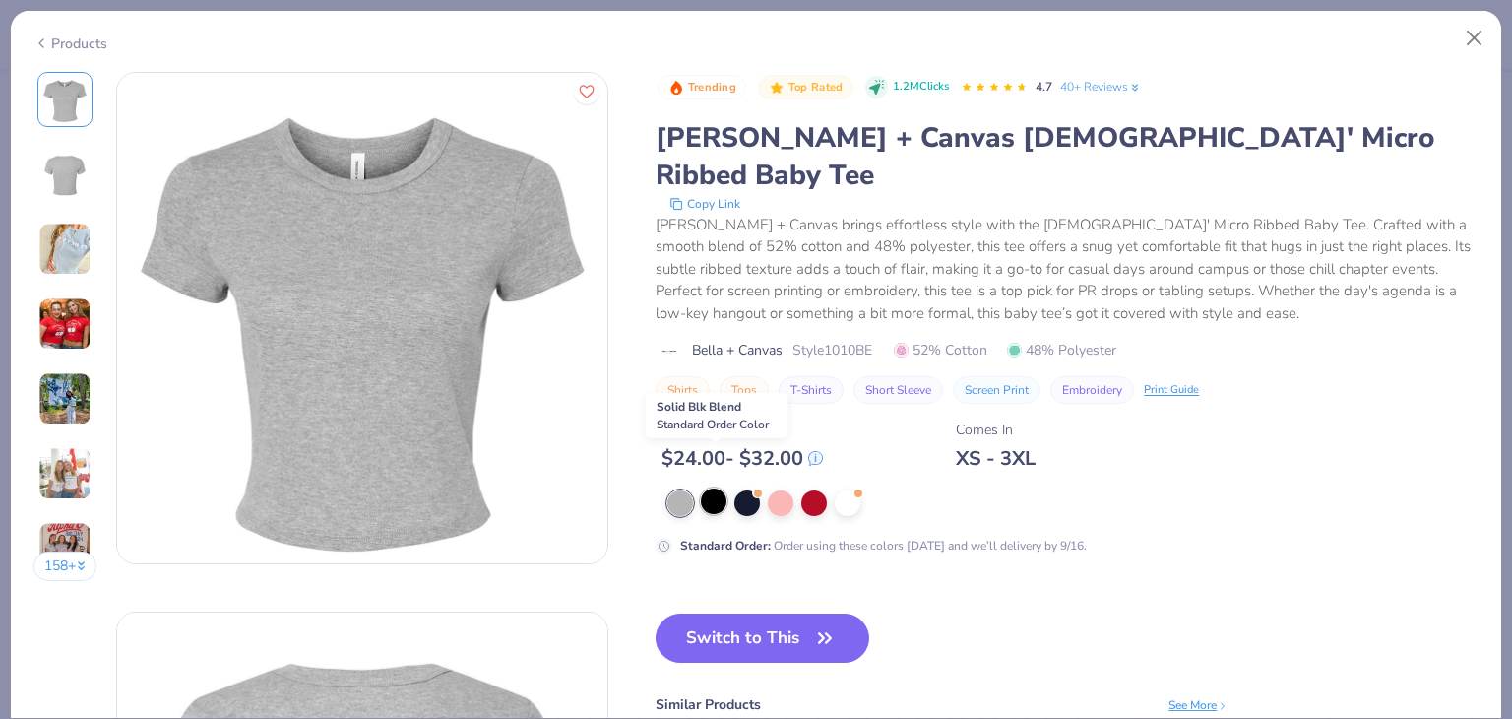
click at [710, 488] on div at bounding box center [714, 501] width 26 height 26
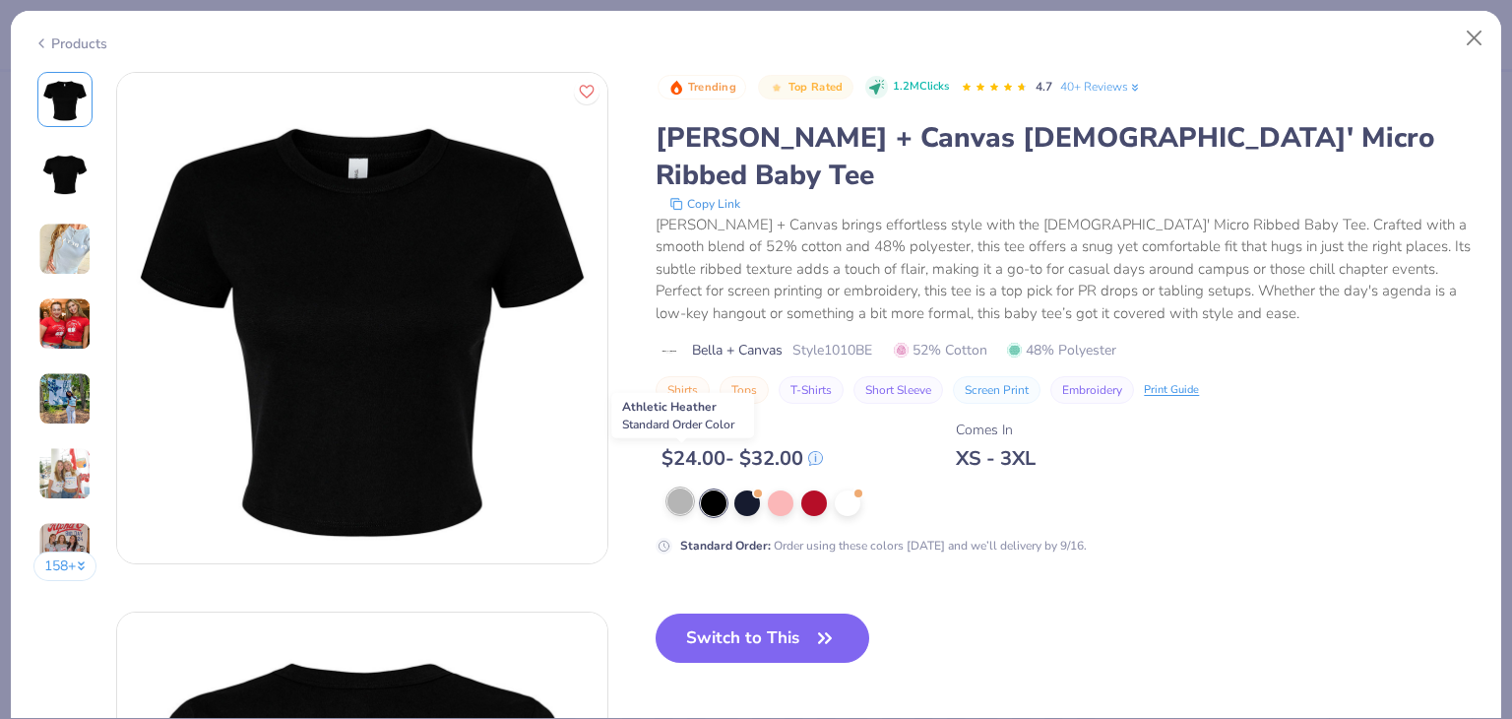
click at [685, 488] on div at bounding box center [681, 501] width 26 height 26
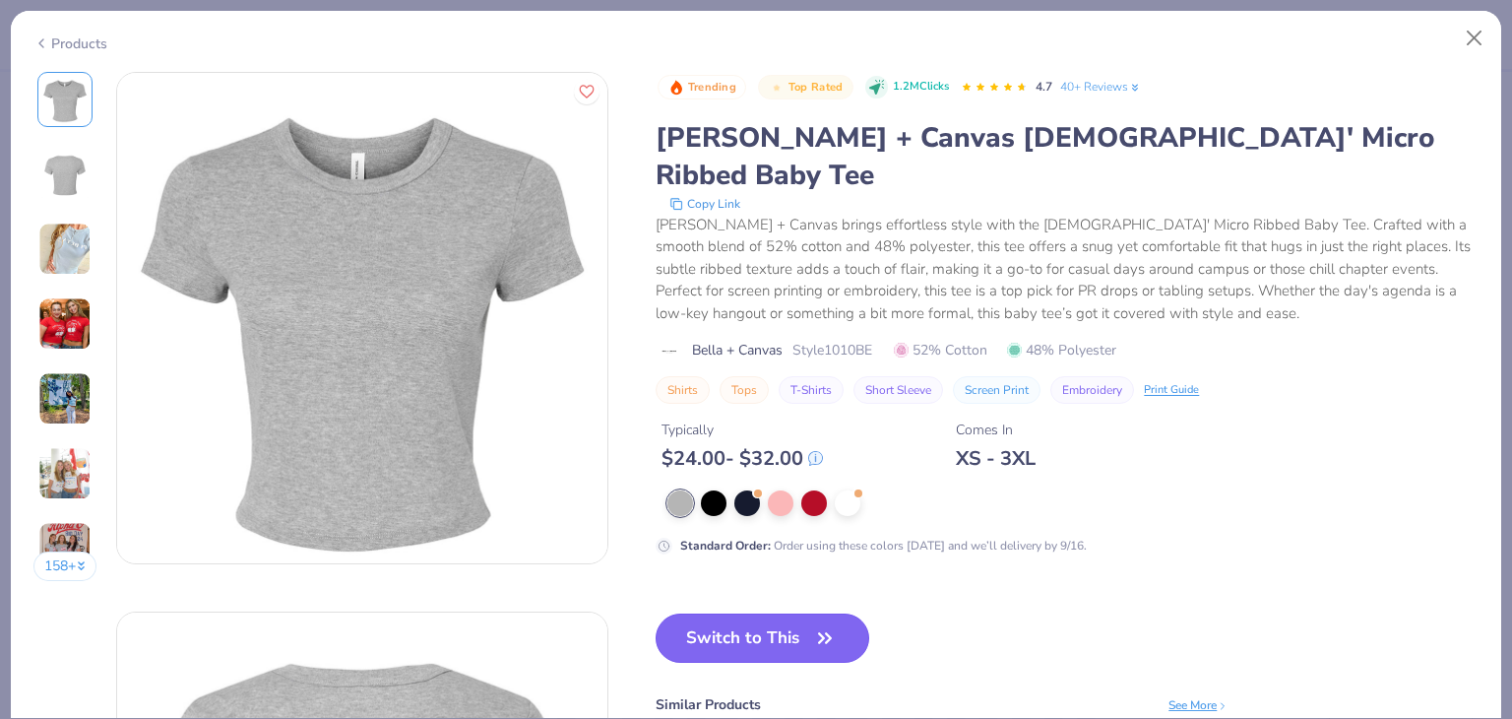
click at [776, 613] on button "Switch to This" at bounding box center [763, 637] width 214 height 49
click at [837, 624] on icon "button" at bounding box center [825, 638] width 28 height 28
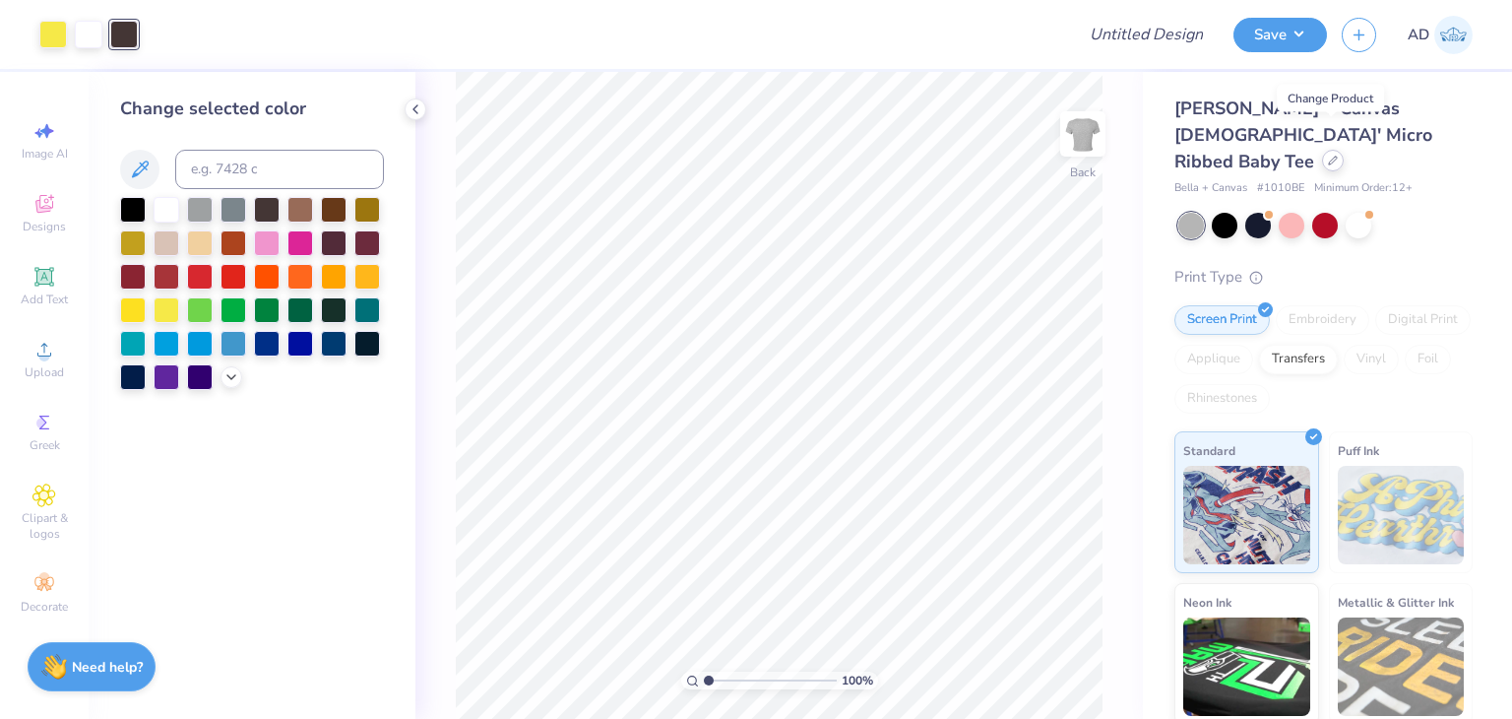
click at [1335, 156] on icon at bounding box center [1333, 161] width 10 height 10
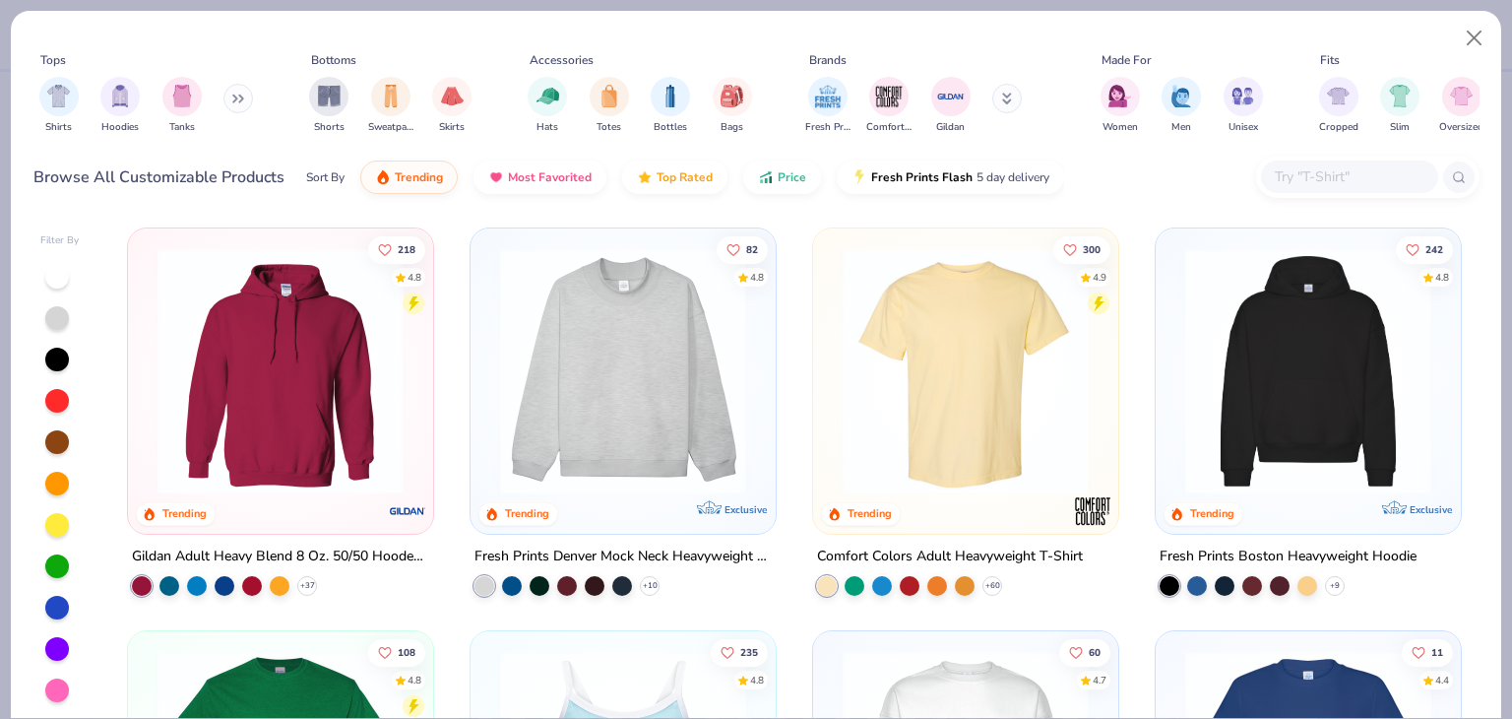
click at [1332, 191] on div at bounding box center [1349, 177] width 177 height 32
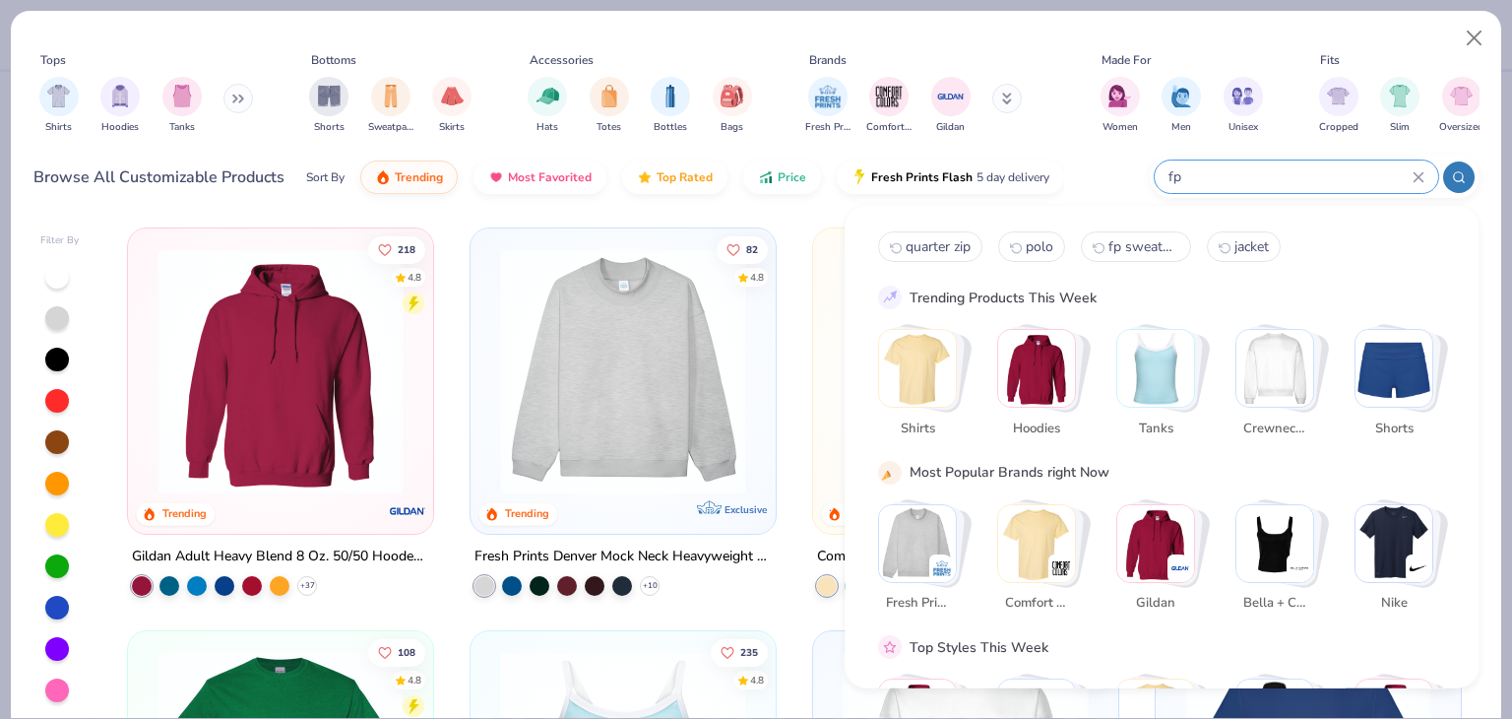
type input "fp"
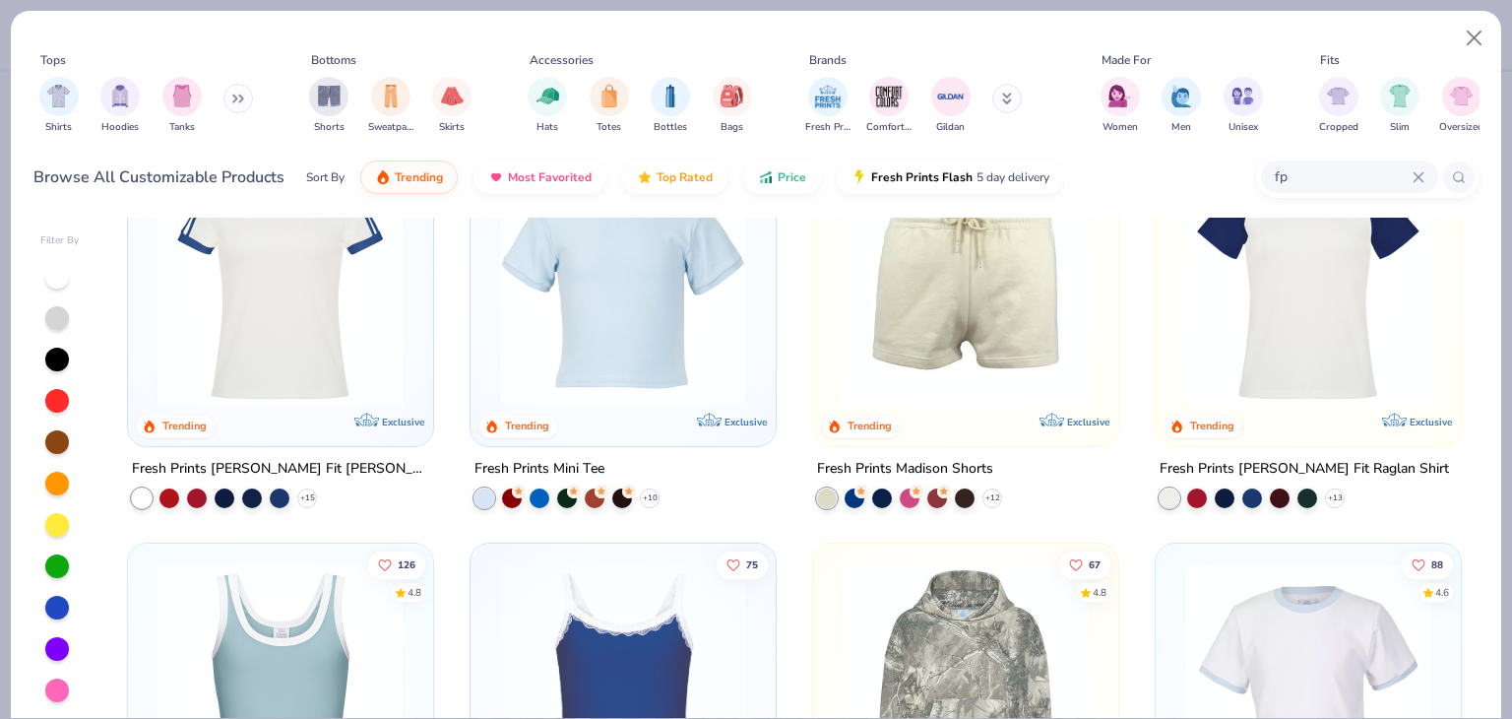
scroll to position [1698, 0]
click at [656, 342] on img at bounding box center [623, 284] width 266 height 246
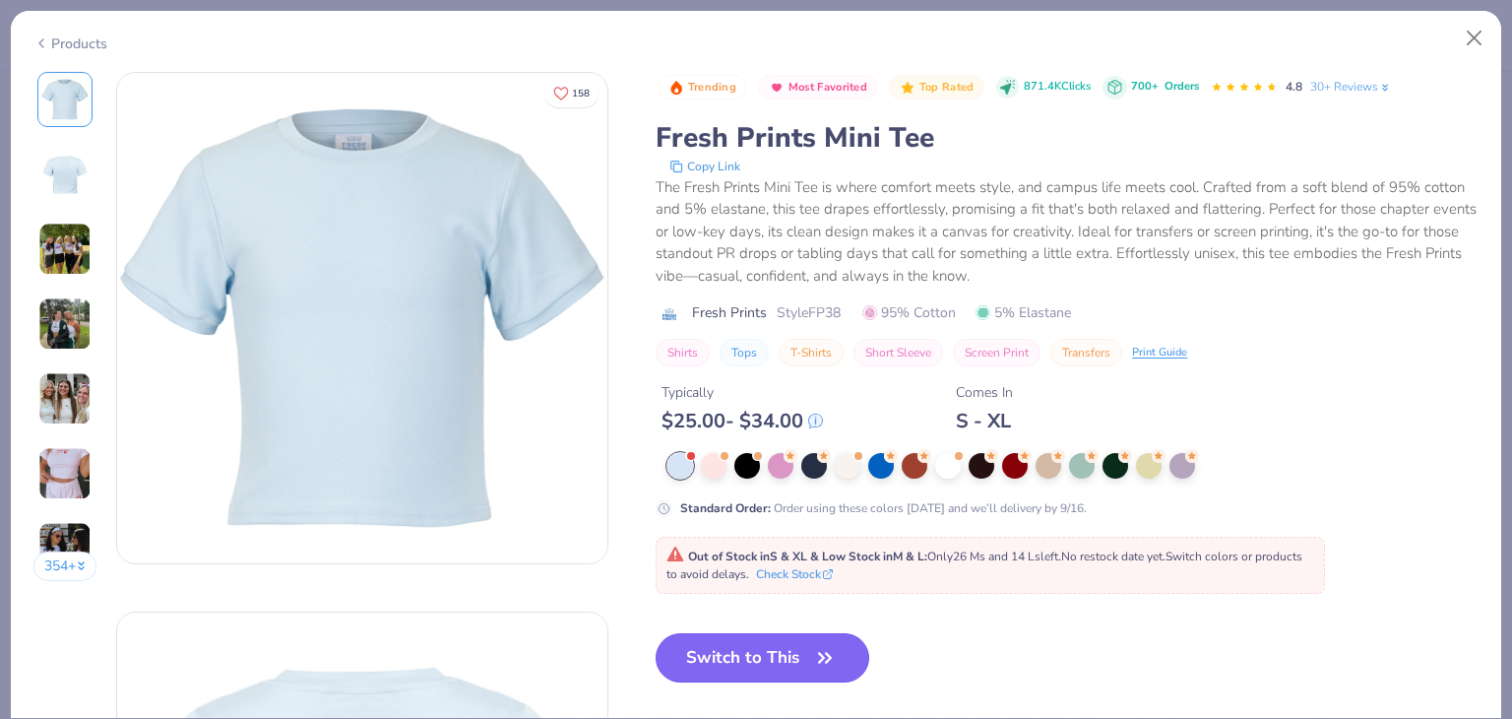
click at [812, 656] on span "button" at bounding box center [825, 658] width 28 height 28
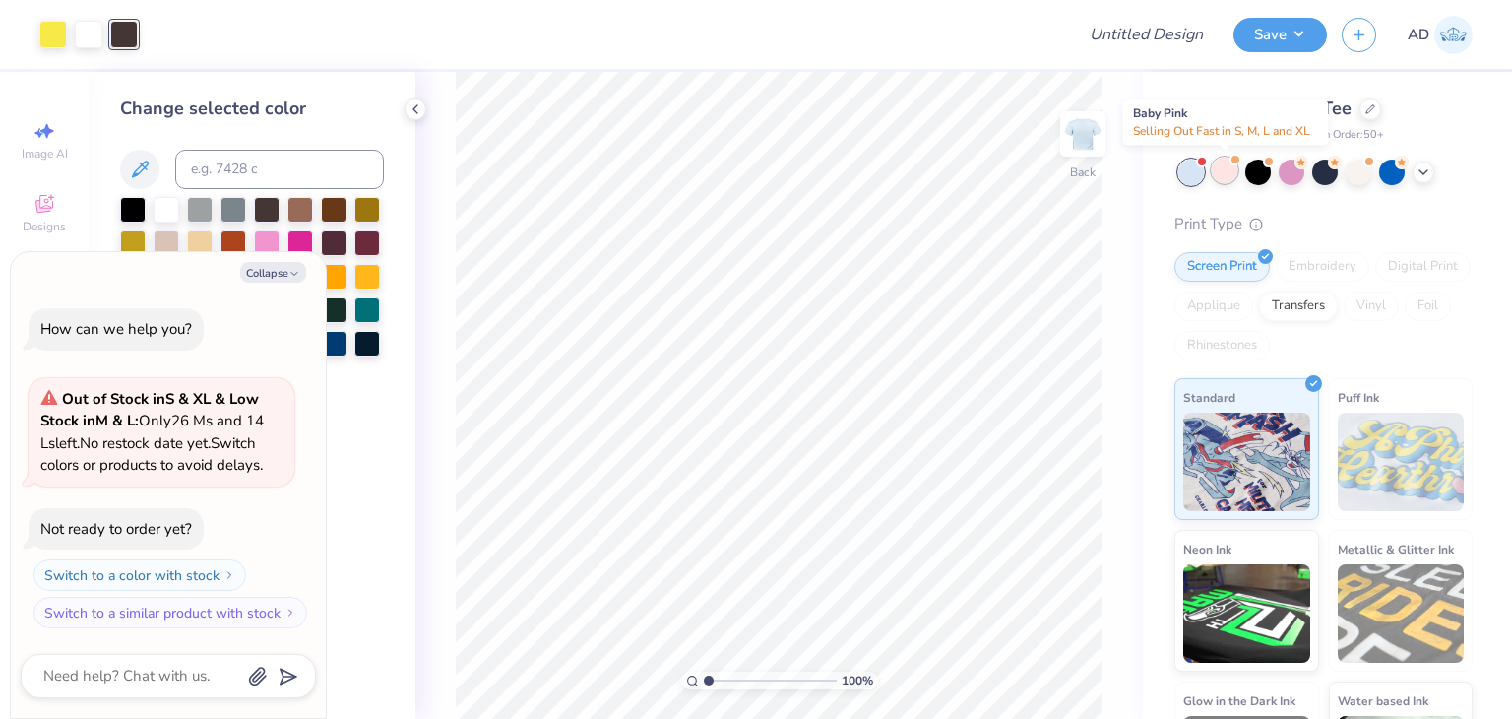
click at [1232, 179] on div at bounding box center [1225, 171] width 26 height 26
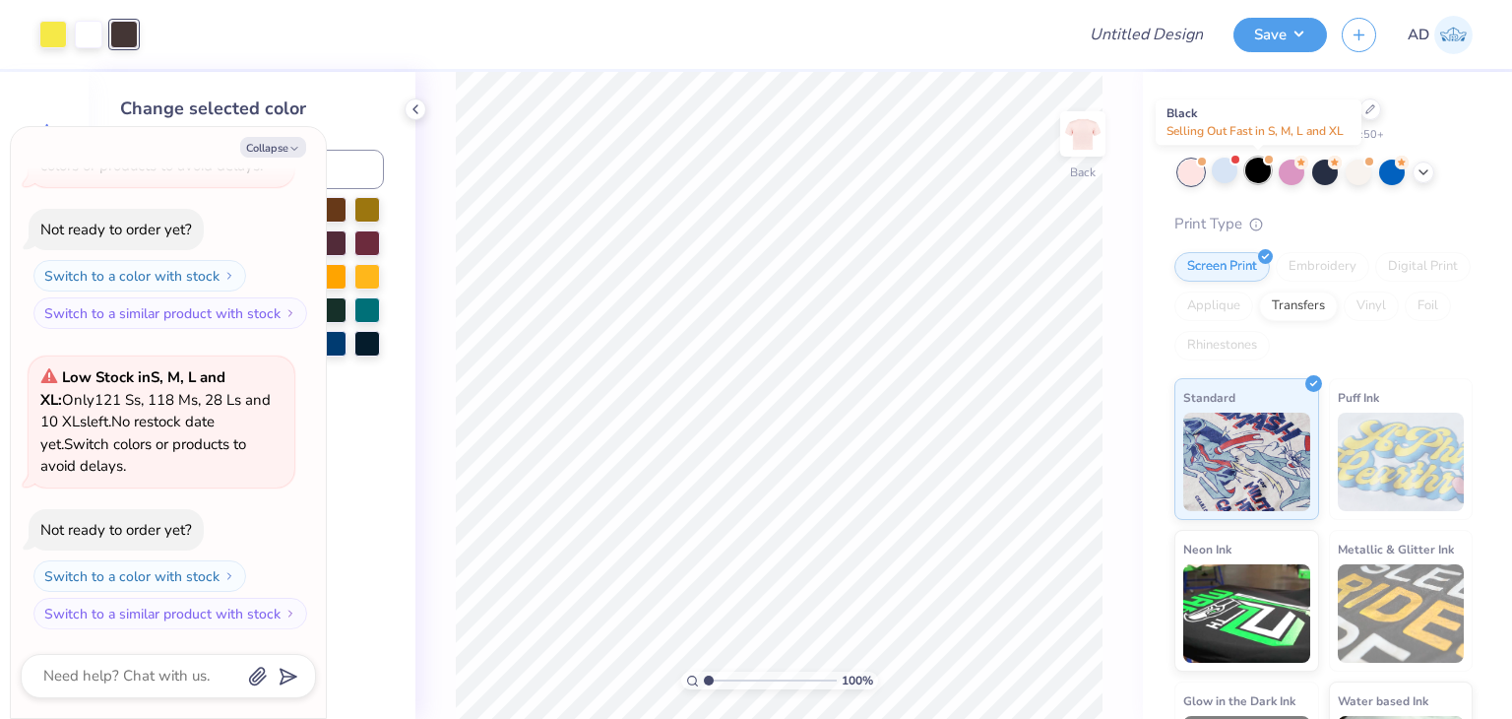
click at [1253, 170] on div at bounding box center [1259, 171] width 26 height 26
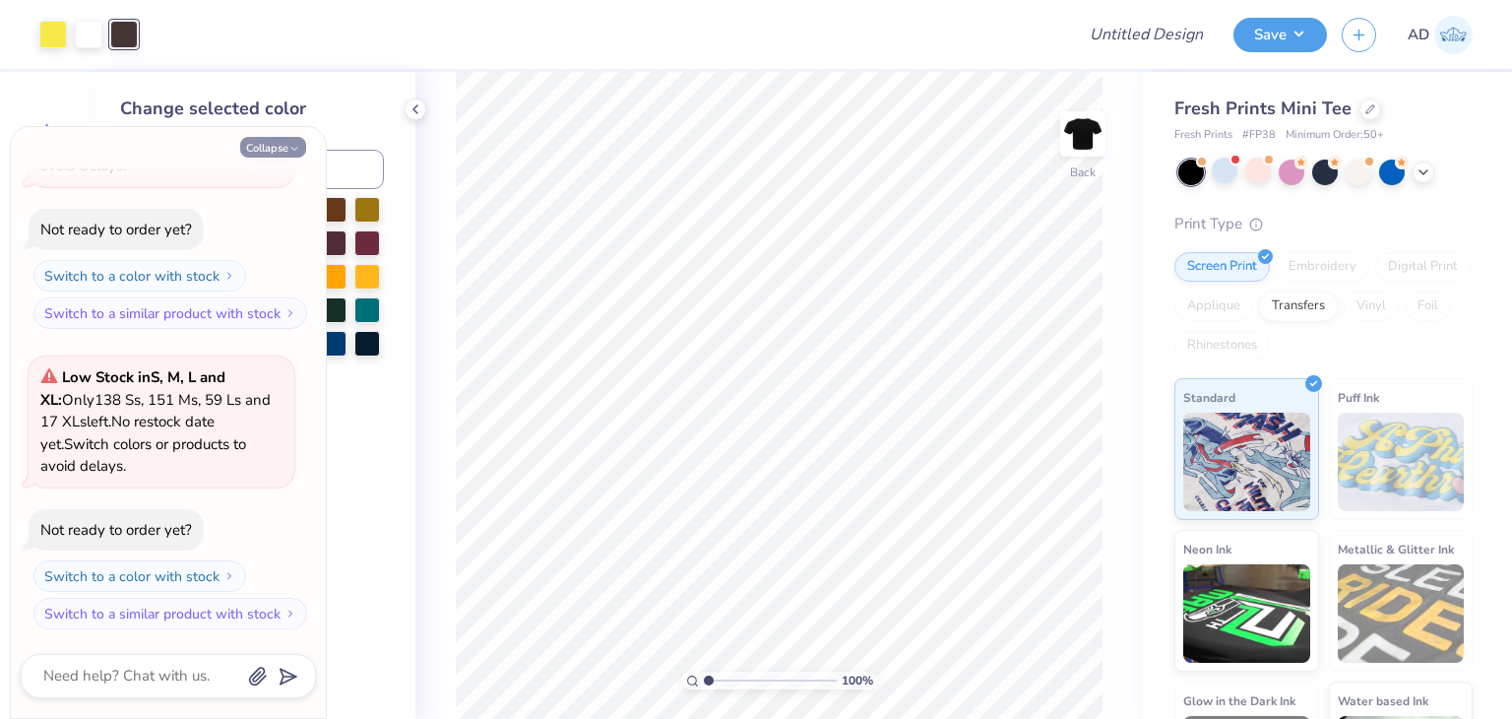
click at [265, 147] on button "Collapse" at bounding box center [273, 147] width 66 height 21
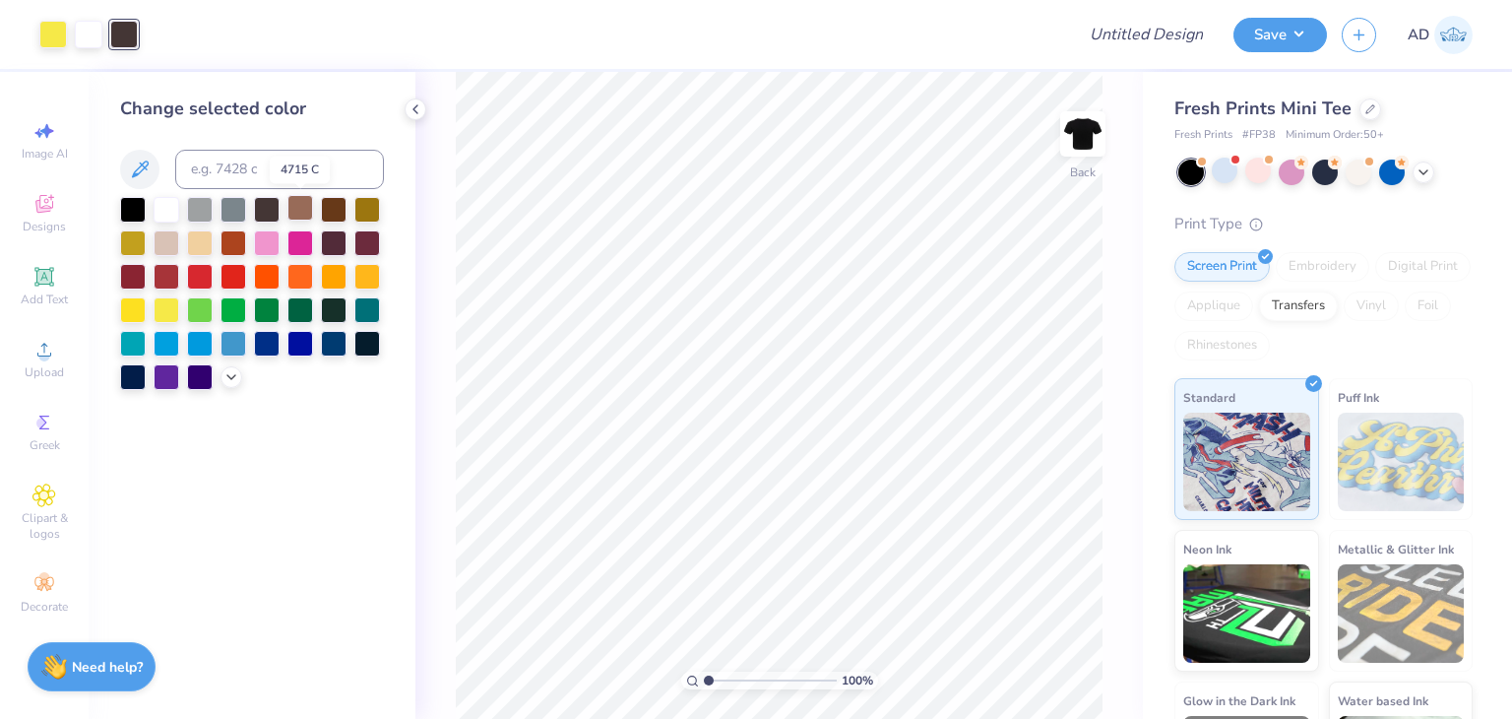
click at [295, 217] on div at bounding box center [301, 208] width 26 height 26
click at [327, 213] on div at bounding box center [334, 208] width 26 height 26
click at [171, 314] on div at bounding box center [167, 308] width 26 height 26
click at [1036, 666] on div at bounding box center [1051, 664] width 32 height 32
click at [1257, 171] on div at bounding box center [1259, 171] width 26 height 26
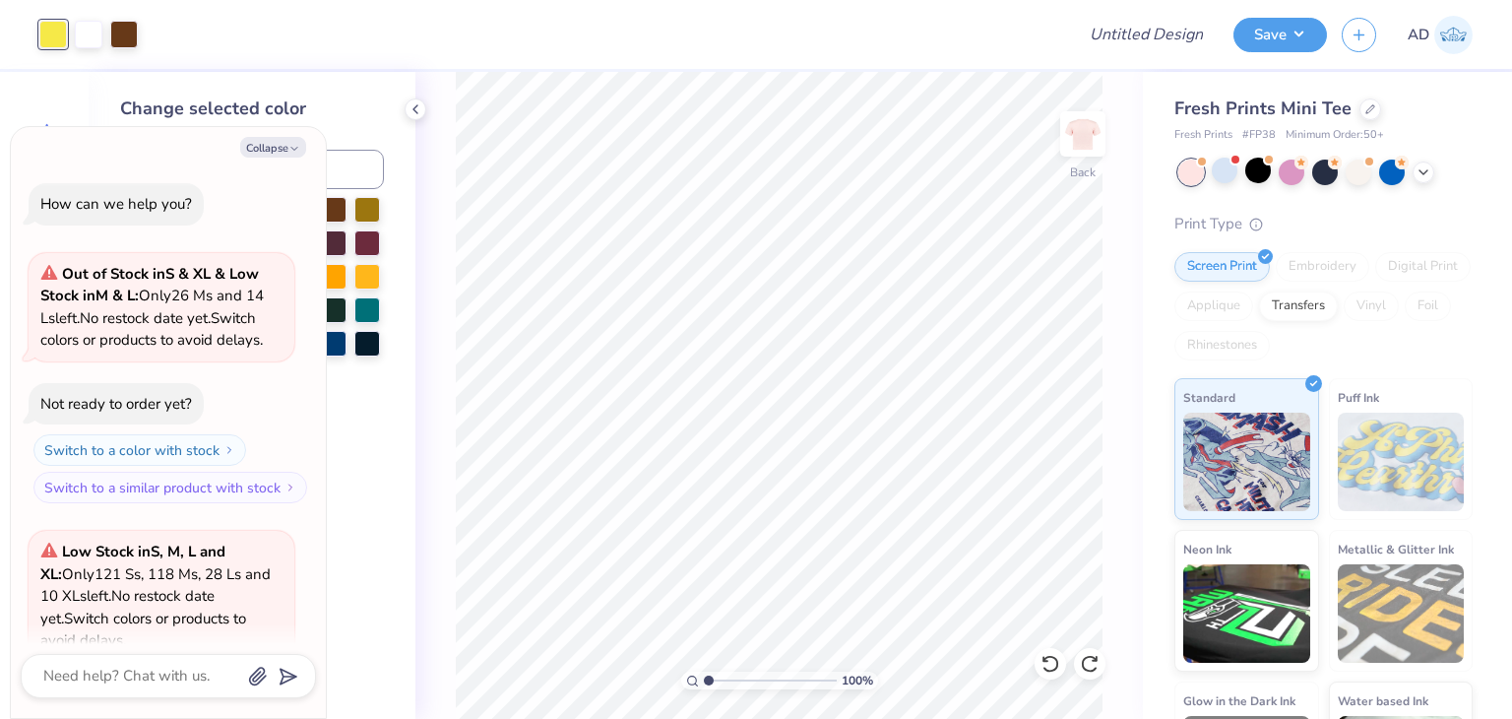
scroll to position [775, 0]
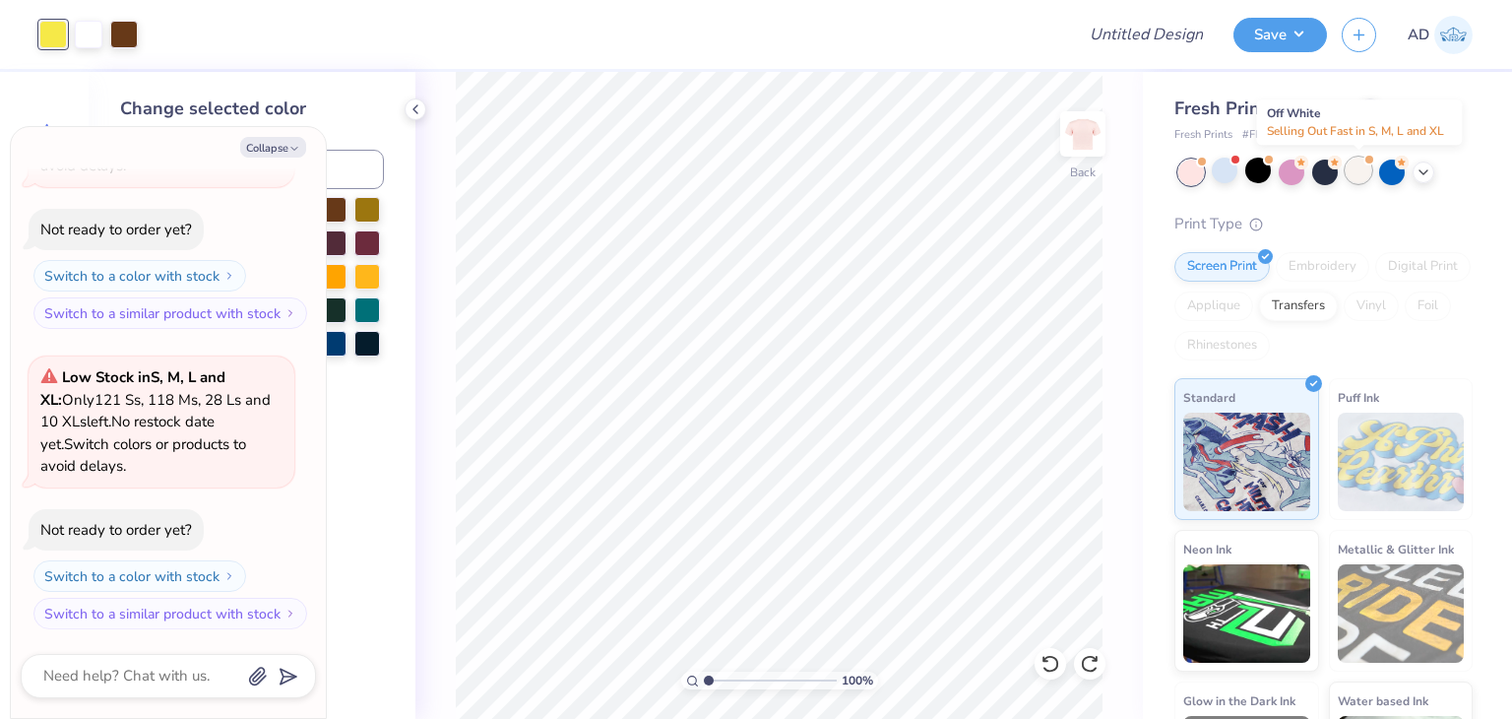
click at [1369, 179] on div at bounding box center [1359, 171] width 26 height 26
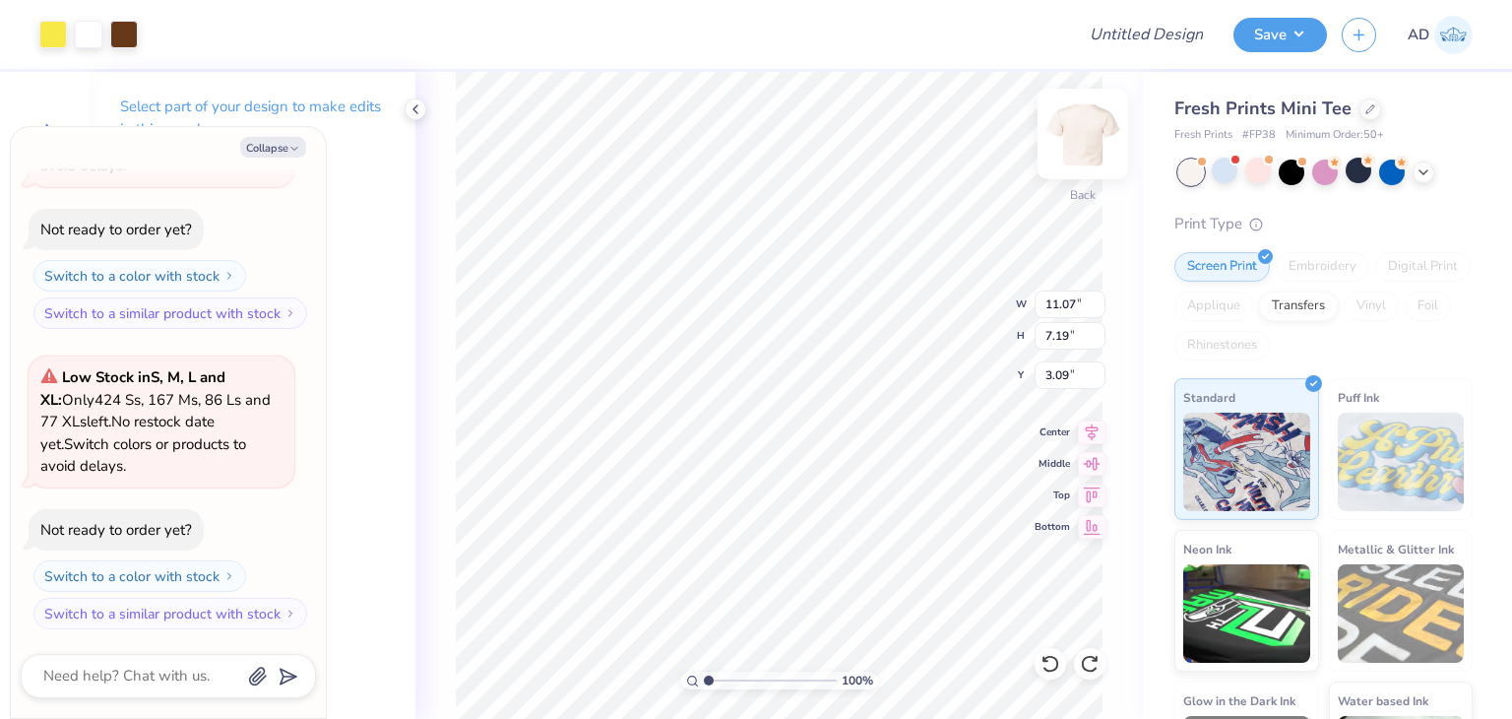
type textarea "x"
type input "6.90"
type input "4.48"
type input "1.00480745494379"
type textarea "x"
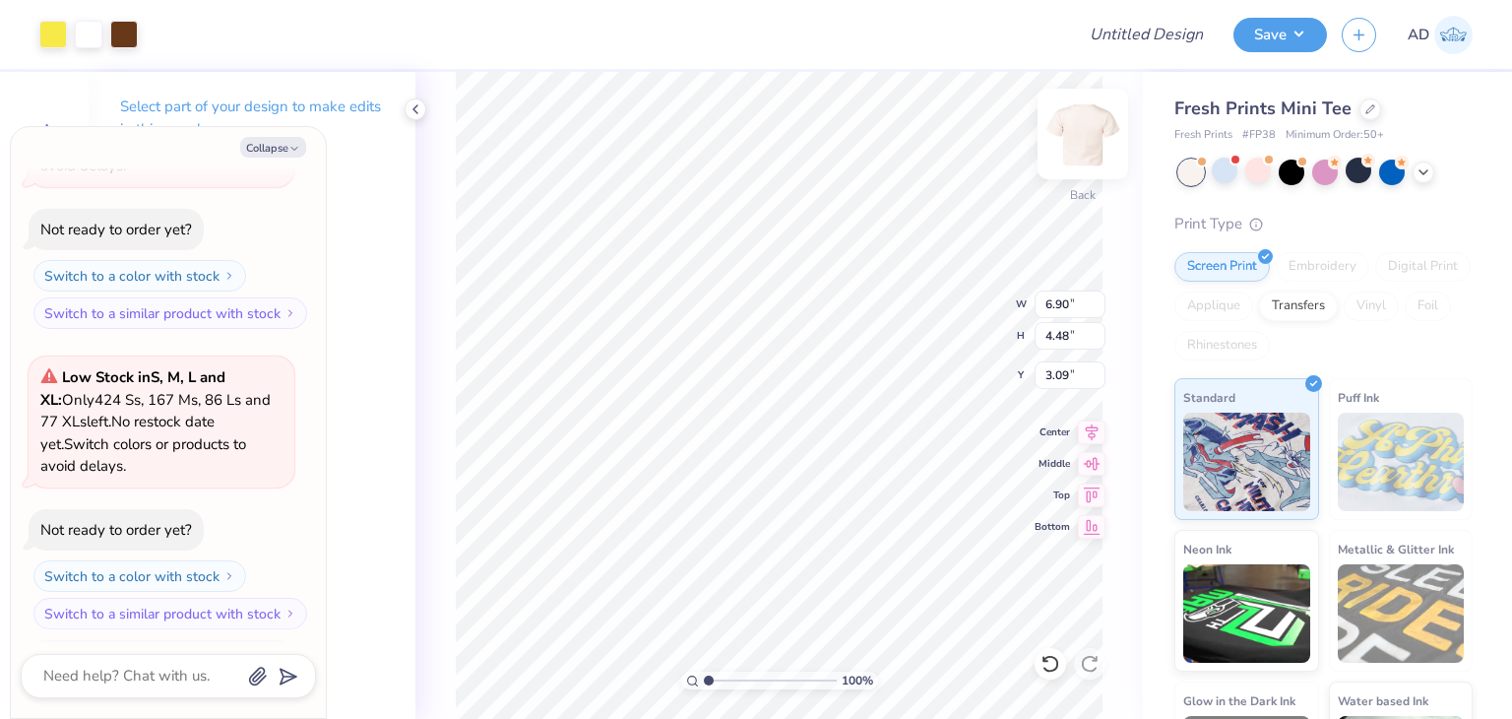
scroll to position [1195, 0]
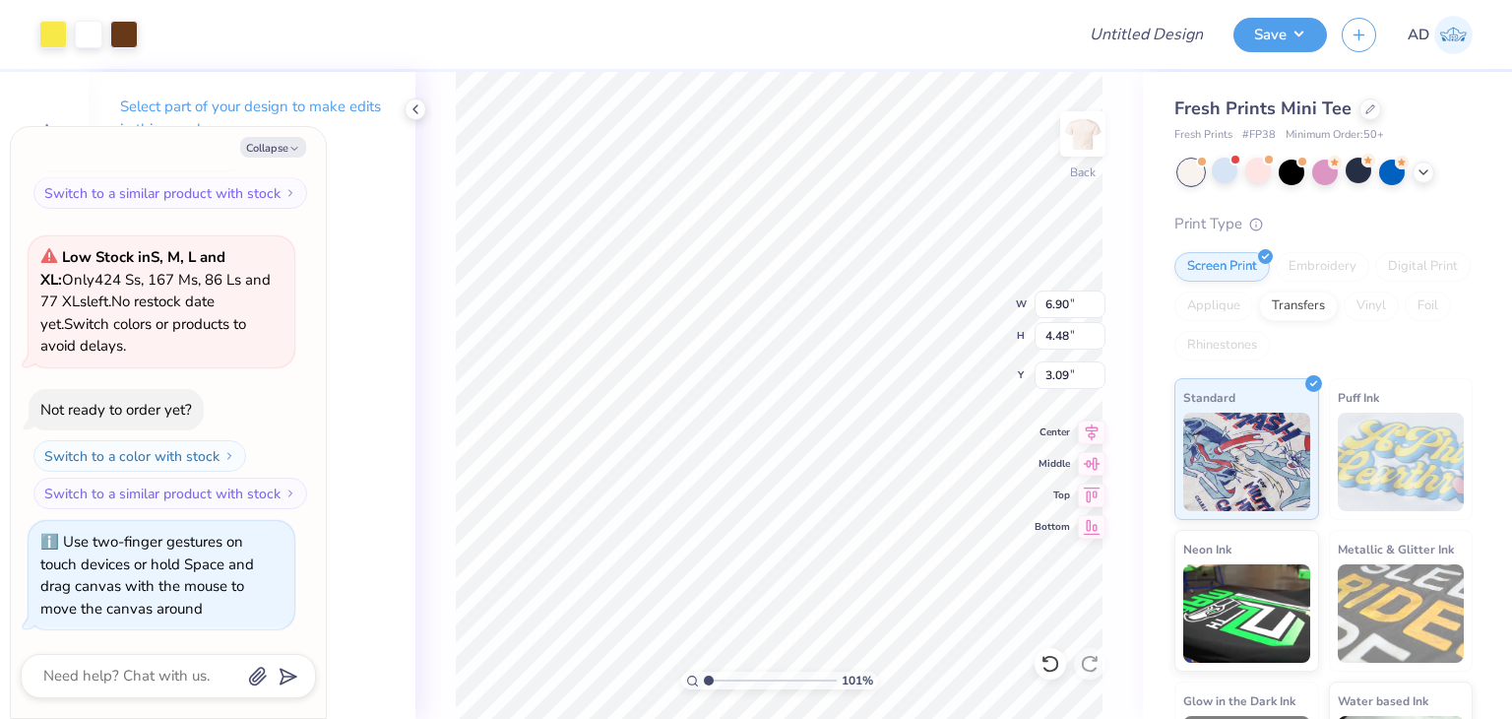
type input "1.01362638288183"
type textarea "x"
type input "1.01362638288183"
type textarea "x"
type input "3.00"
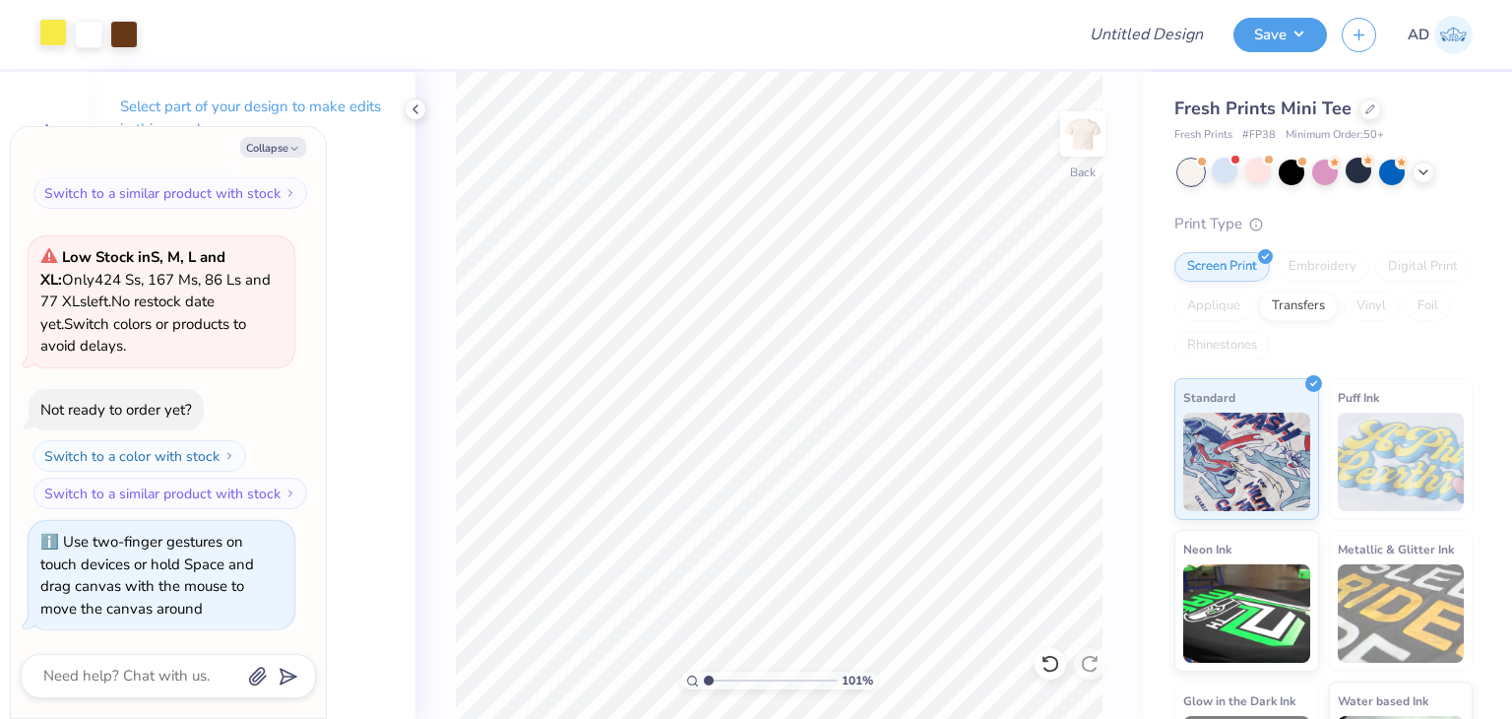
click at [57, 31] on div at bounding box center [53, 33] width 28 height 28
type input "1.01362638288183"
type textarea "x"
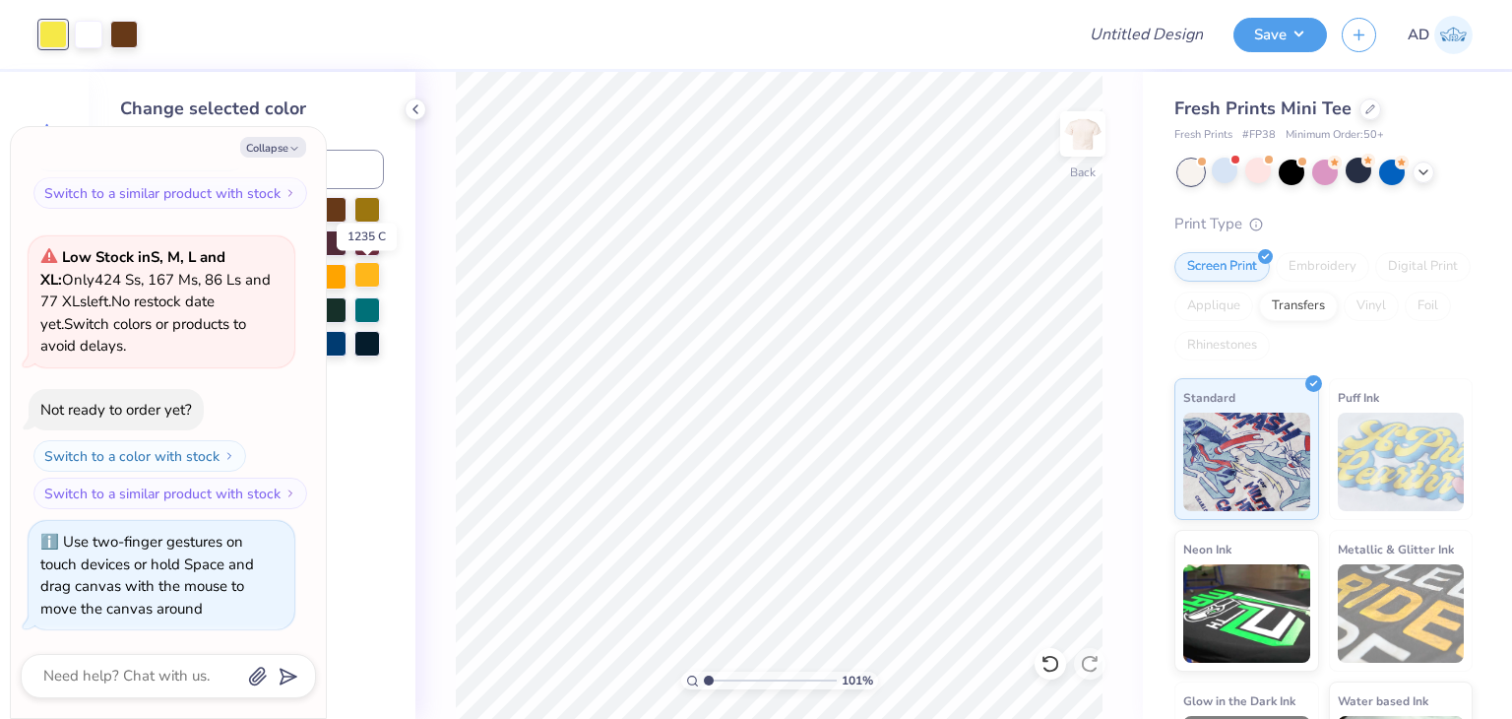
click at [370, 273] on div at bounding box center [367, 275] width 26 height 26
type input "1.01362638288183"
type textarea "x"
type input "1.01362638288183"
click at [283, 142] on button "Collapse" at bounding box center [273, 147] width 66 height 21
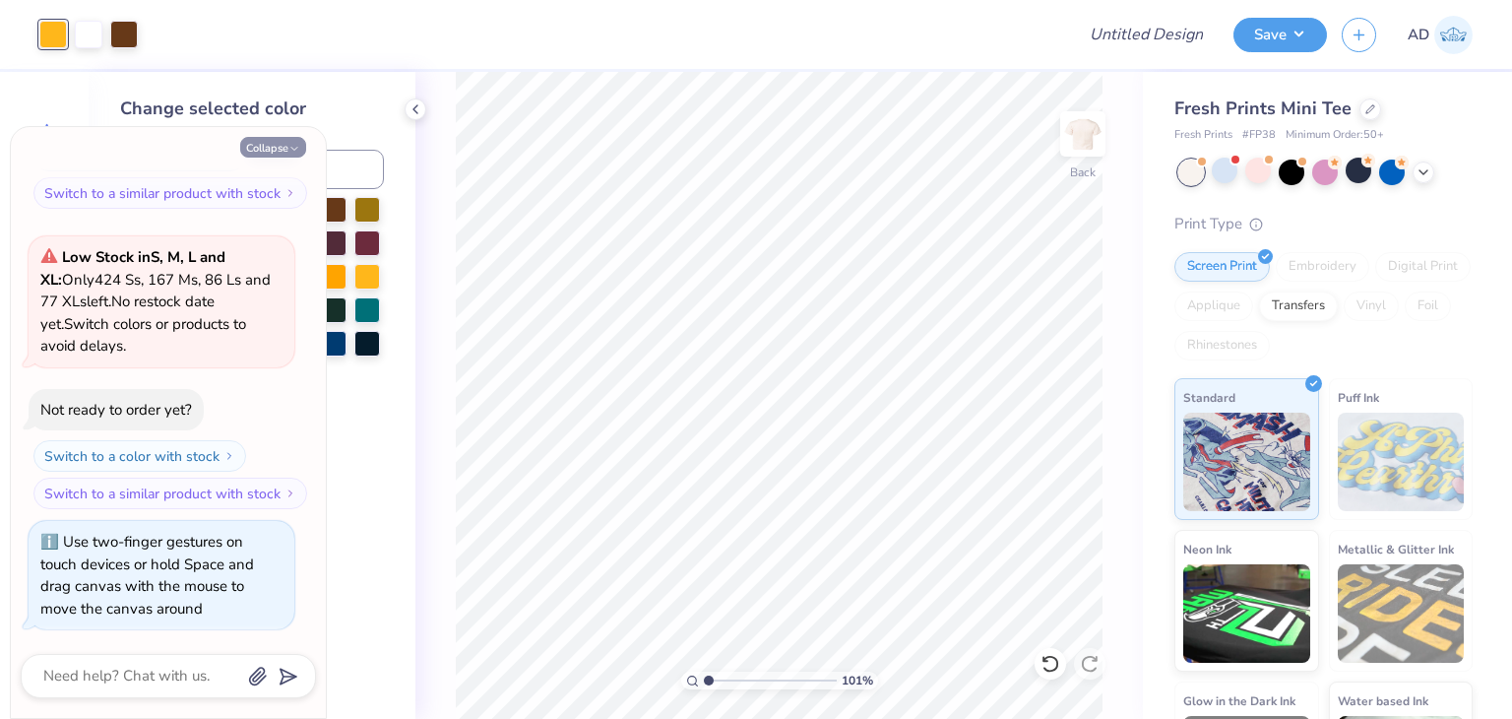
type textarea "x"
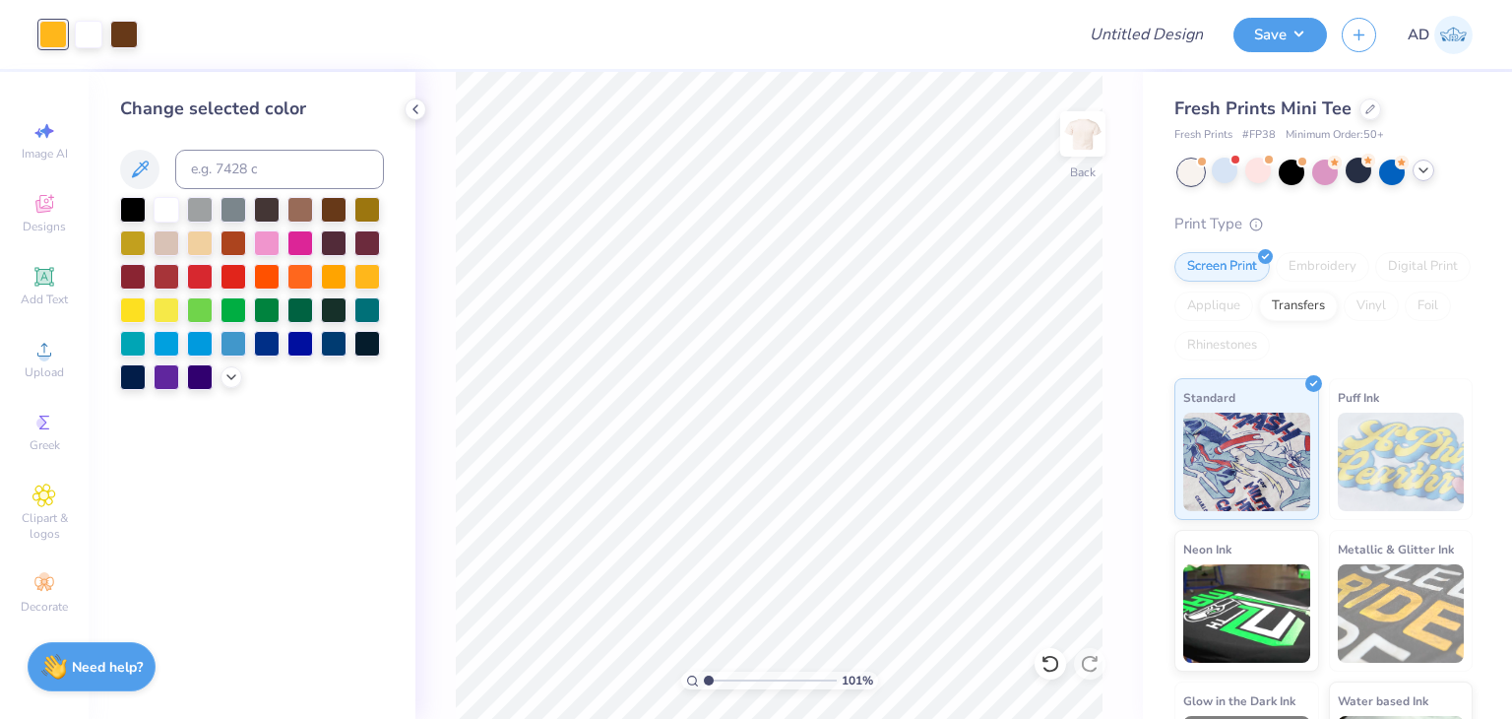
click at [1422, 167] on icon at bounding box center [1424, 170] width 16 height 16
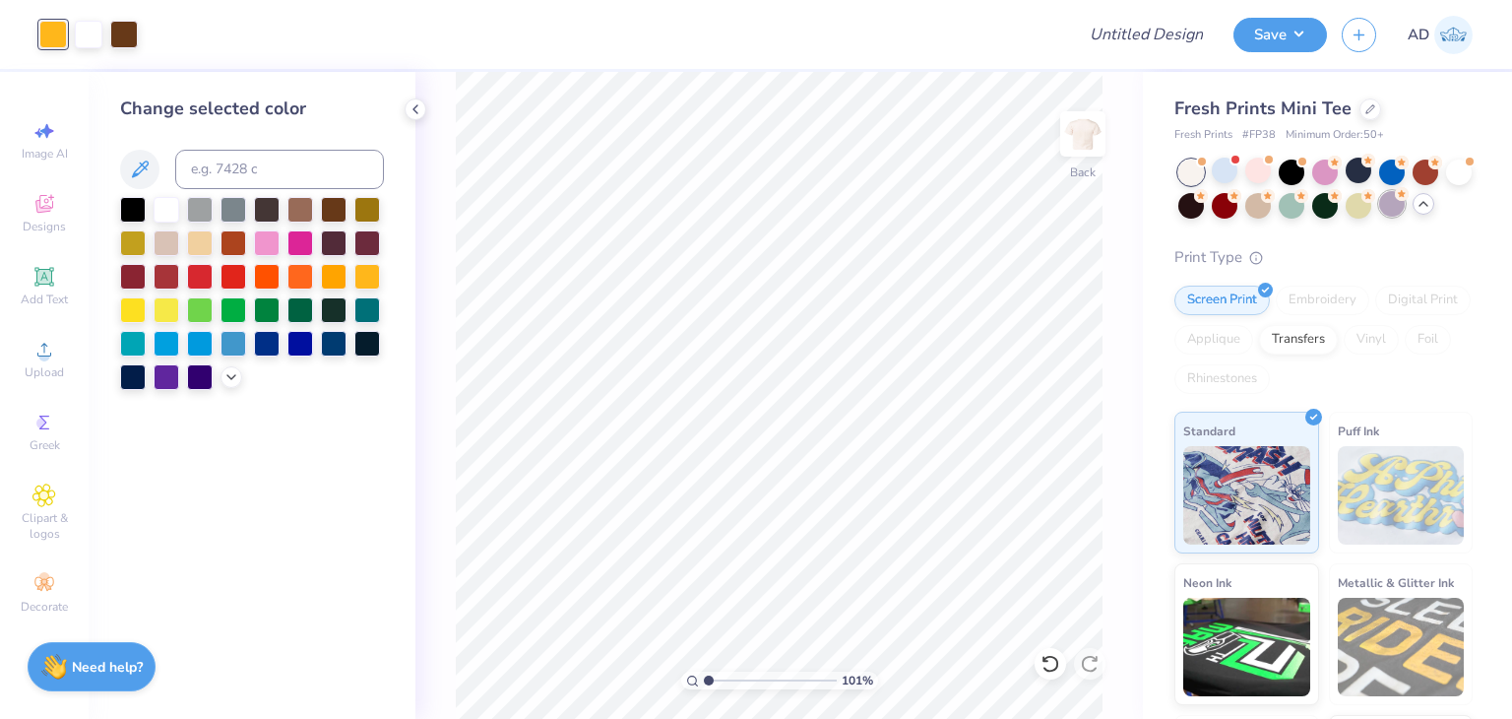
click at [1405, 202] on div at bounding box center [1393, 204] width 26 height 26
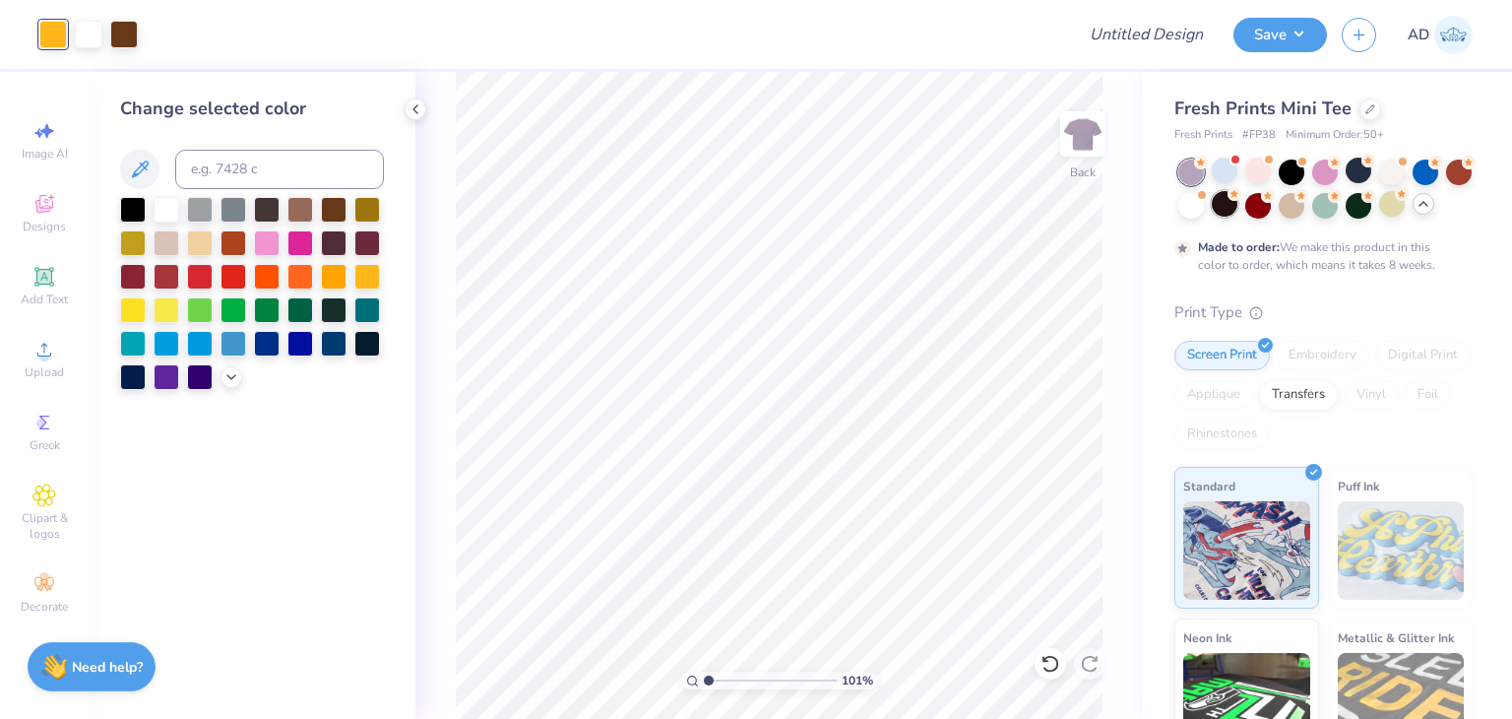
type input "1.01362638288183"
type textarea "x"
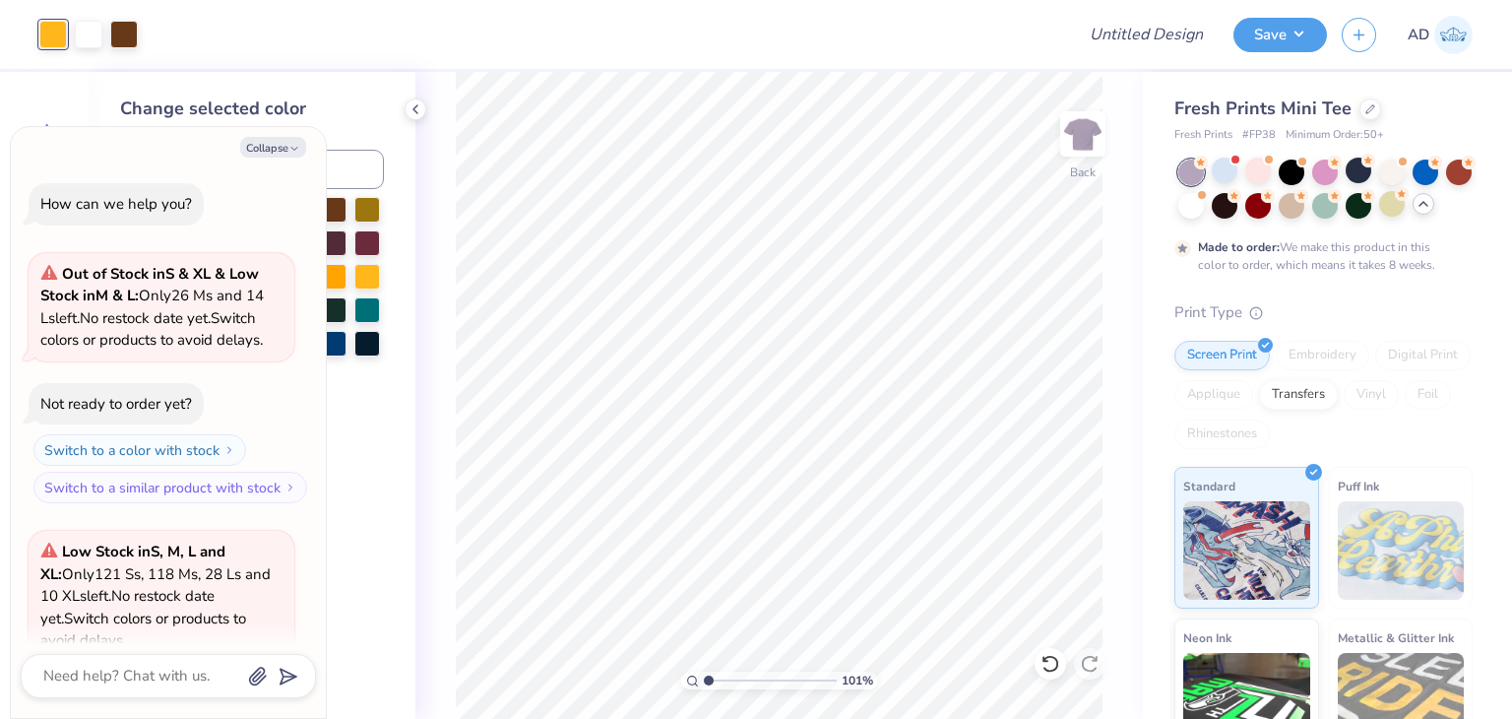
scroll to position [1380, 0]
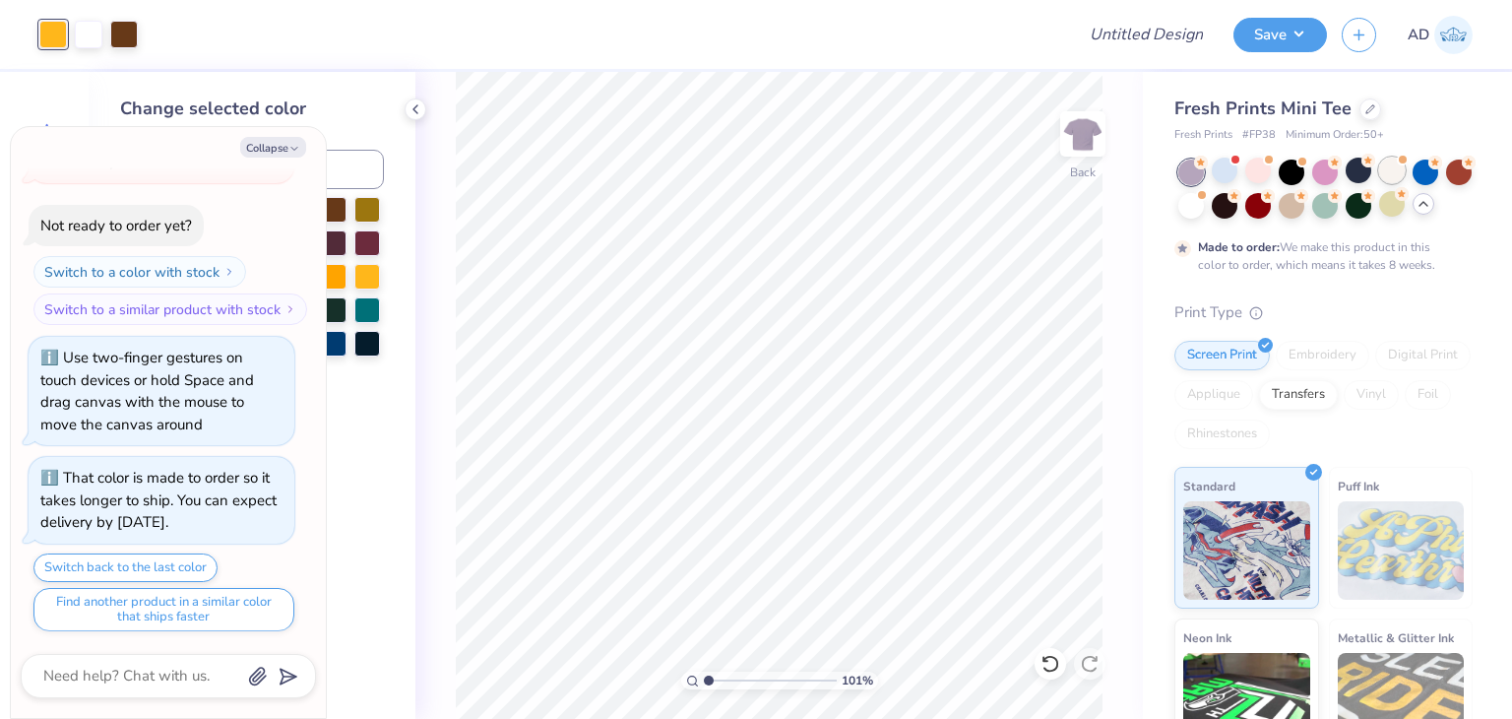
type input "1.01362638288183"
type textarea "x"
type input "1.01362638288183"
type textarea "x"
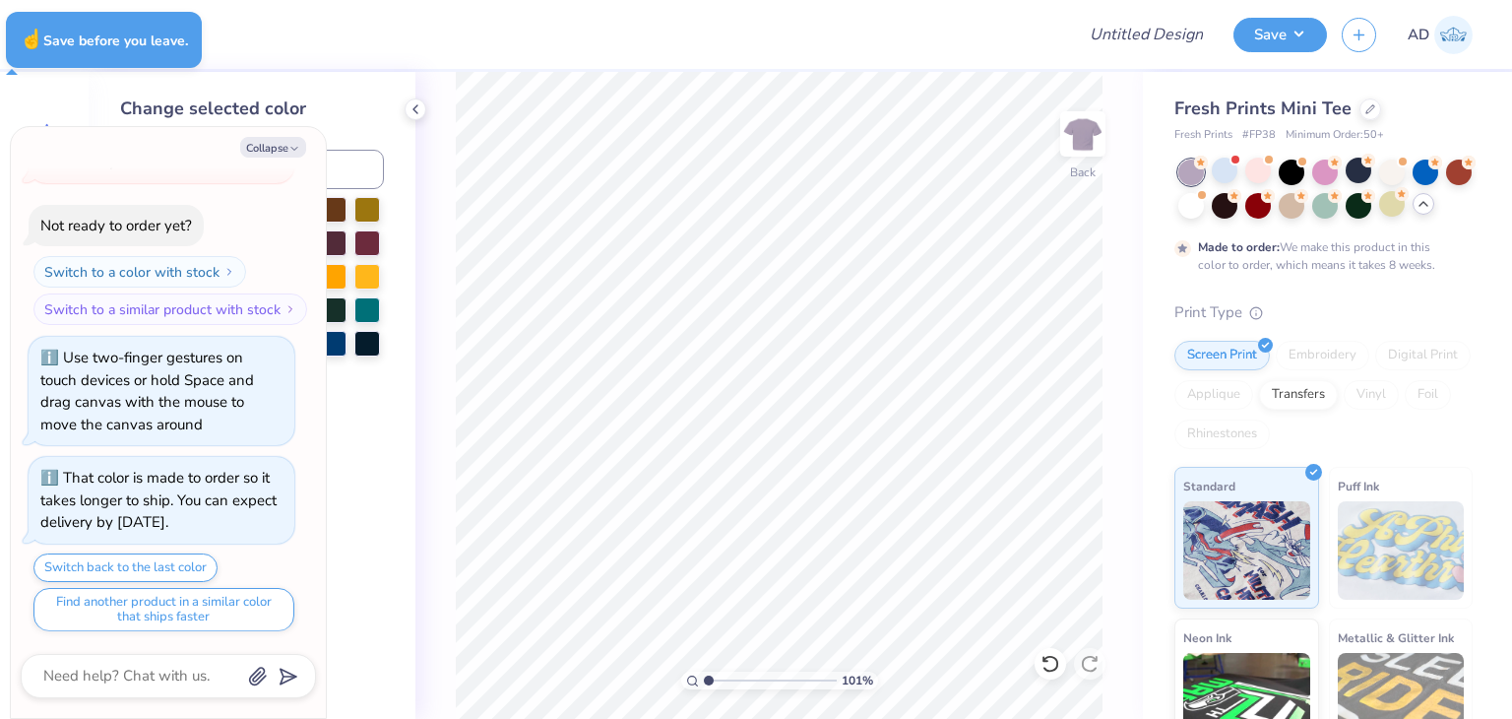
type input "1.01362638288183"
type textarea "x"
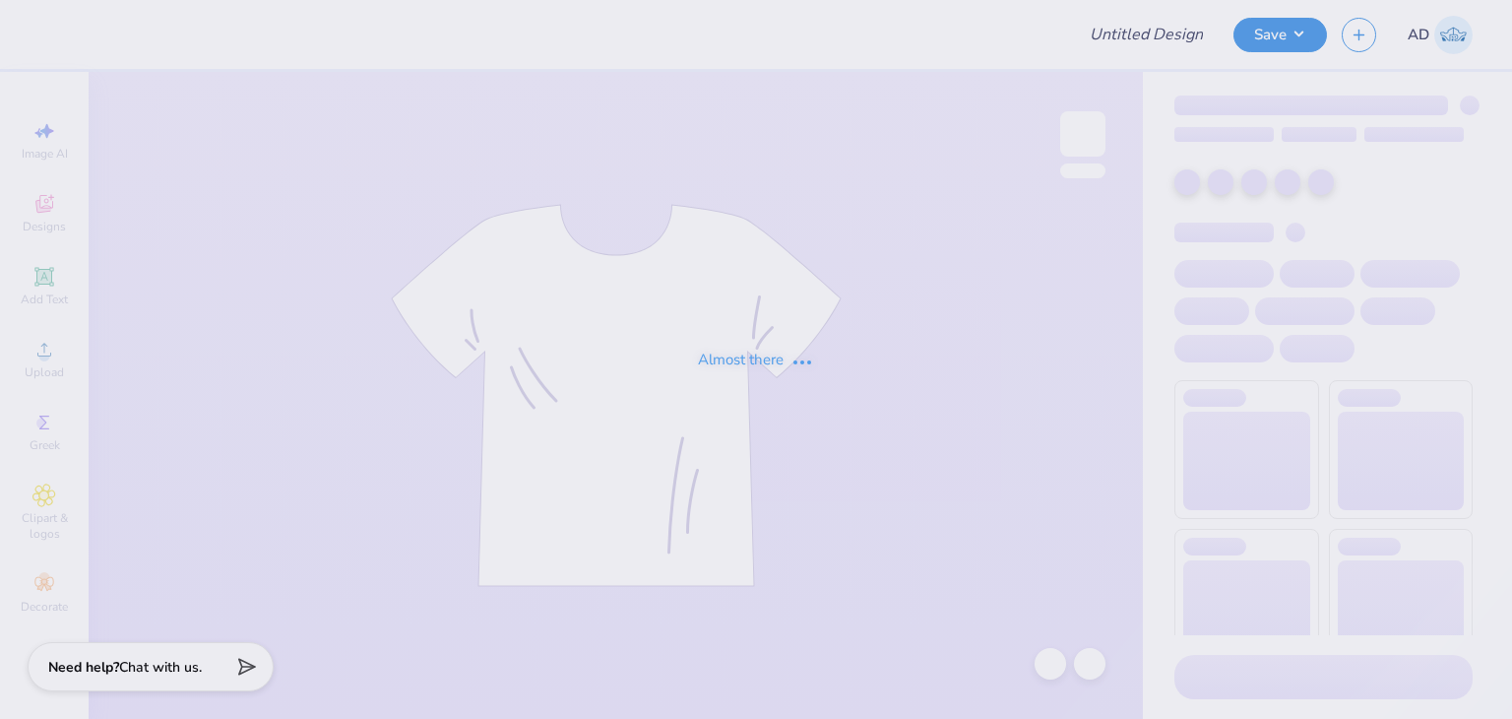
click at [1280, 36] on div "Almost there" at bounding box center [756, 359] width 1512 height 719
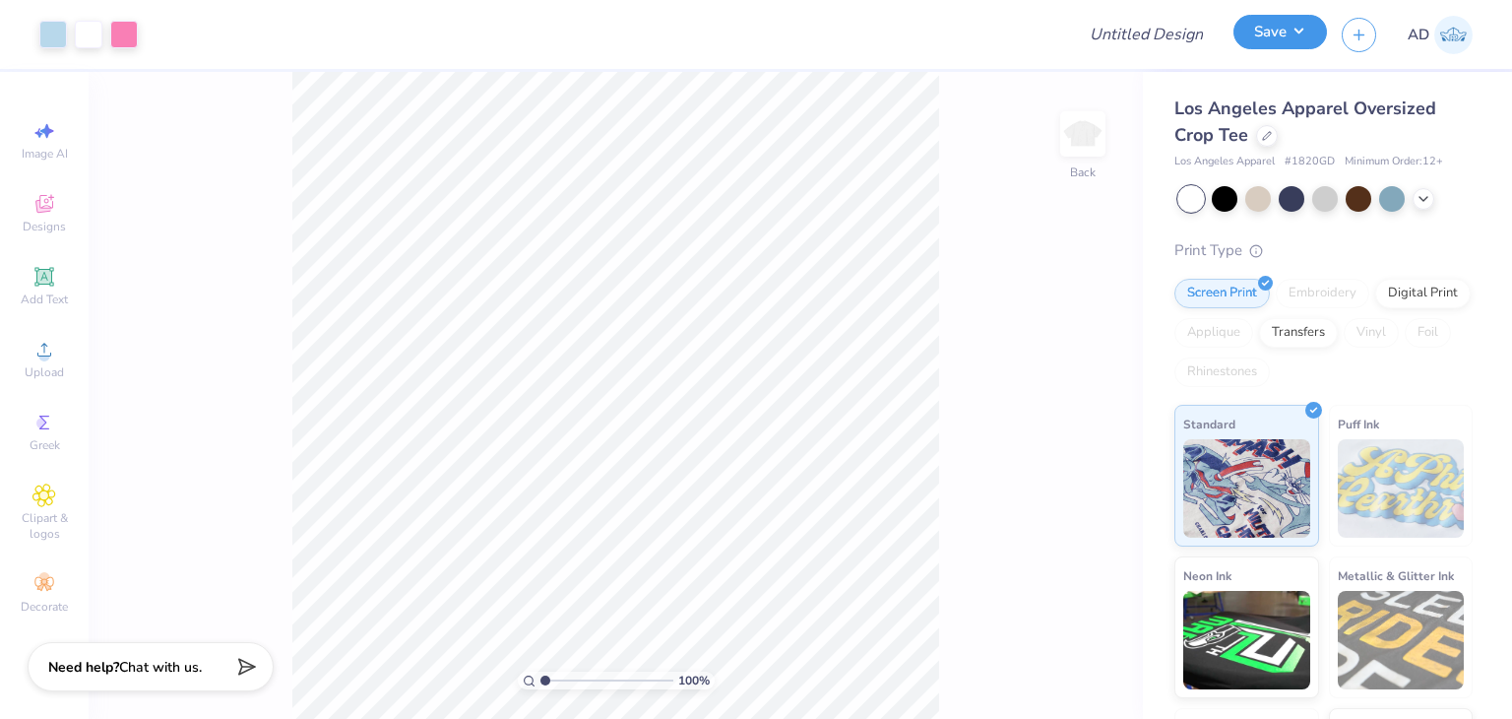
click at [1281, 29] on button "Save" at bounding box center [1281, 32] width 94 height 34
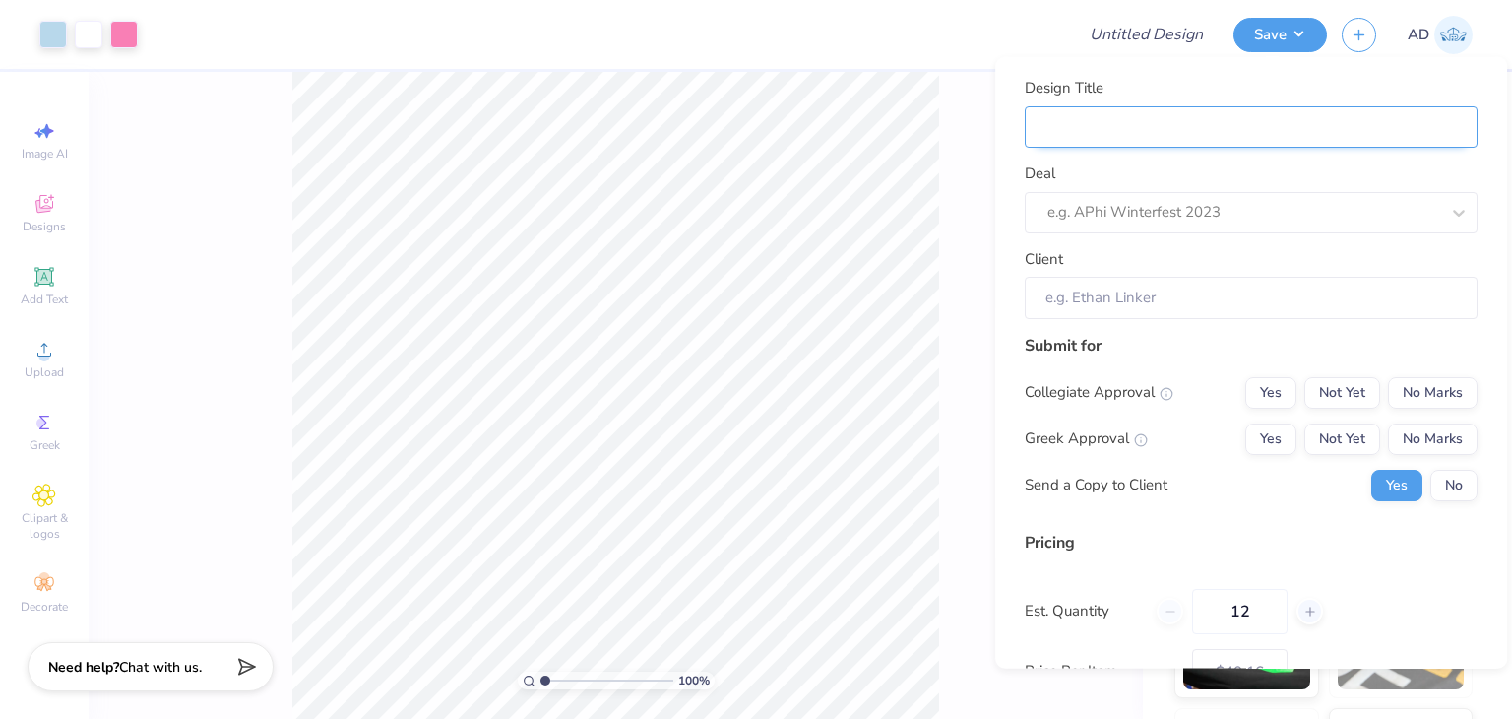
click at [1355, 123] on input "Design Title" at bounding box center [1251, 126] width 453 height 42
type input "K"
type input "Ka"
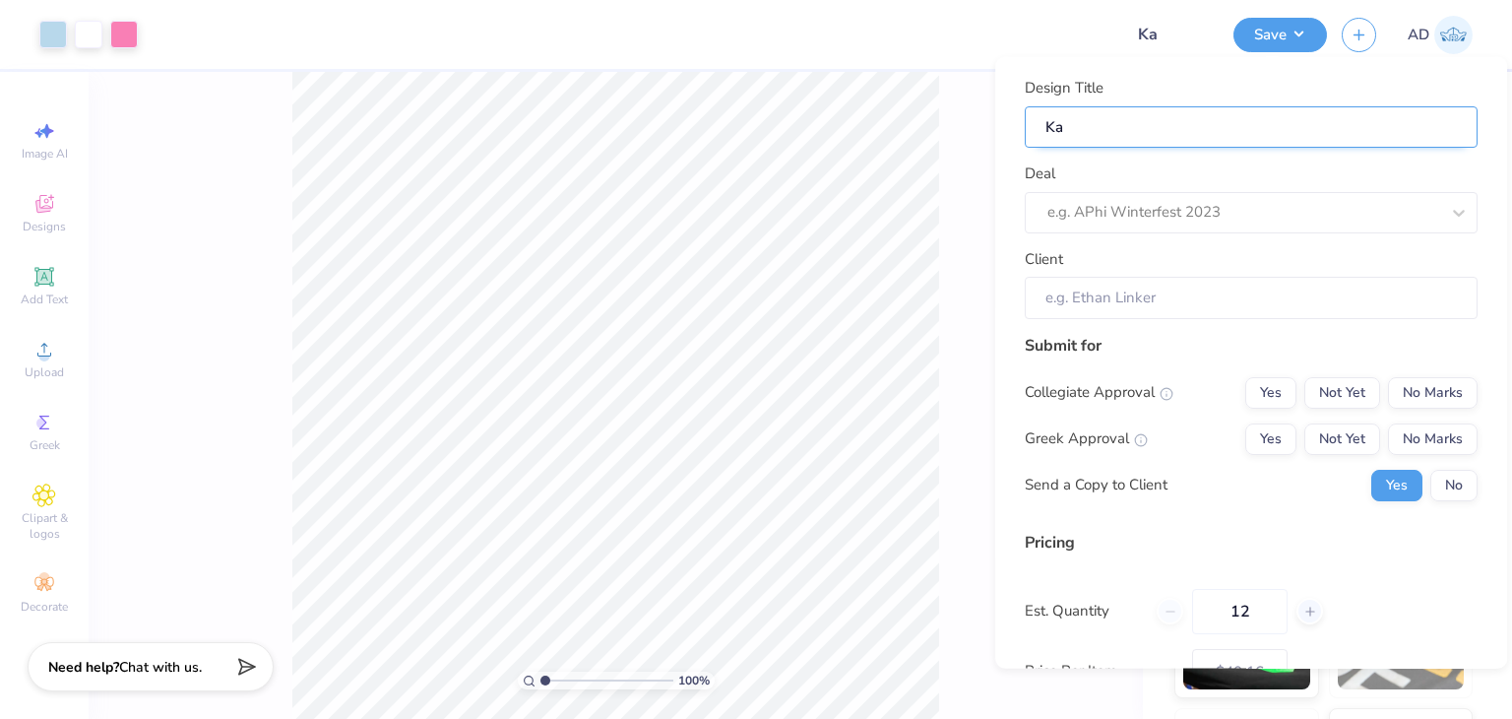
type input "Kap"
type input "[PERSON_NAME]"
type input "Kappa"
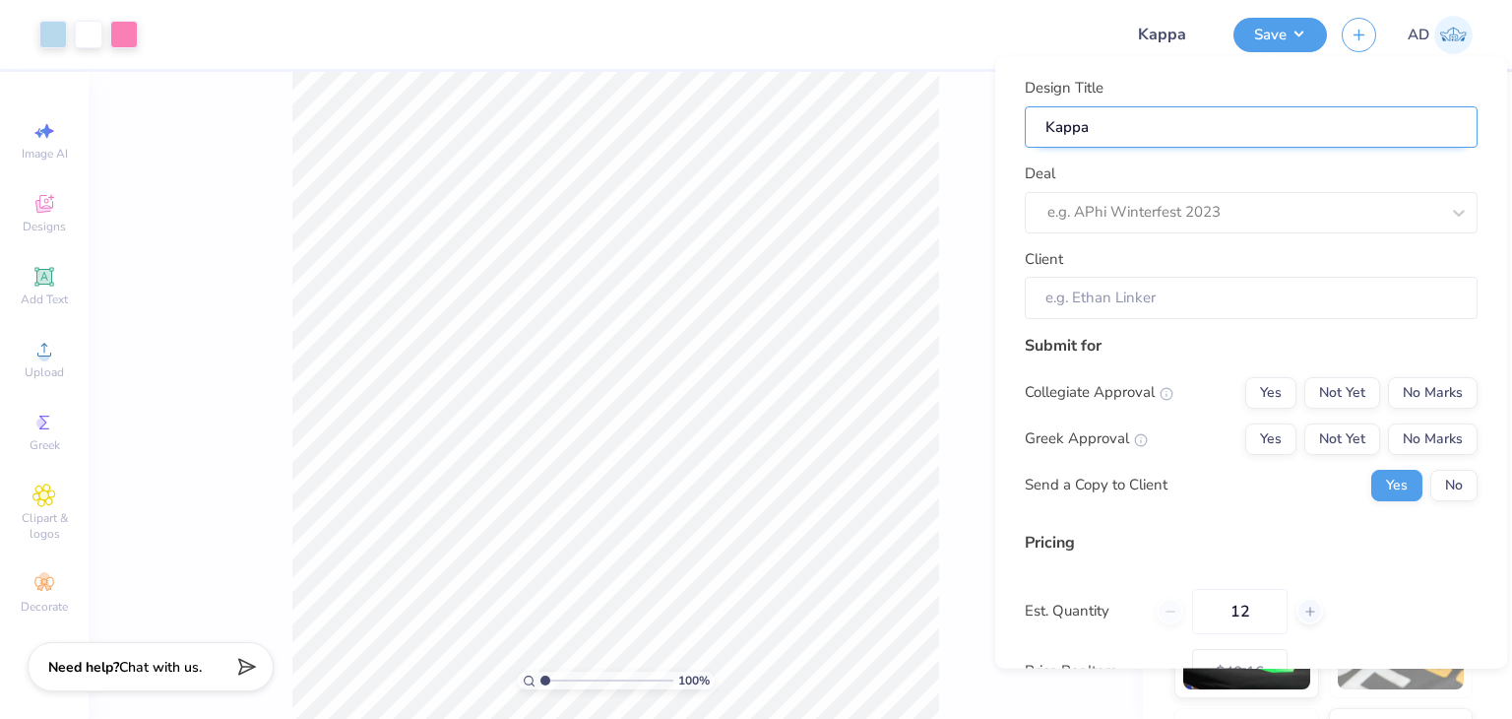
type input "Kappa"
type input "Kappa D"
type input "Kappa De"
type input "Kappa Del"
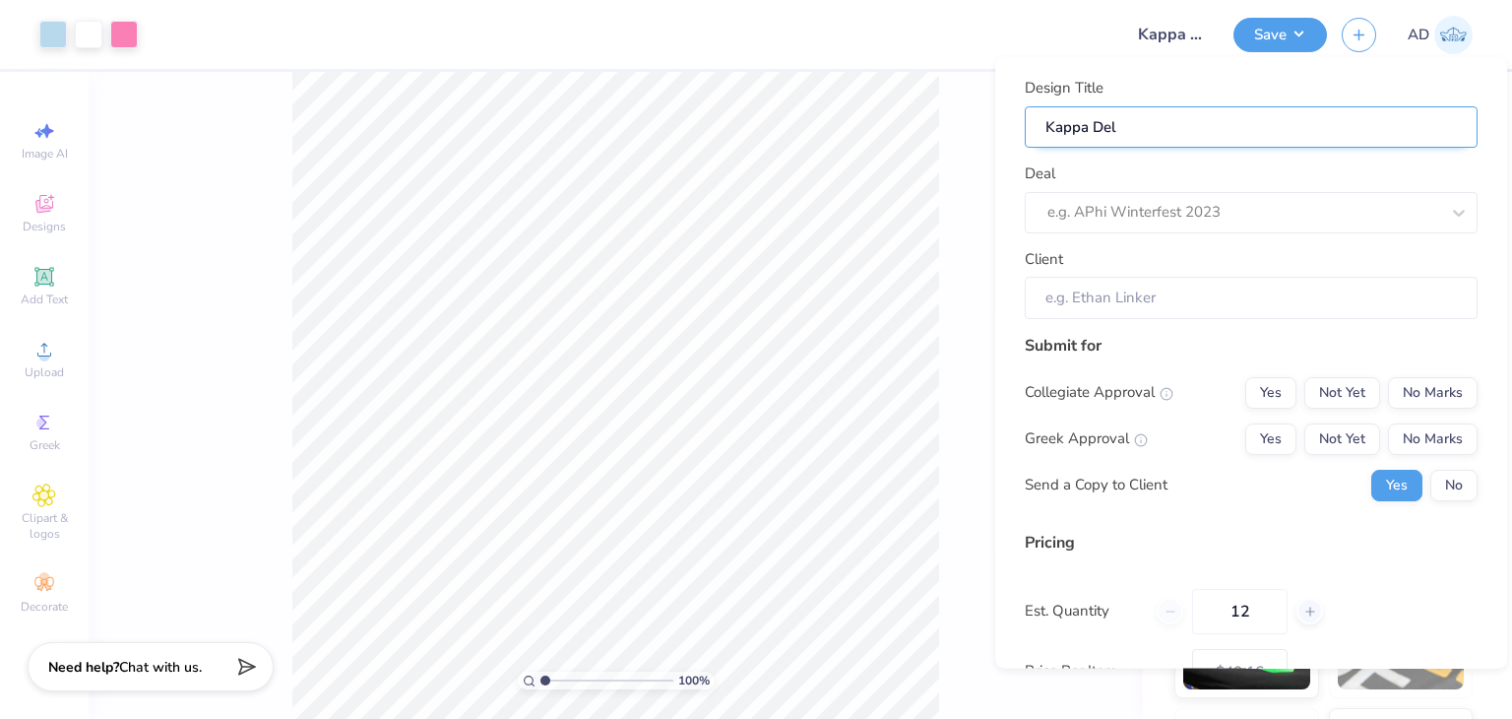
type input "Kappa Del"
type input "Kappa Delta homecoming shirt"
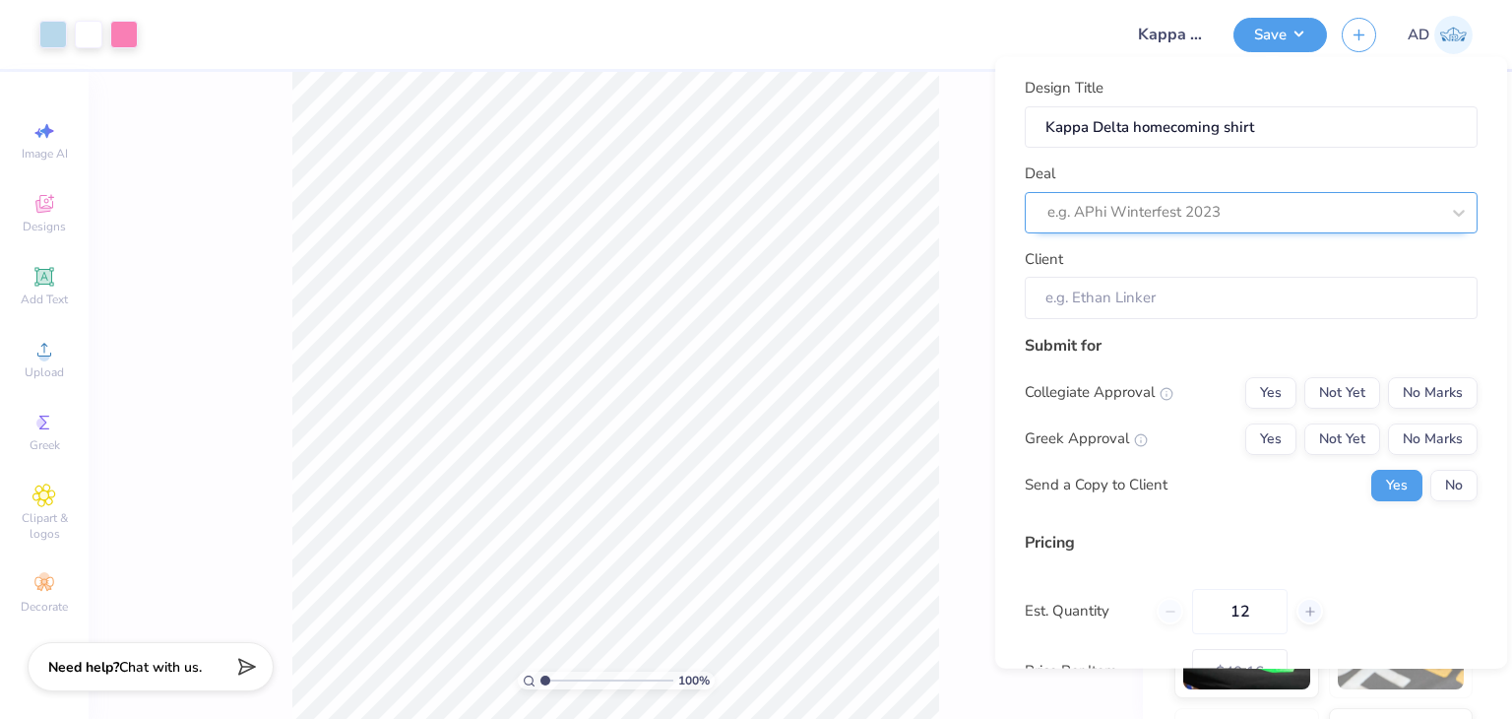
click at [1264, 205] on div at bounding box center [1244, 212] width 392 height 27
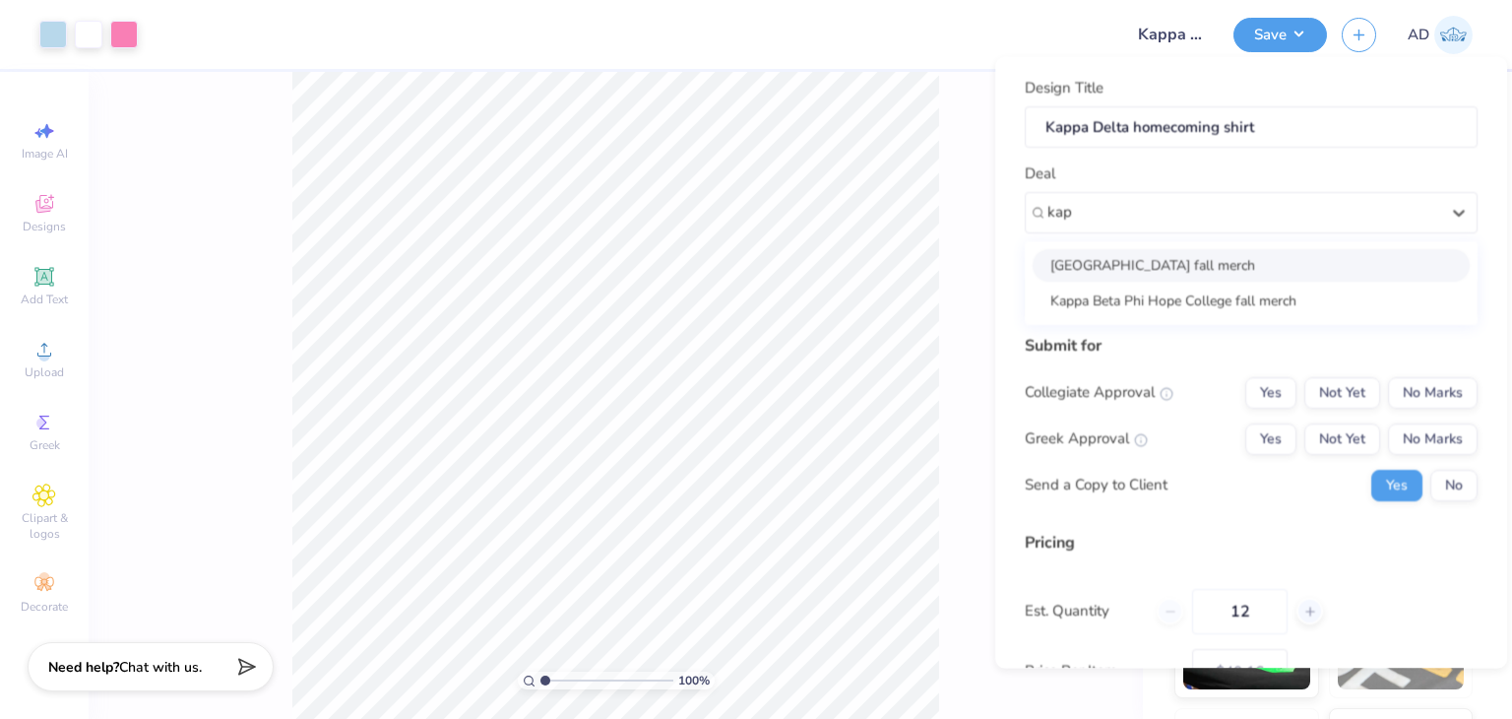
click at [1241, 259] on div "[GEOGRAPHIC_DATA] fall merch" at bounding box center [1251, 264] width 437 height 32
type input "kap"
type input "[PERSON_NAME]"
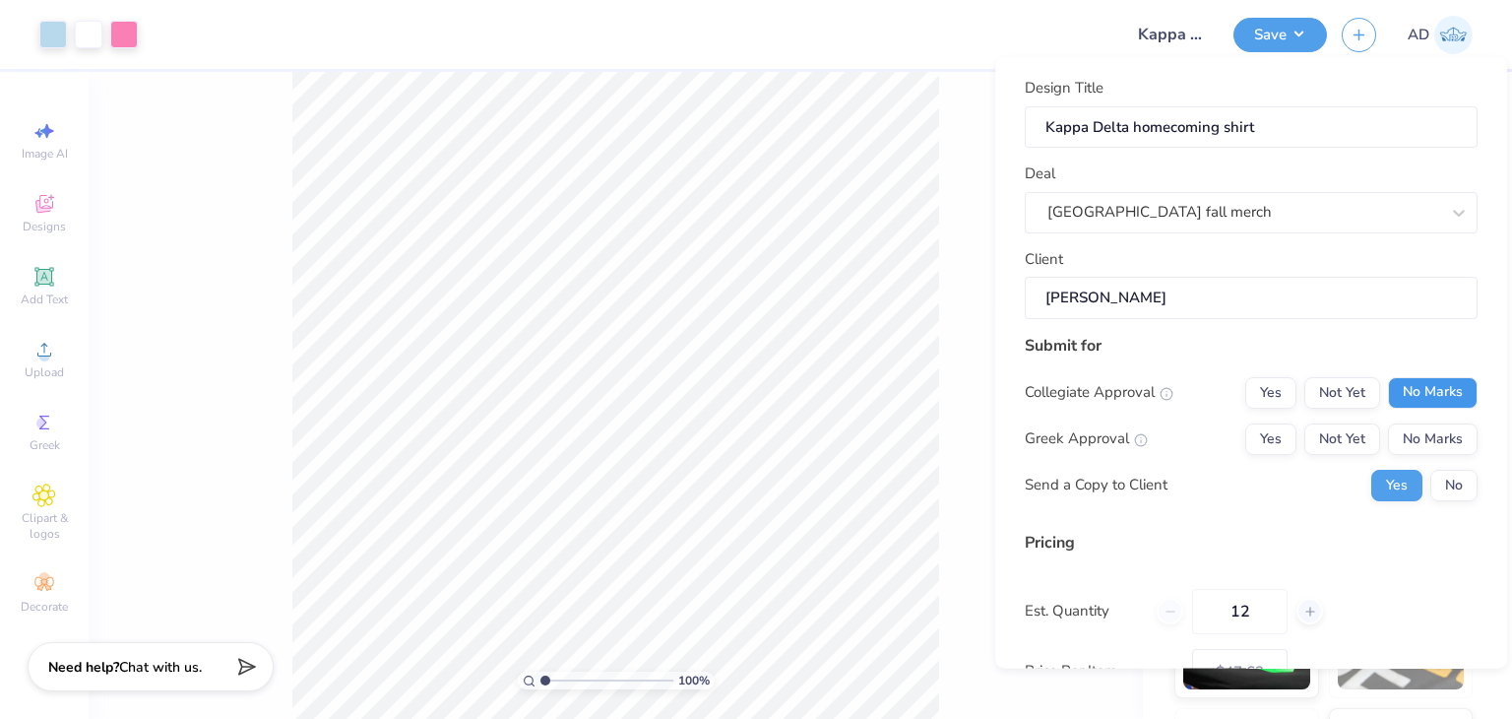
click at [1388, 376] on button "No Marks" at bounding box center [1433, 392] width 90 height 32
click at [1402, 449] on button "No Marks" at bounding box center [1433, 438] width 90 height 32
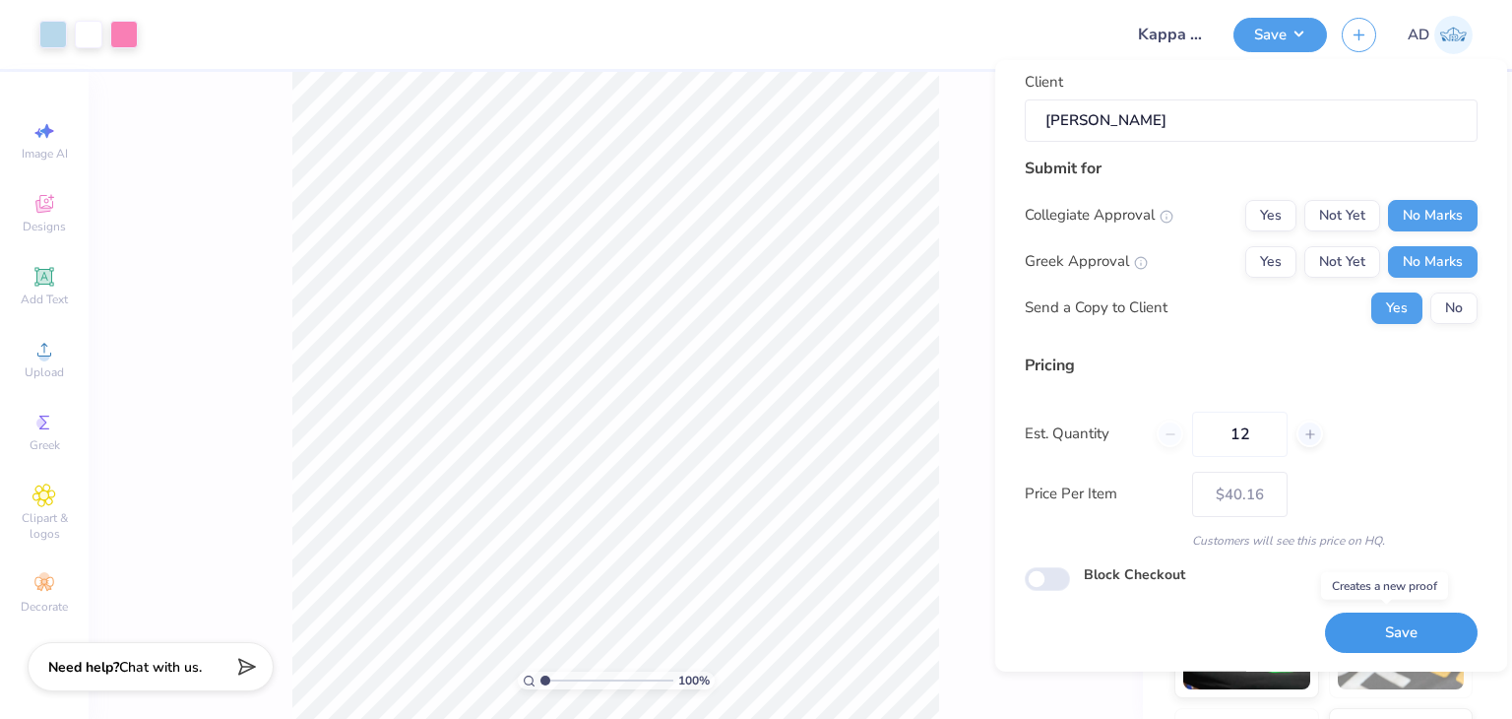
click at [1351, 617] on button "Save" at bounding box center [1401, 632] width 153 height 40
type input "$40.16"
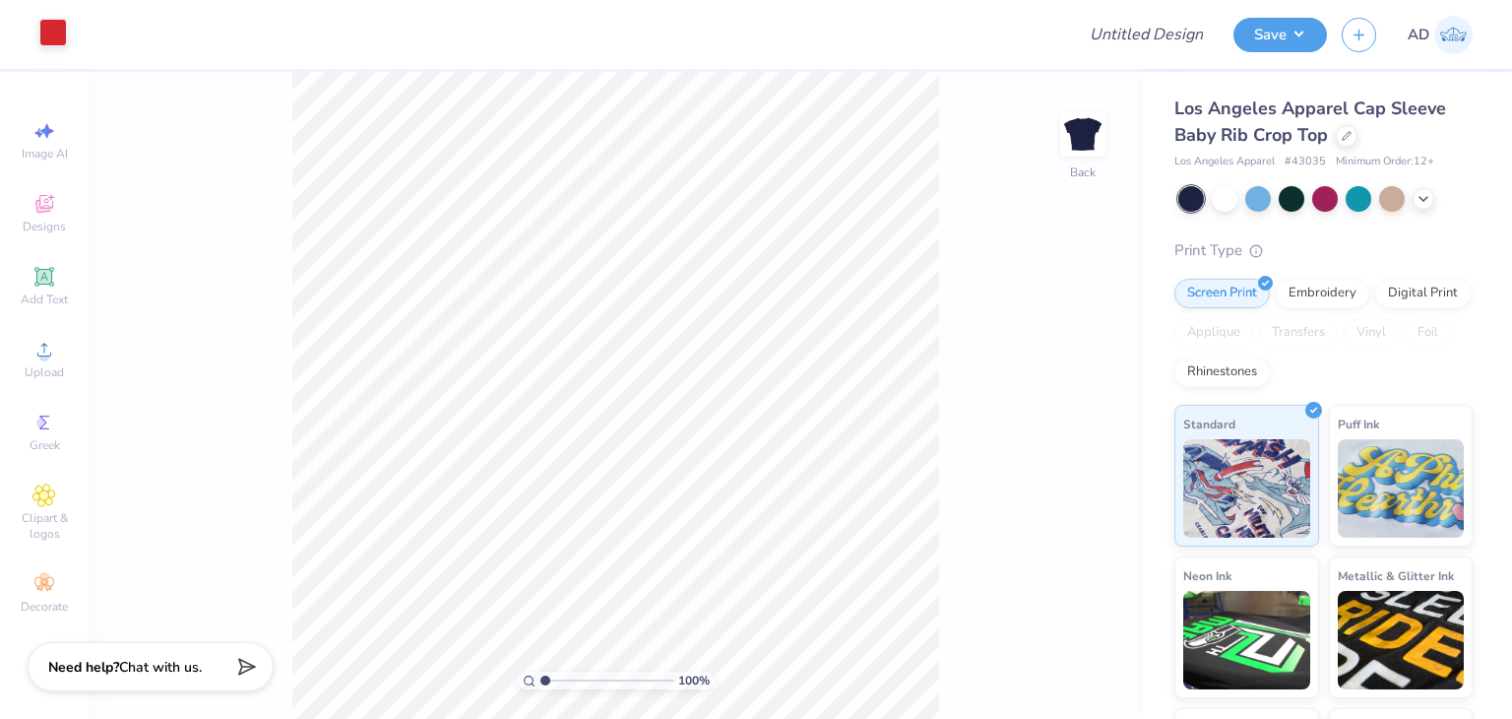
click at [63, 28] on div at bounding box center [53, 33] width 28 height 28
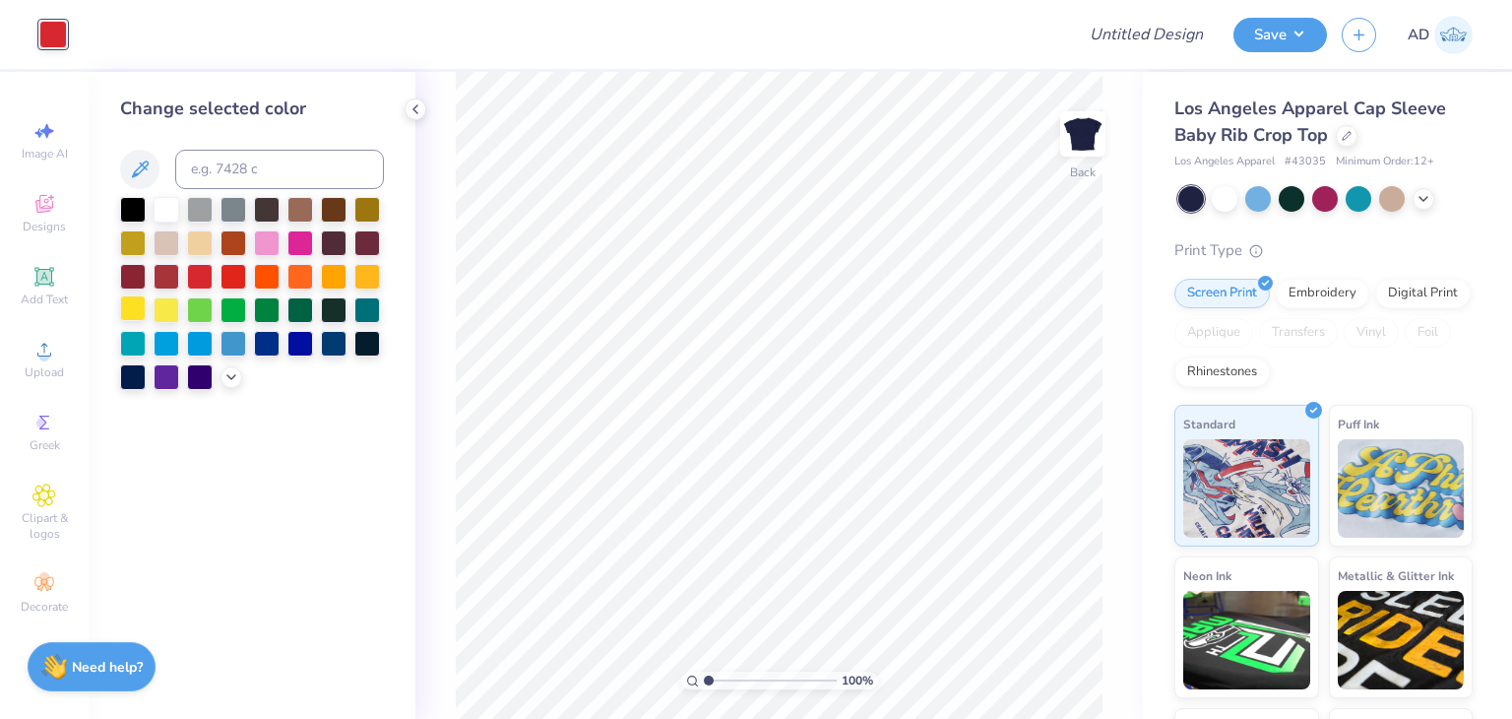
click at [136, 308] on div at bounding box center [133, 308] width 26 height 26
click at [1288, 195] on div at bounding box center [1292, 197] width 26 height 26
click at [1409, 190] on div at bounding box center [1326, 199] width 294 height 26
click at [1418, 193] on icon at bounding box center [1424, 197] width 16 height 16
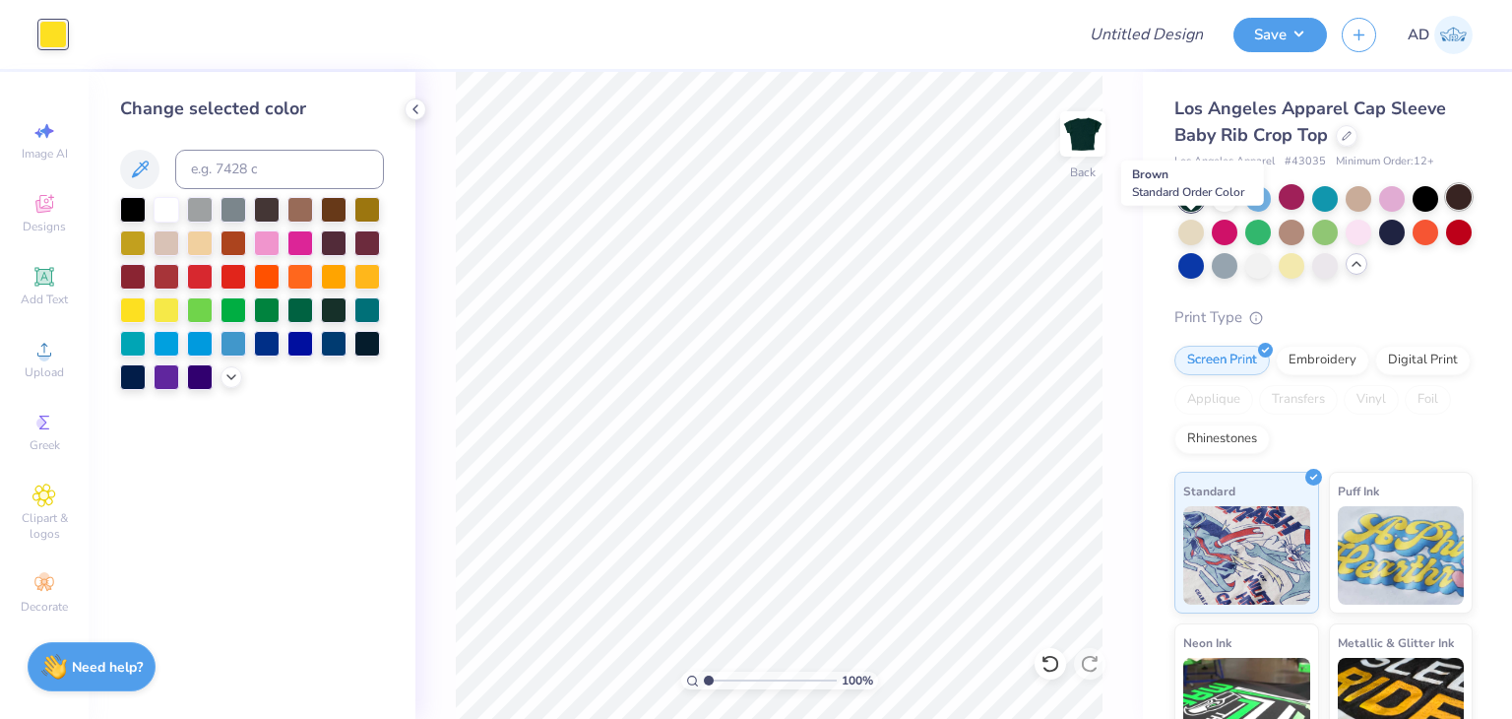
click at [1446, 210] on div at bounding box center [1459, 197] width 26 height 26
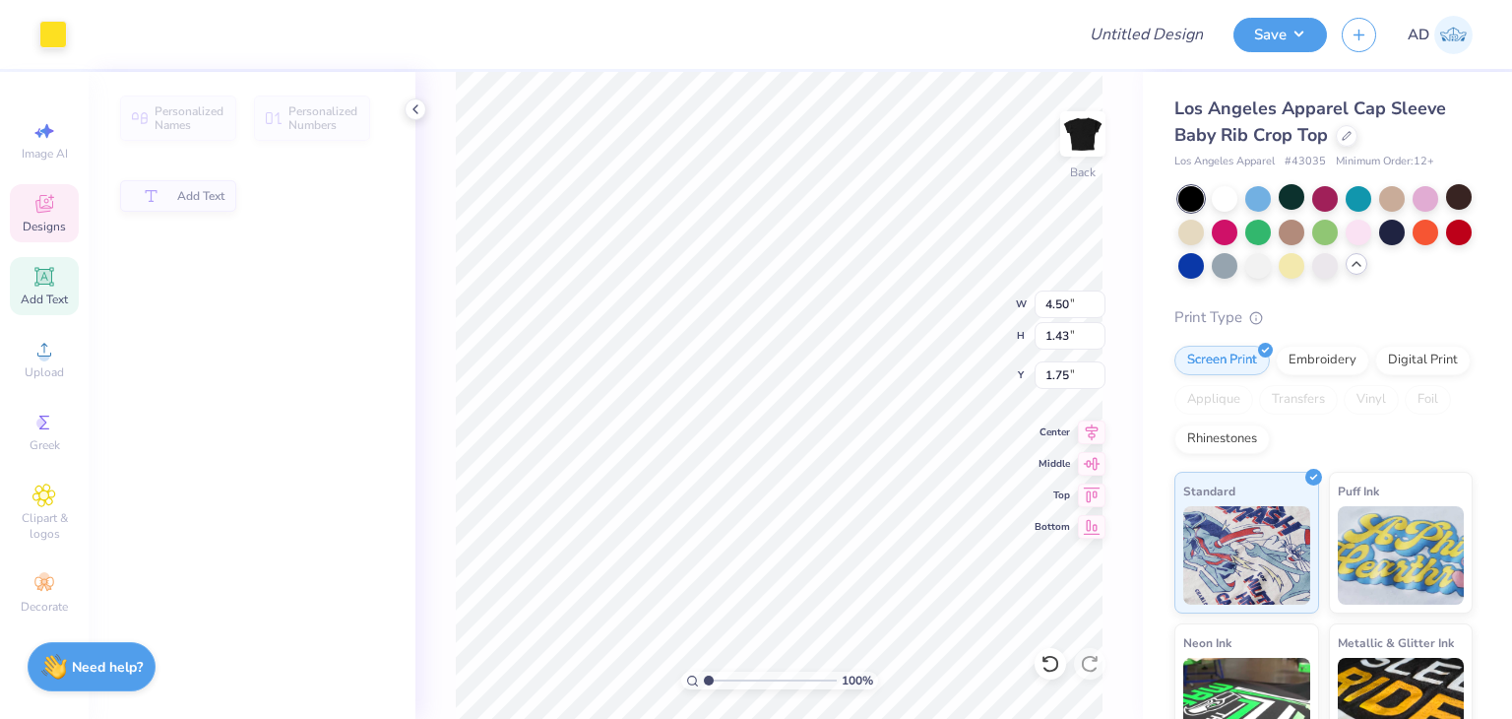
type input "1.43"
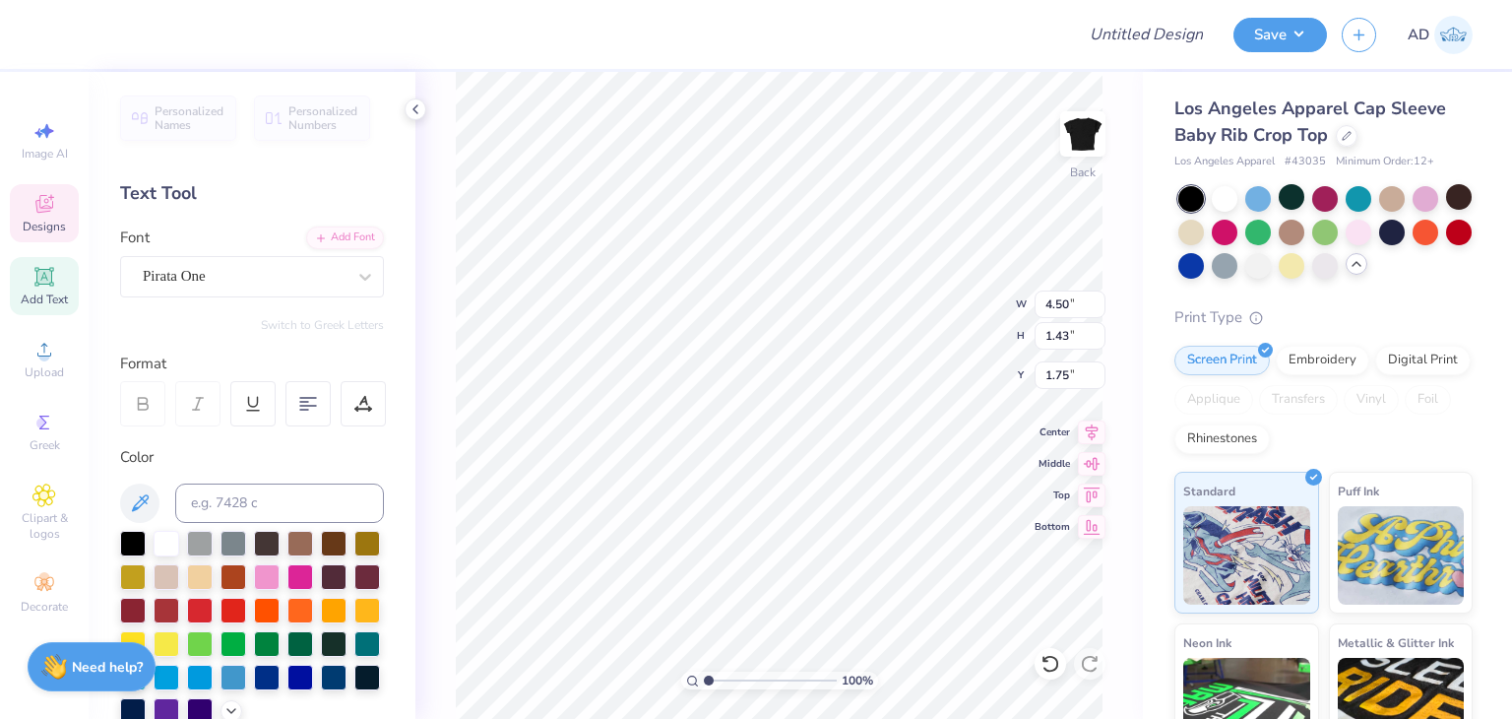
scroll to position [16, 2]
type textarea "K"
type textarea "KAPPA DELTA"
type textarea "B"
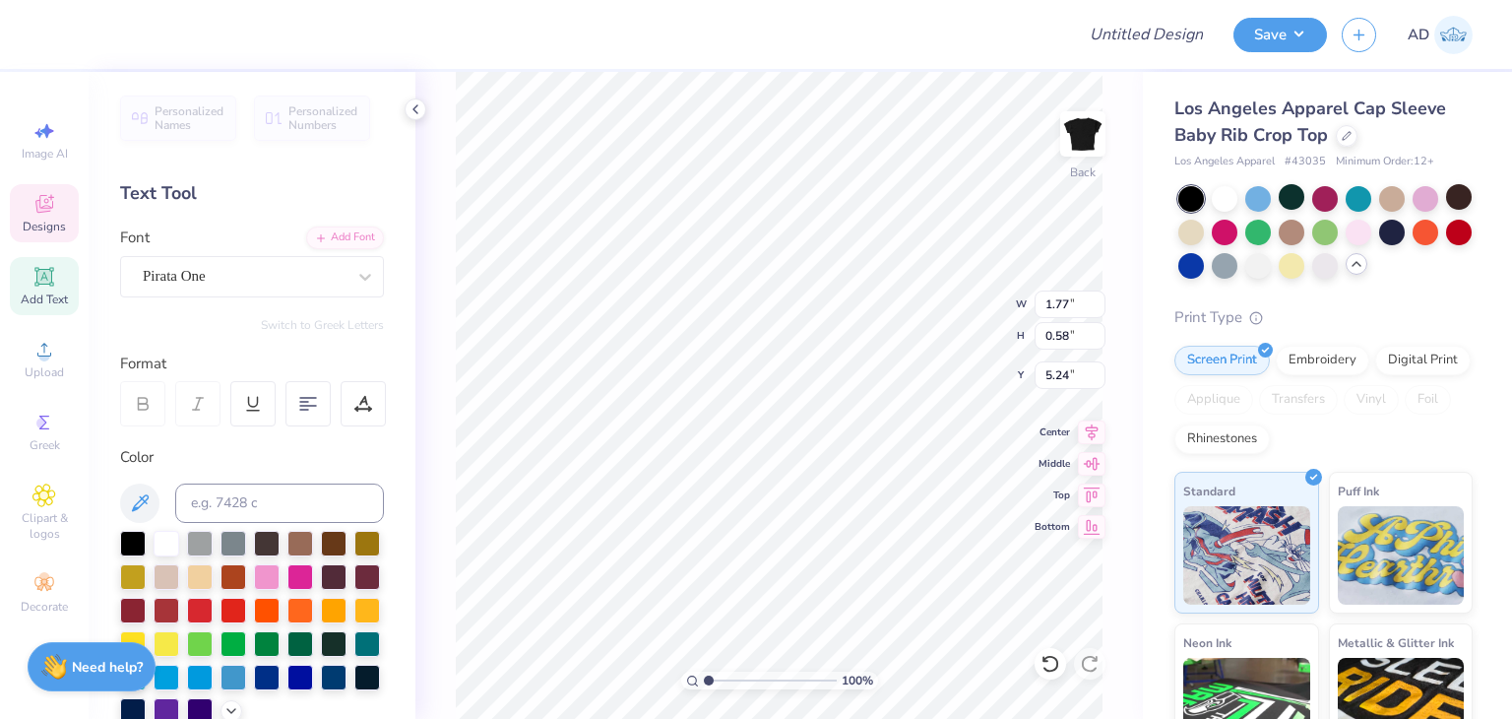
type textarea "HOMECOMING 2025"
type input "6.97"
type input "1.33"
type input "1.80"
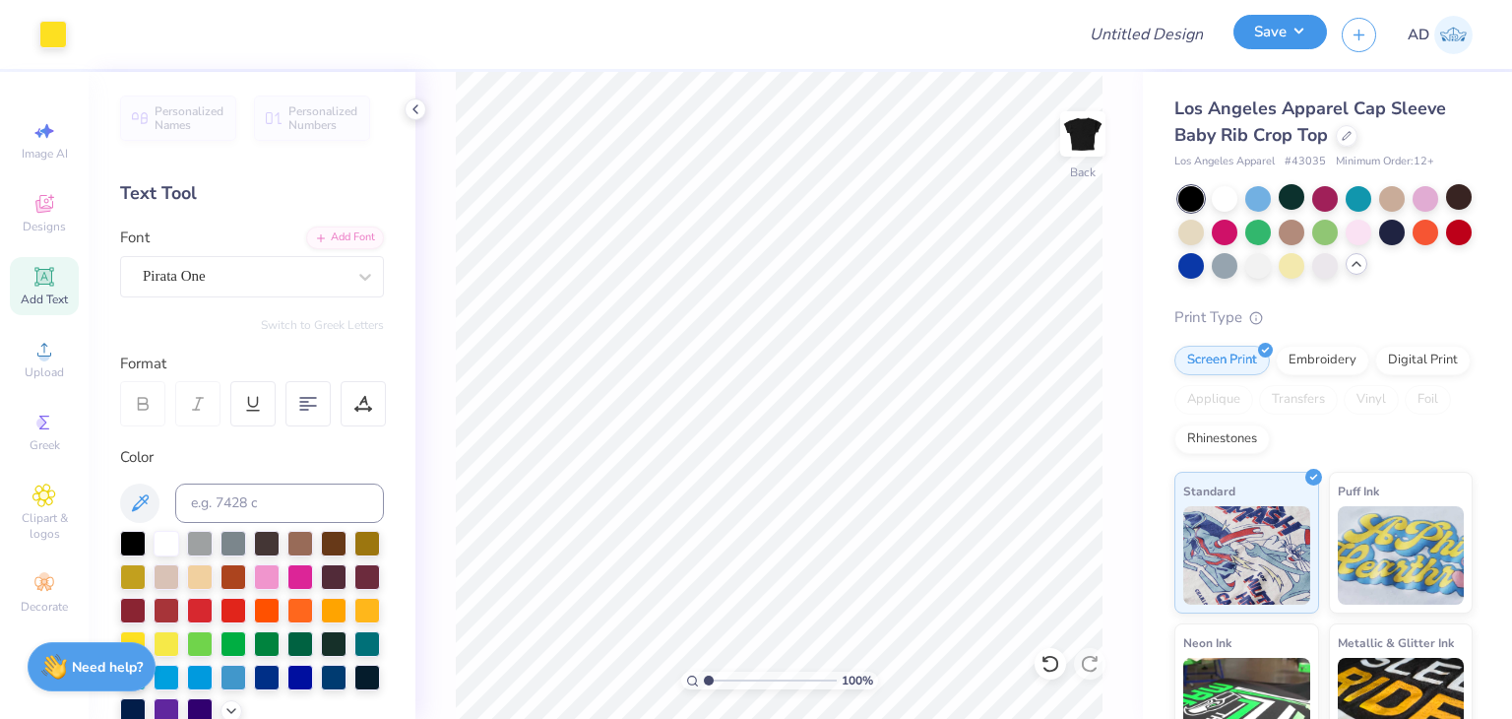
click at [1284, 32] on button "Save" at bounding box center [1281, 32] width 94 height 34
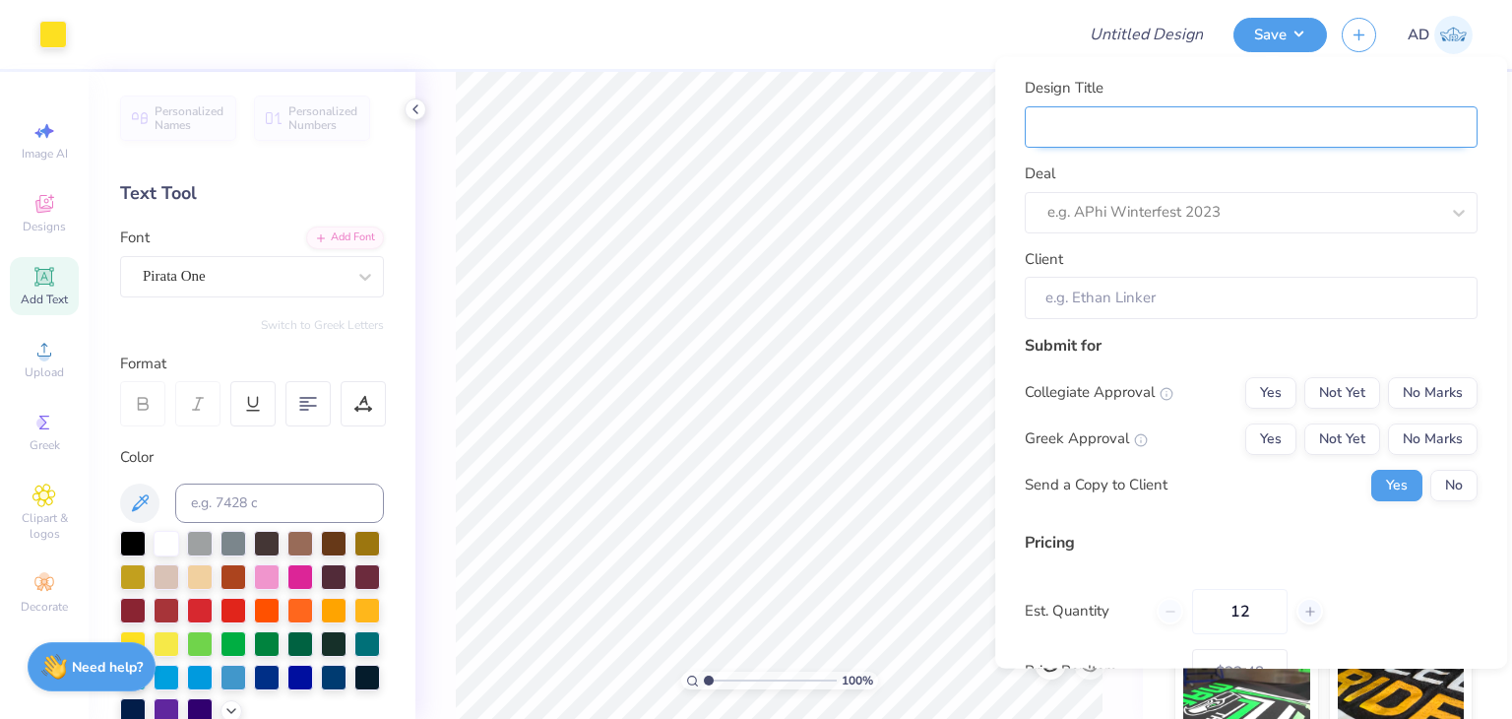
click at [1260, 134] on input "Design Title" at bounding box center [1251, 126] width 453 height 42
type input "k"
type input "kA"
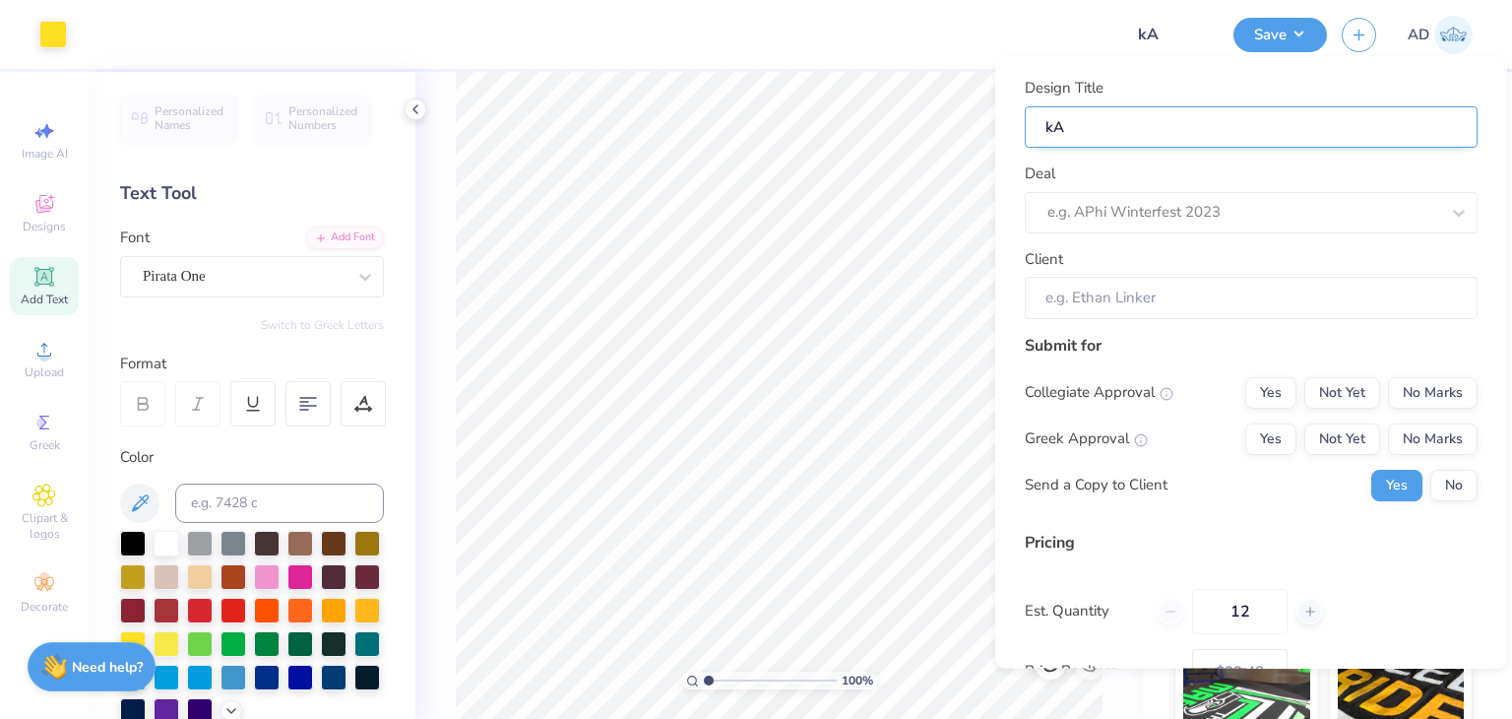
type input "kAP"
type input "[PERSON_NAME]"
type input "Kappa Delta homecoming shirt"
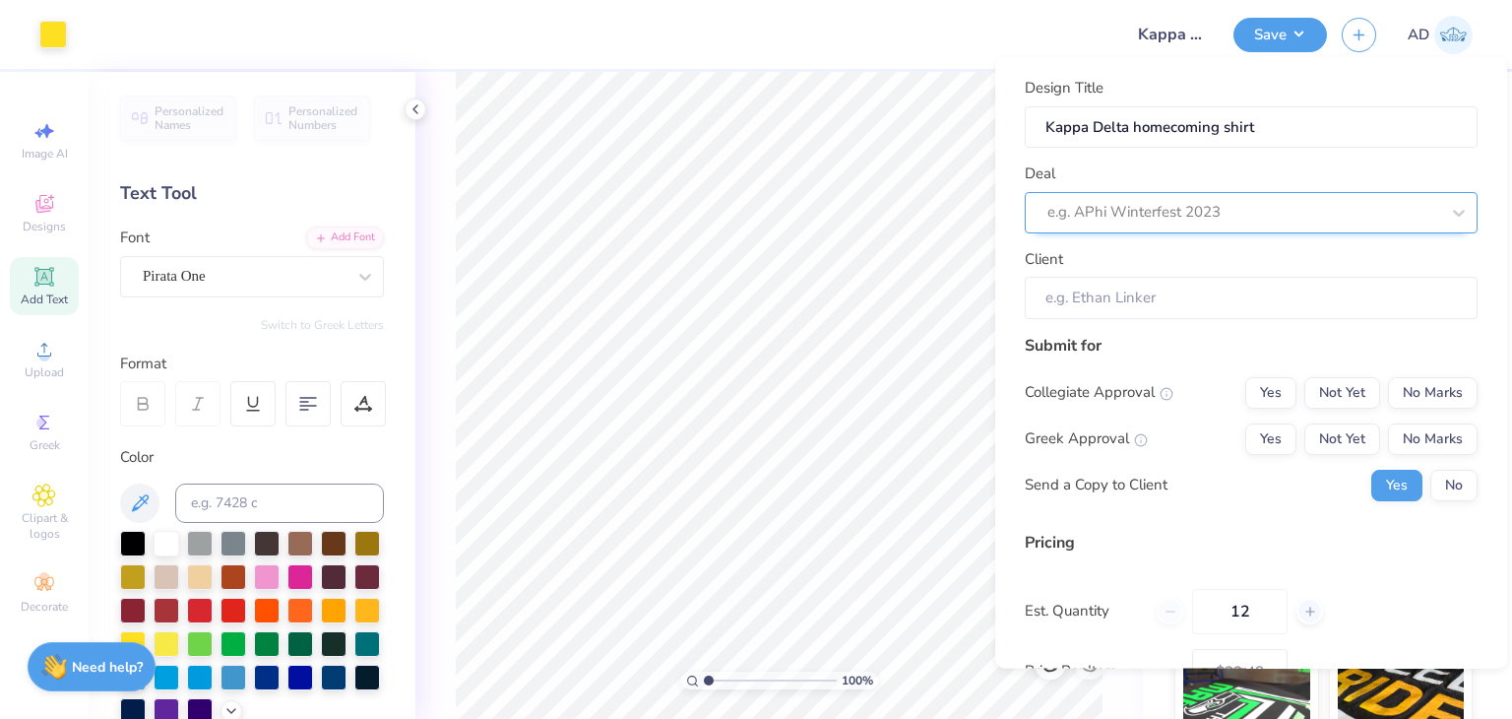
click at [1263, 216] on div at bounding box center [1244, 212] width 392 height 27
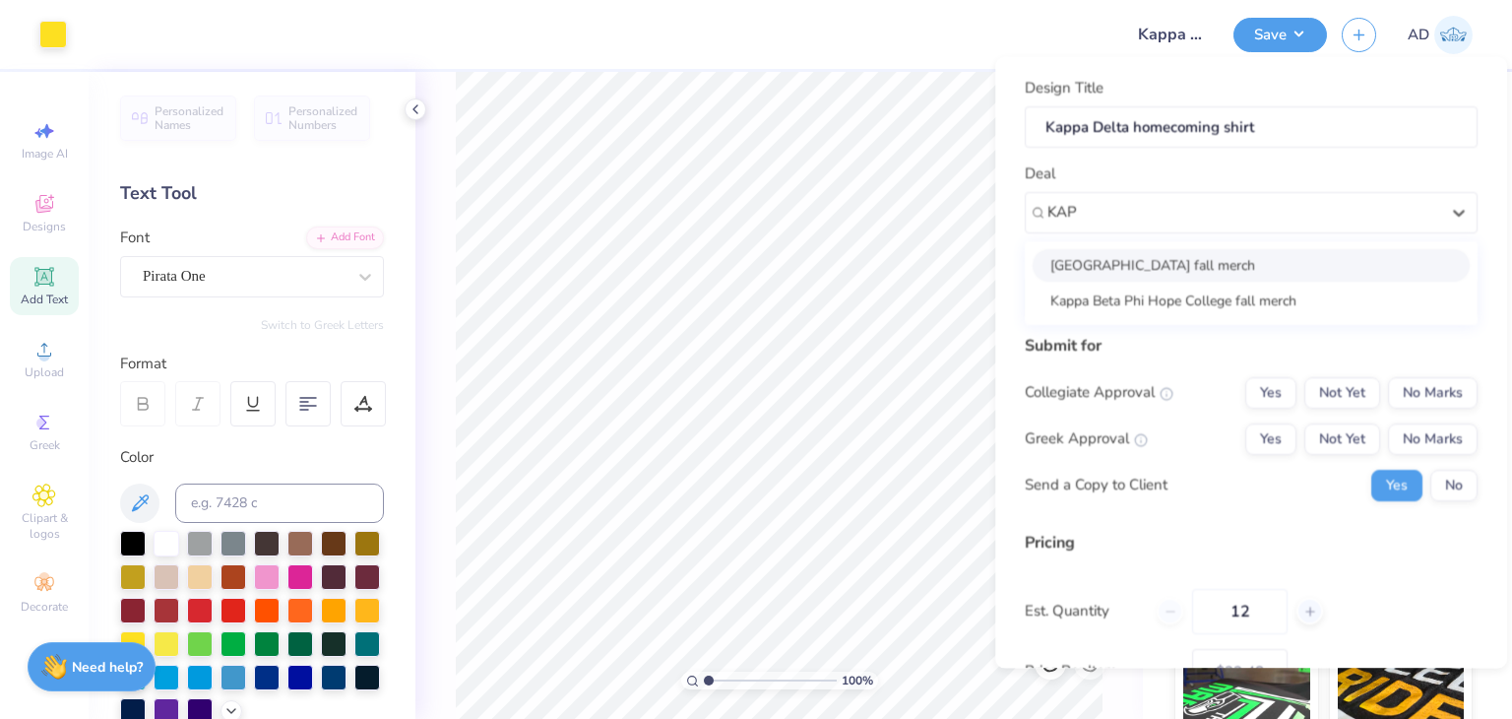
click at [1253, 264] on div "[GEOGRAPHIC_DATA] fall merch" at bounding box center [1251, 264] width 437 height 32
type input "KAP"
type input "[PERSON_NAME]"
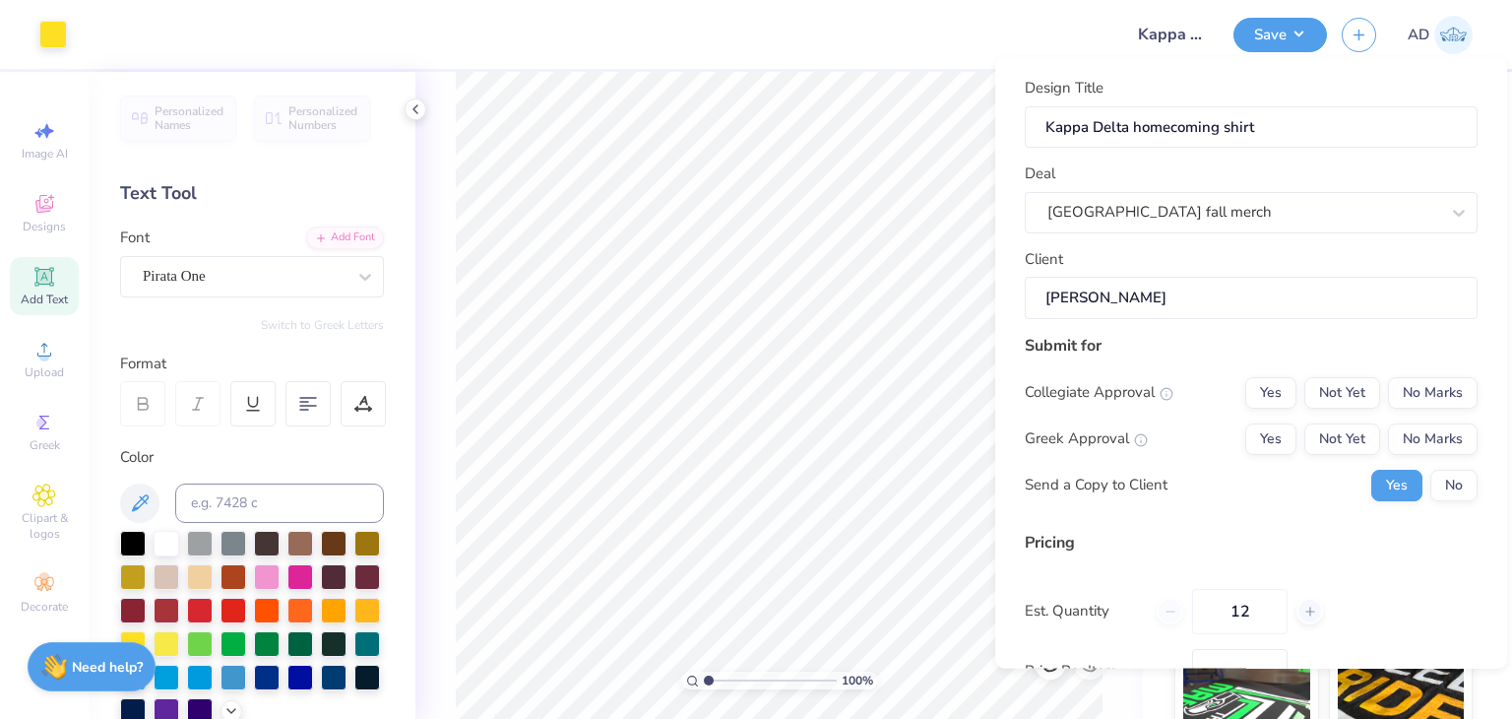
click at [1282, 304] on input "[PERSON_NAME]" at bounding box center [1251, 298] width 453 height 42
click at [1478, 400] on div "Design Title Kappa Delta homecoming shirt Deal [GEOGRAPHIC_DATA] fall merch Cli…" at bounding box center [1252, 362] width 512 height 611
click at [1453, 394] on button "No Marks" at bounding box center [1433, 392] width 90 height 32
click at [1443, 430] on button "No Marks" at bounding box center [1433, 438] width 90 height 32
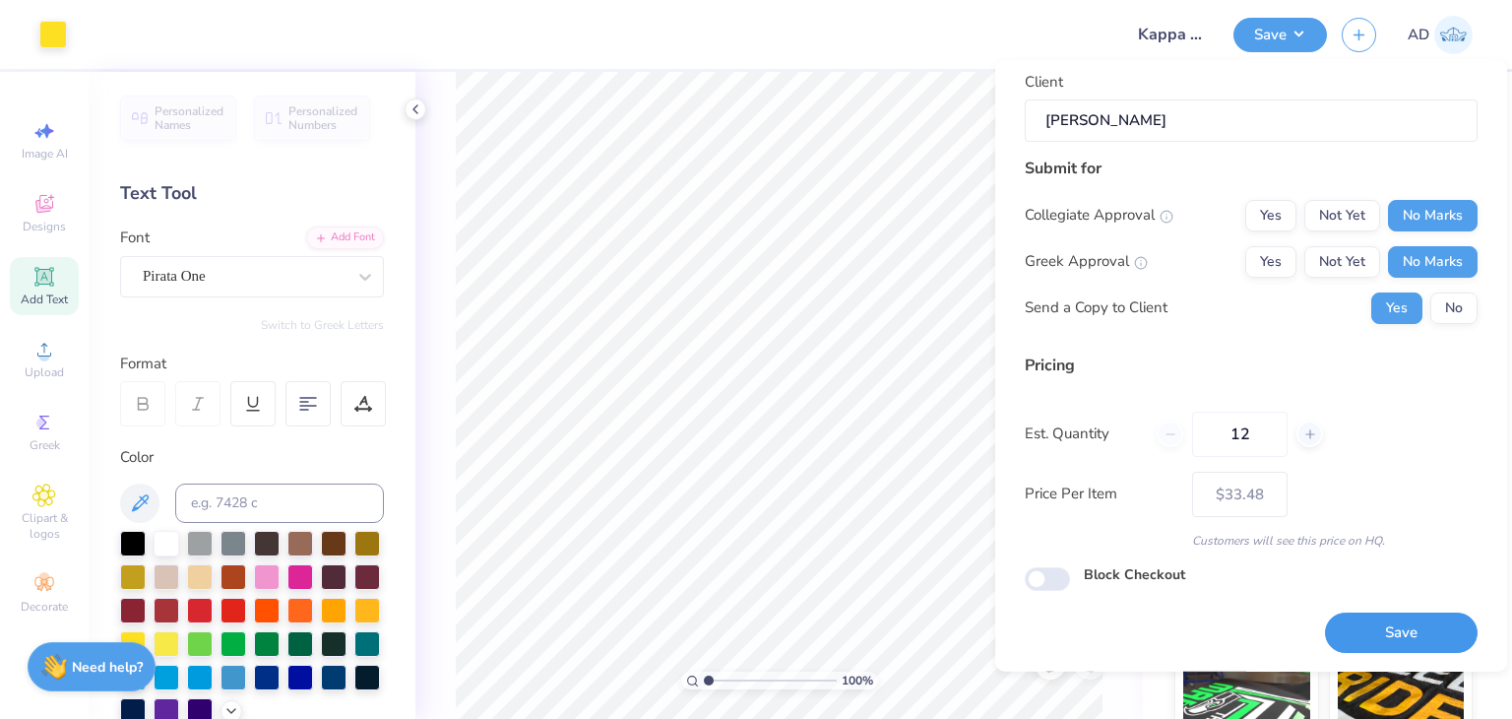
click at [1373, 625] on button "Save" at bounding box center [1401, 632] width 153 height 40
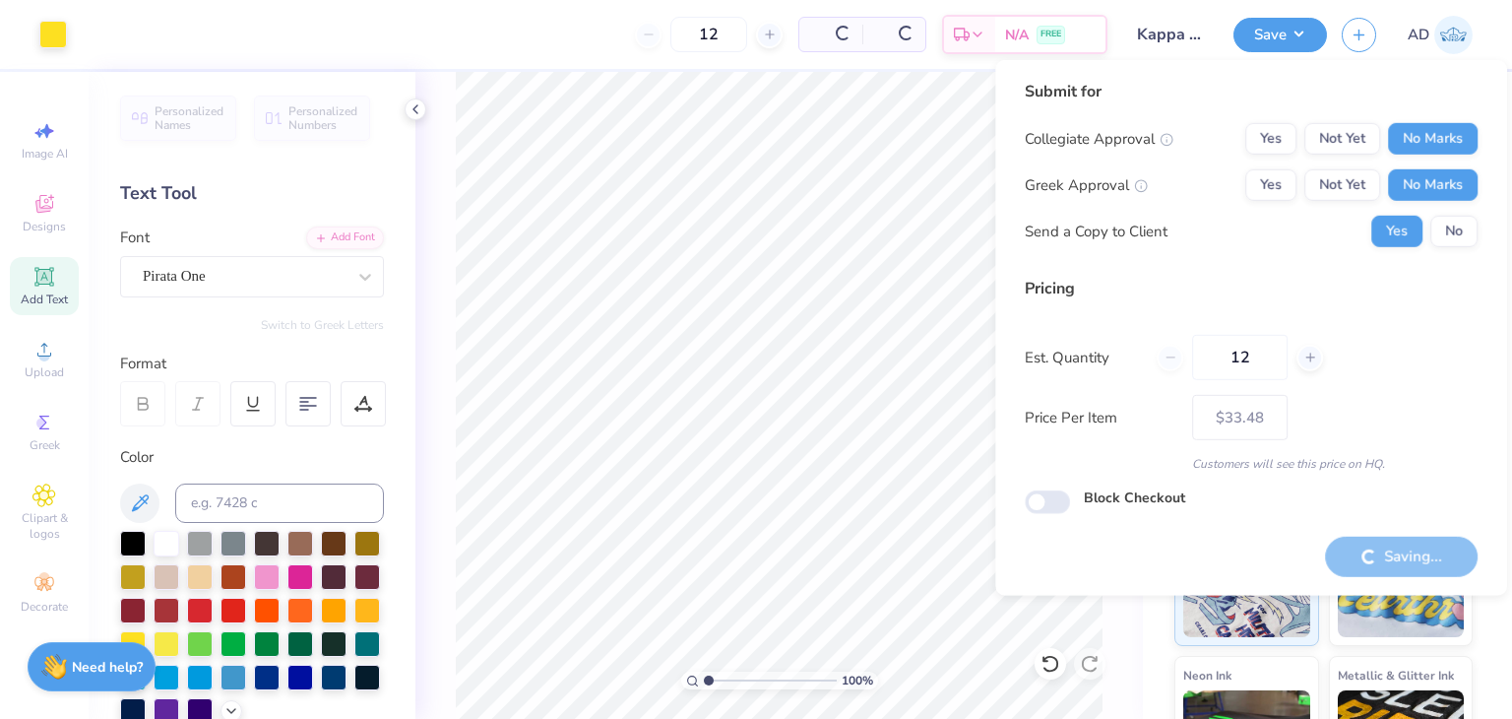
type input "– –"
